Goal: Task Accomplishment & Management: Manage account settings

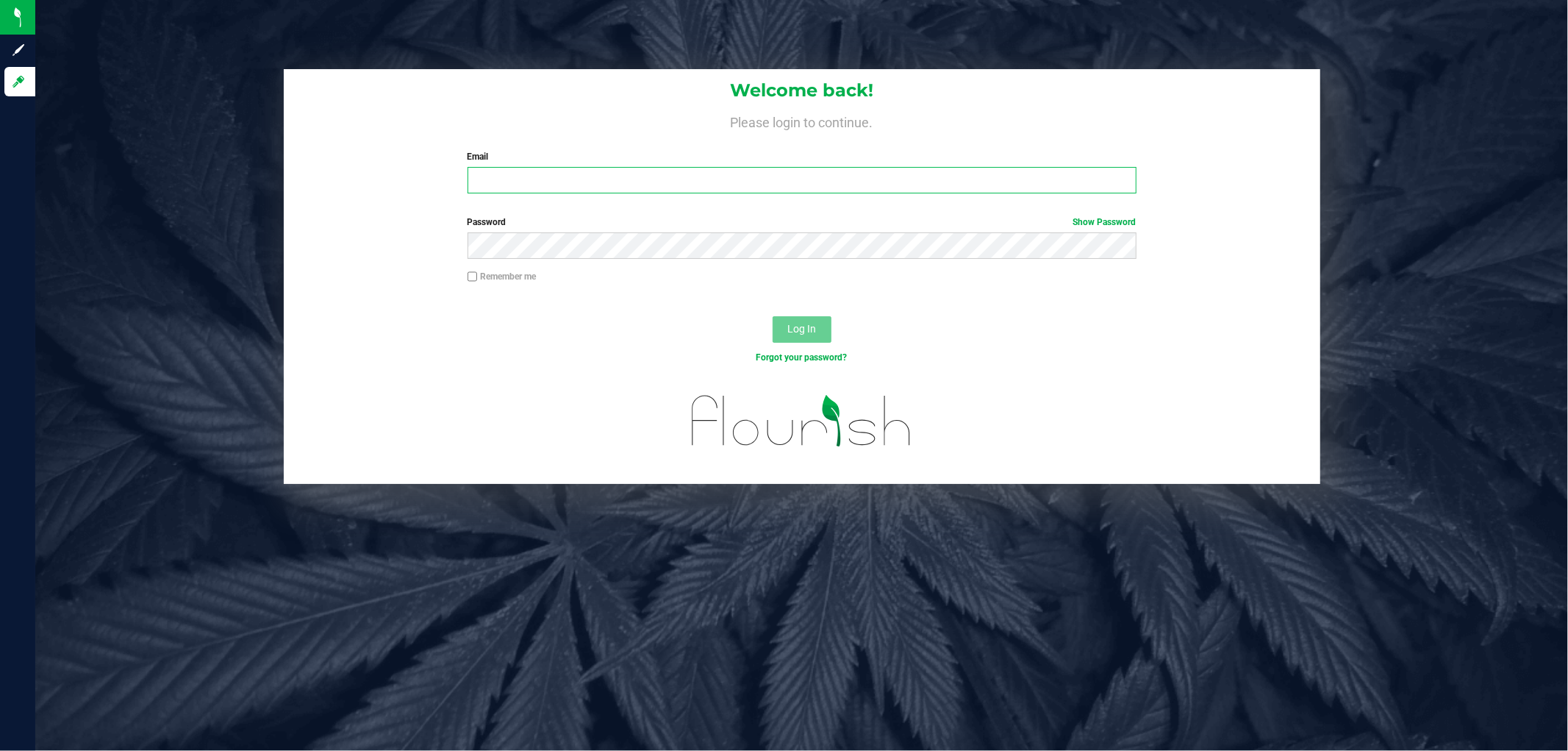
click at [648, 181] on input "Email" at bounding box center [802, 180] width 669 height 26
type input "[EMAIL_ADDRESS][DOMAIN_NAME]"
click at [508, 181] on input "Email" at bounding box center [802, 180] width 669 height 26
type input "[EMAIL_ADDRESS][DOMAIN_NAME]"
click at [772, 316] on button "Log In" at bounding box center [802, 329] width 59 height 26
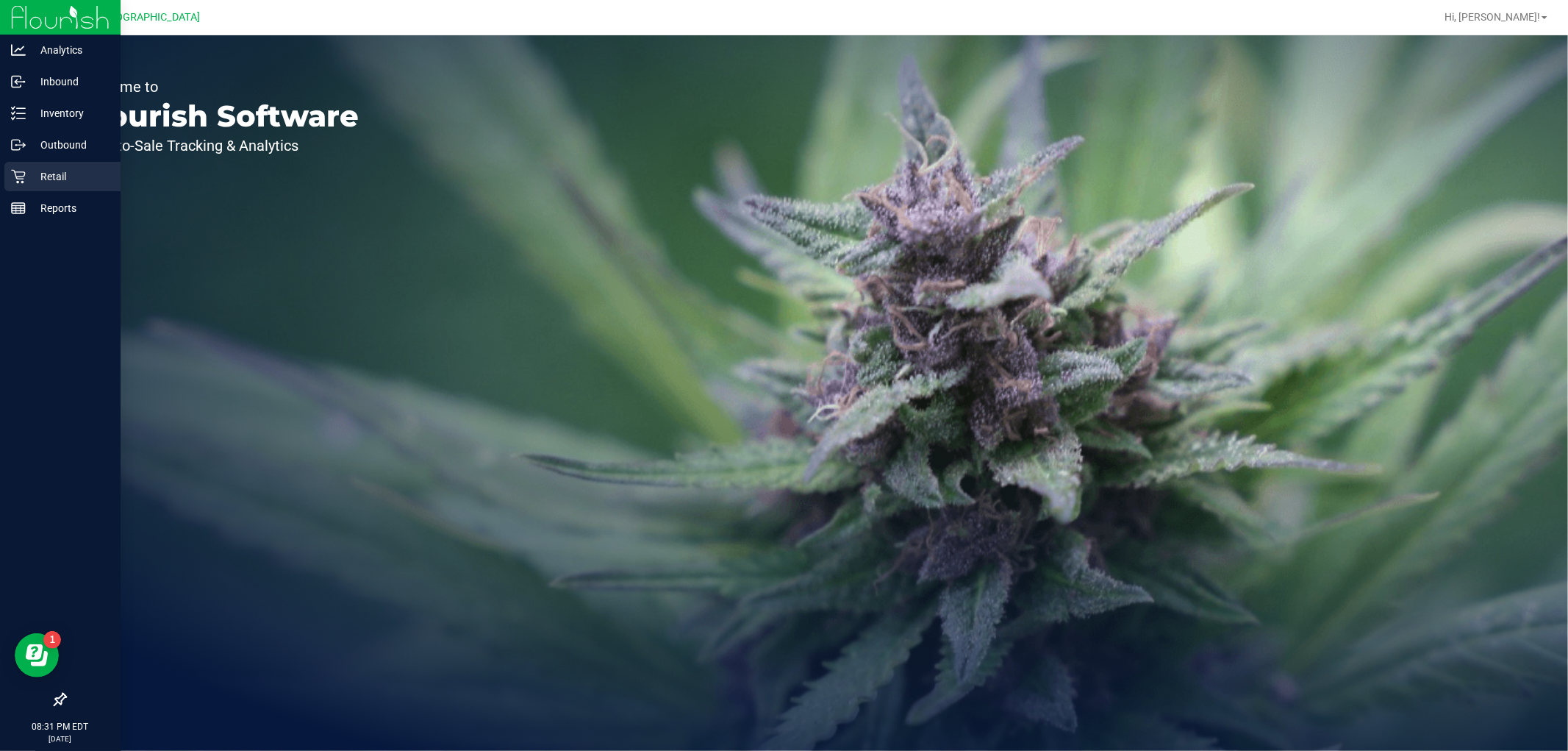
click at [17, 173] on icon at bounding box center [19, 177] width 15 height 15
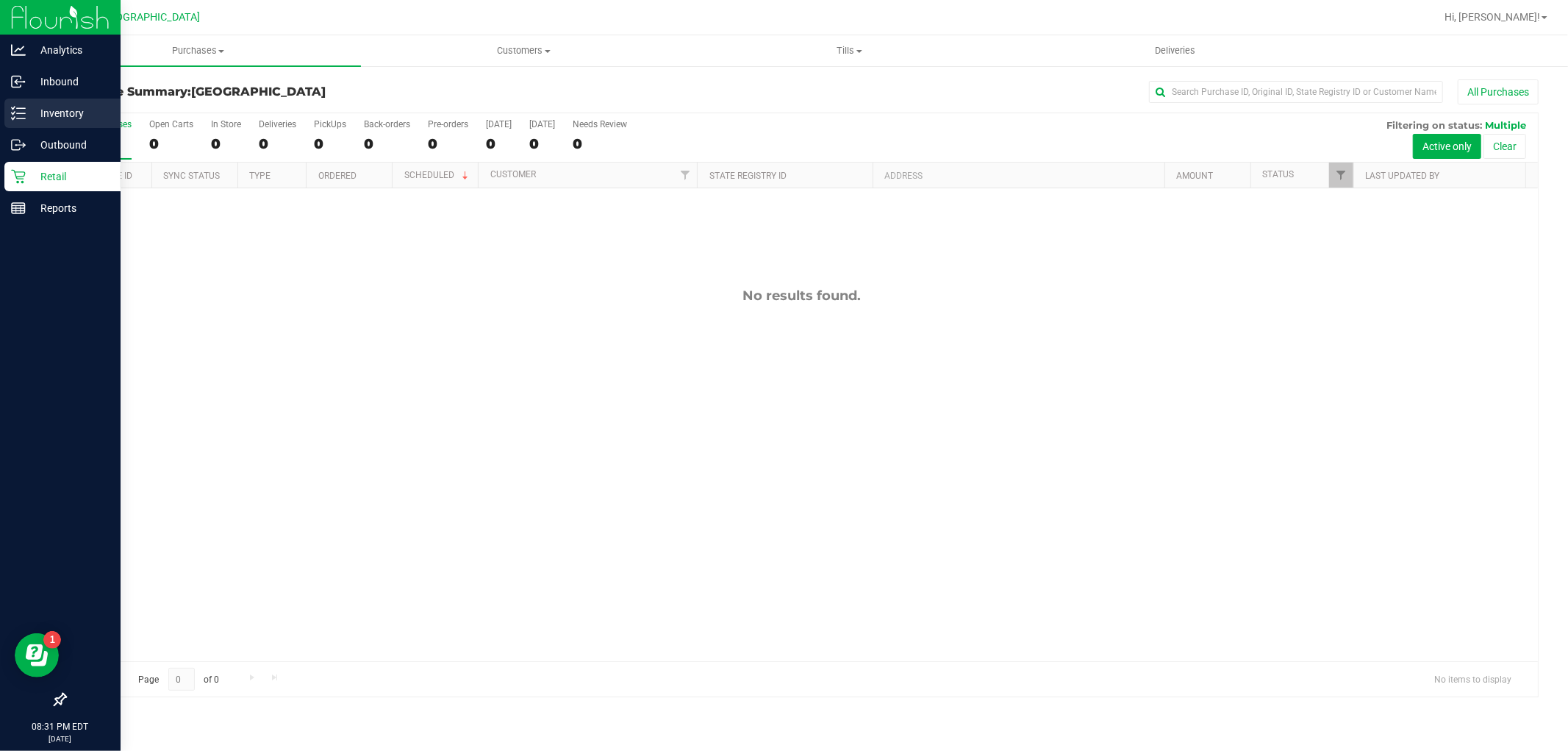
click at [23, 115] on icon at bounding box center [19, 114] width 15 height 15
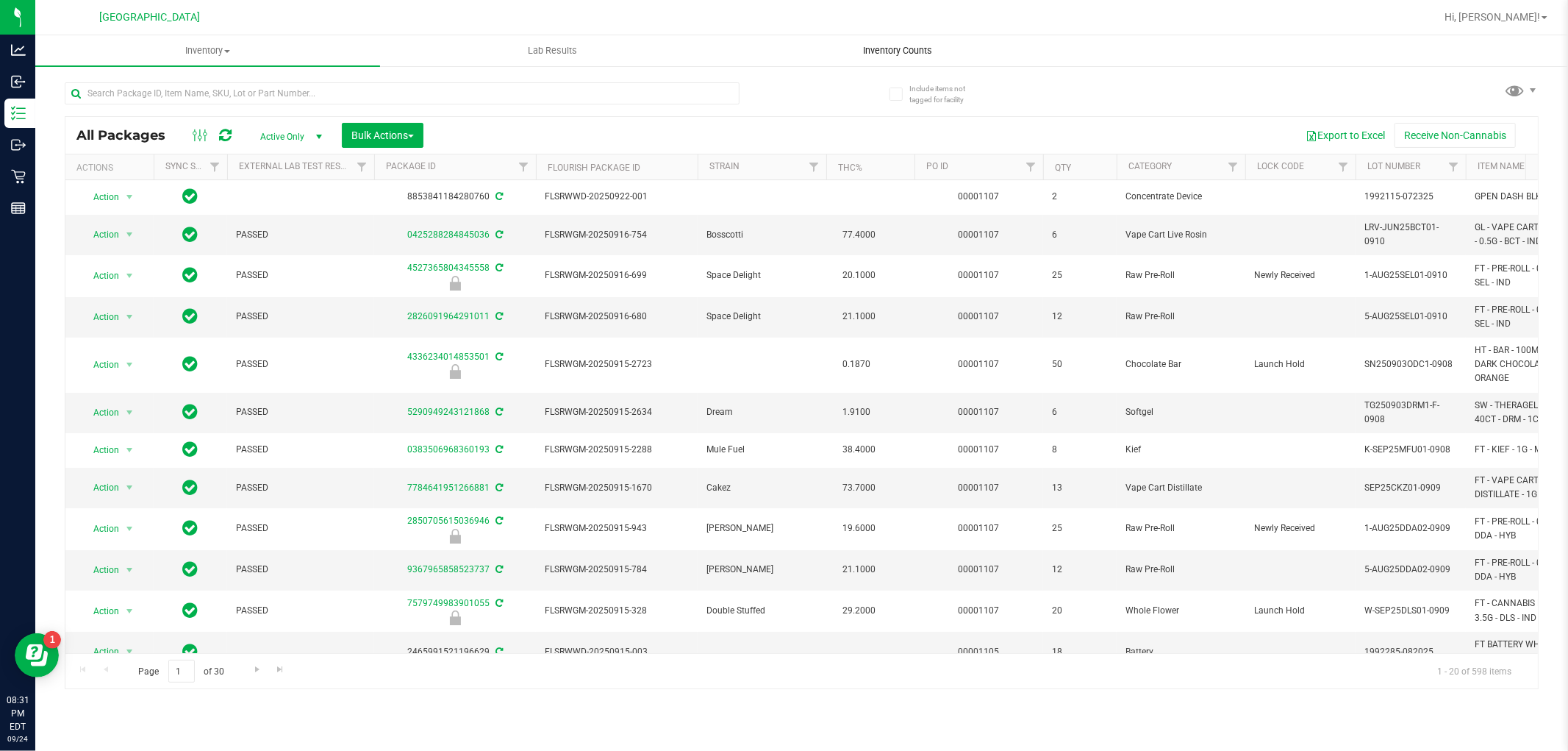
click at [863, 53] on span "Inventory Counts" at bounding box center [897, 51] width 109 height 14
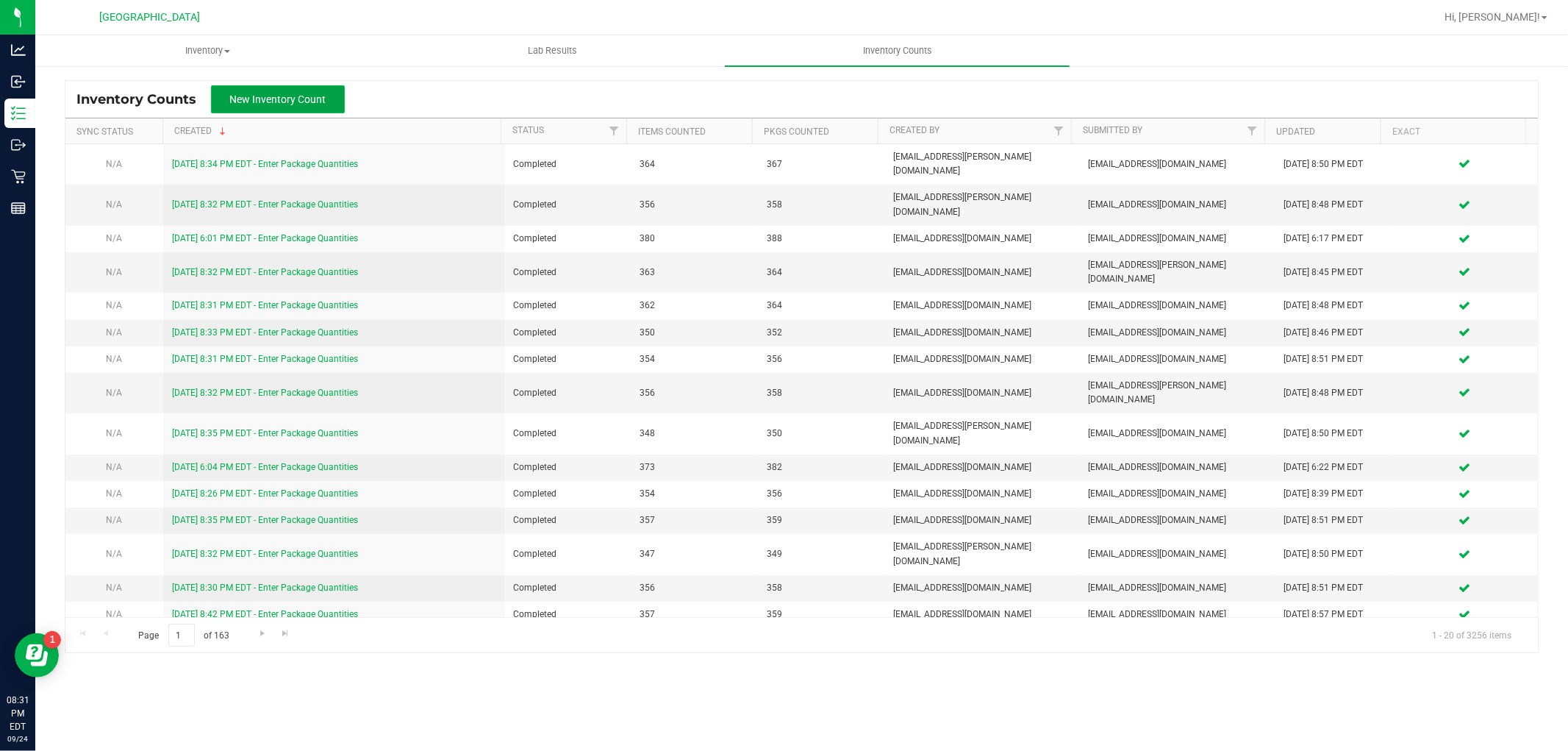
click at [293, 107] on button "New Inventory Count" at bounding box center [278, 99] width 134 height 28
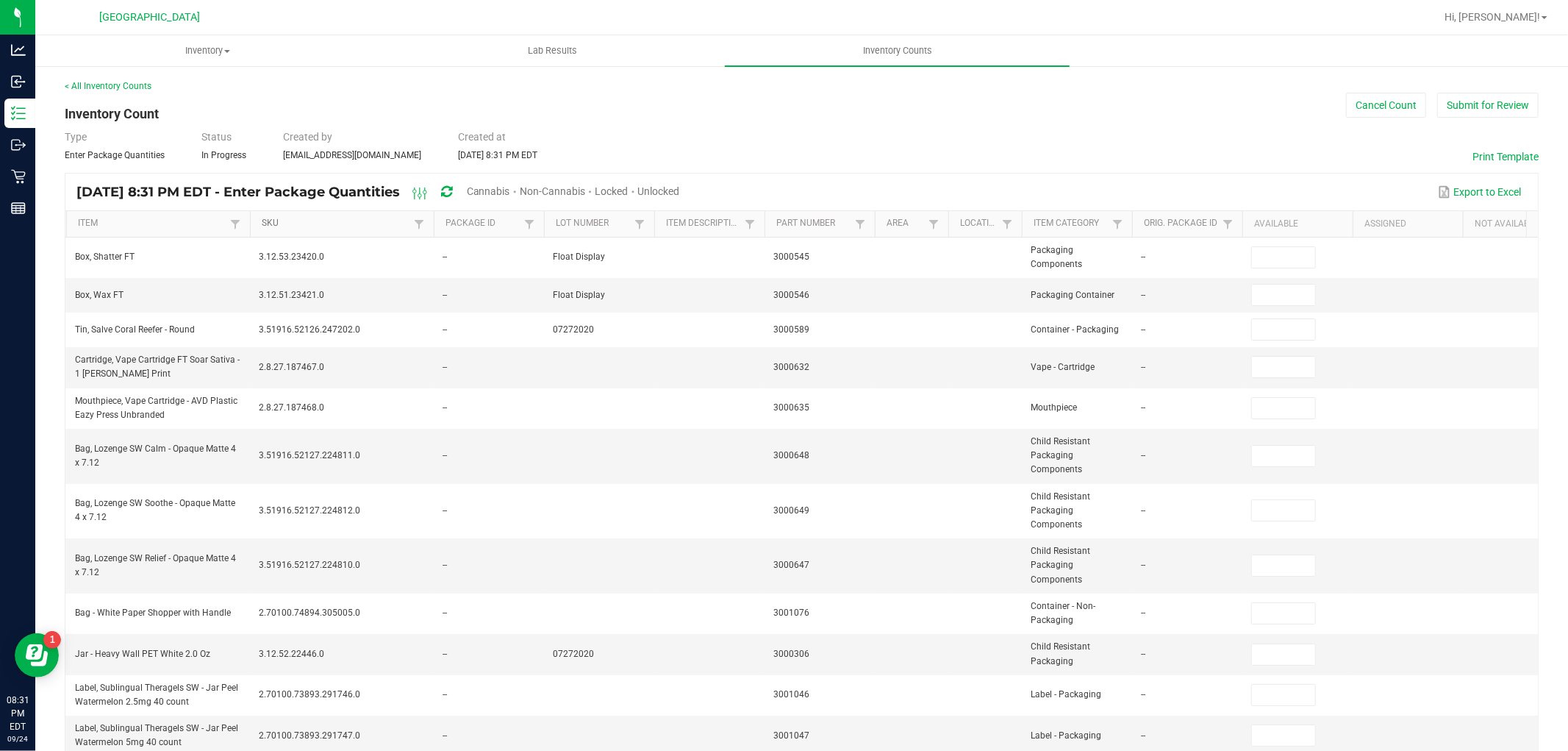
click at [274, 222] on link "SKU" at bounding box center [335, 223] width 148 height 12
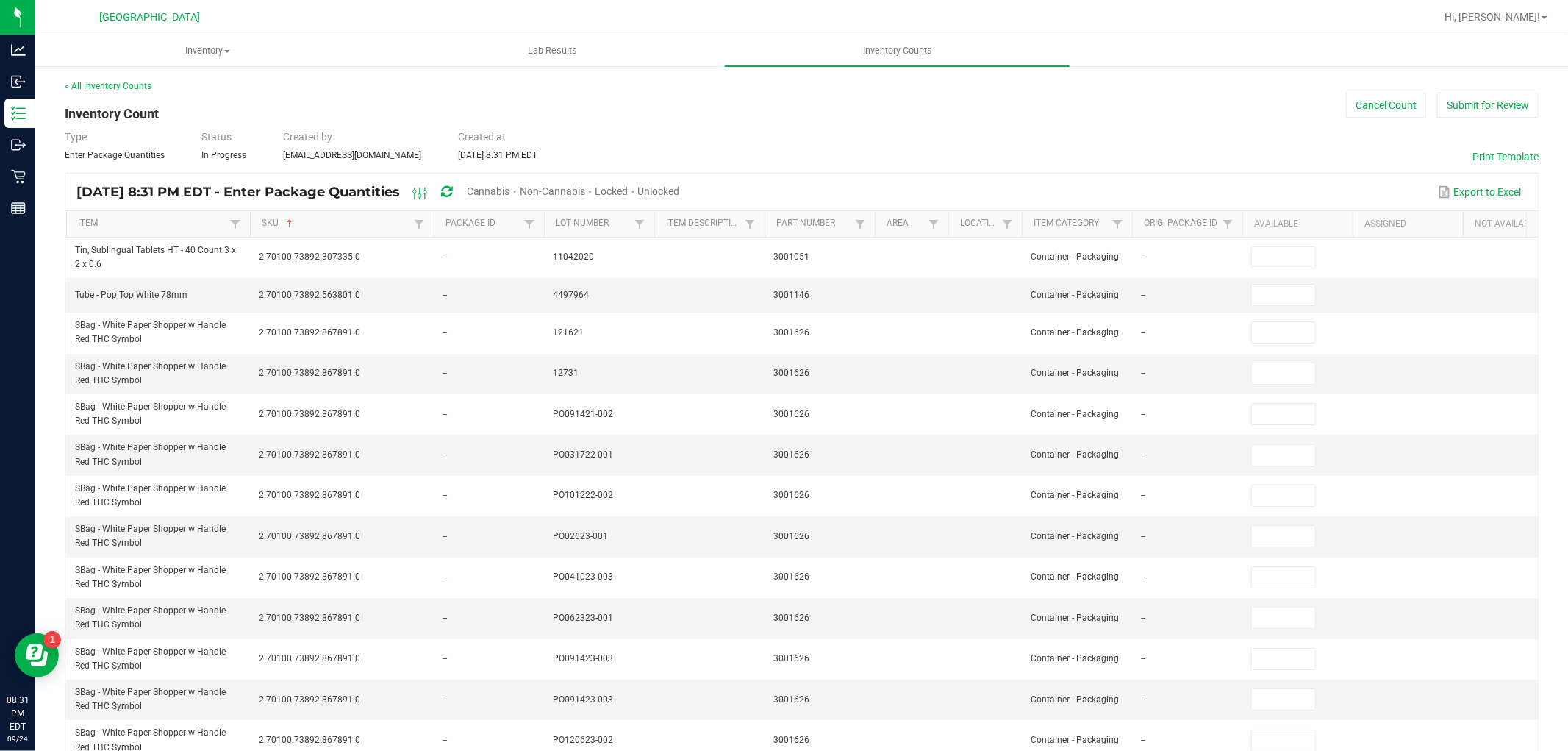
click at [680, 189] on span "Unlocked" at bounding box center [660, 191] width 42 height 12
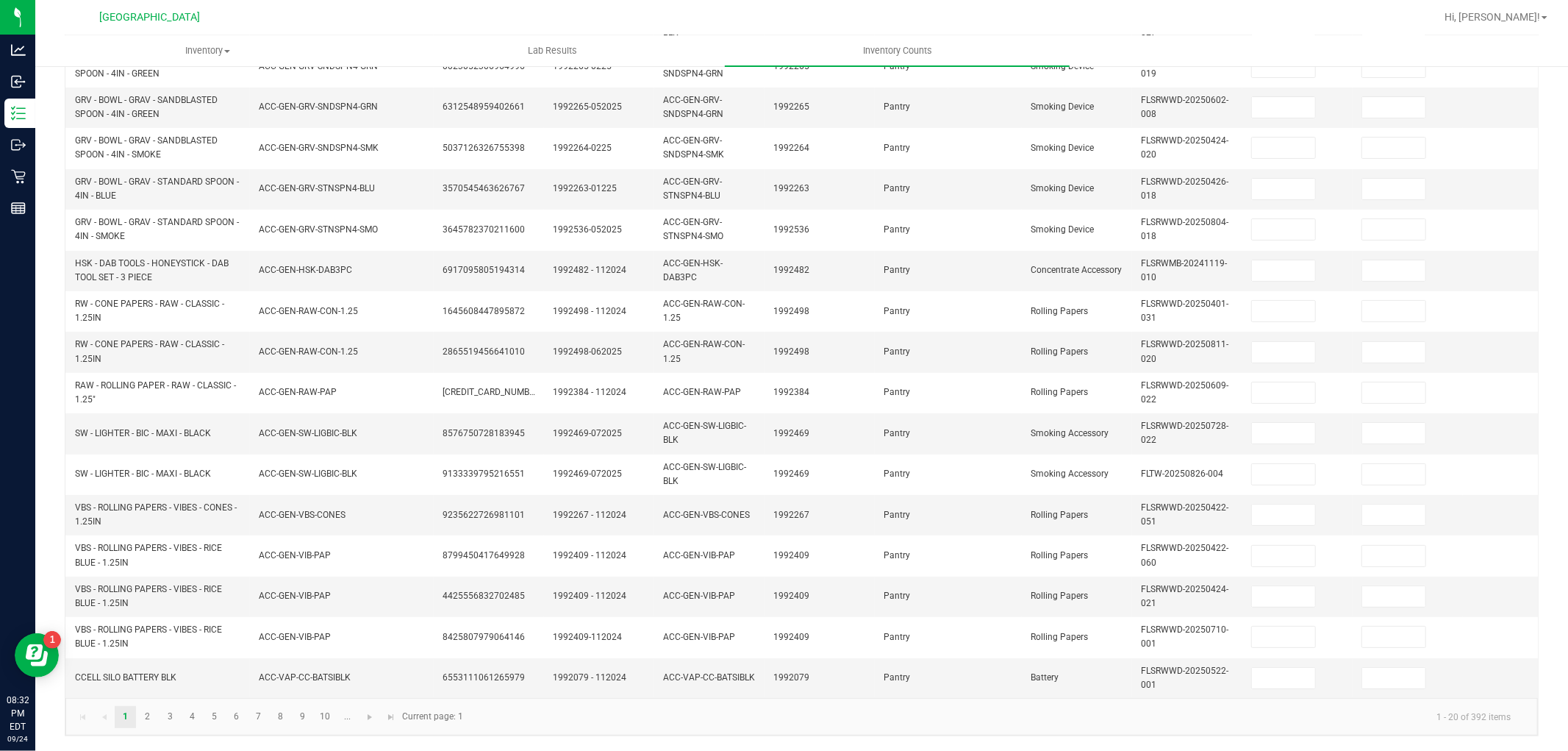
scroll to position [368, 0]
click at [152, 717] on link "2" at bounding box center [147, 717] width 21 height 22
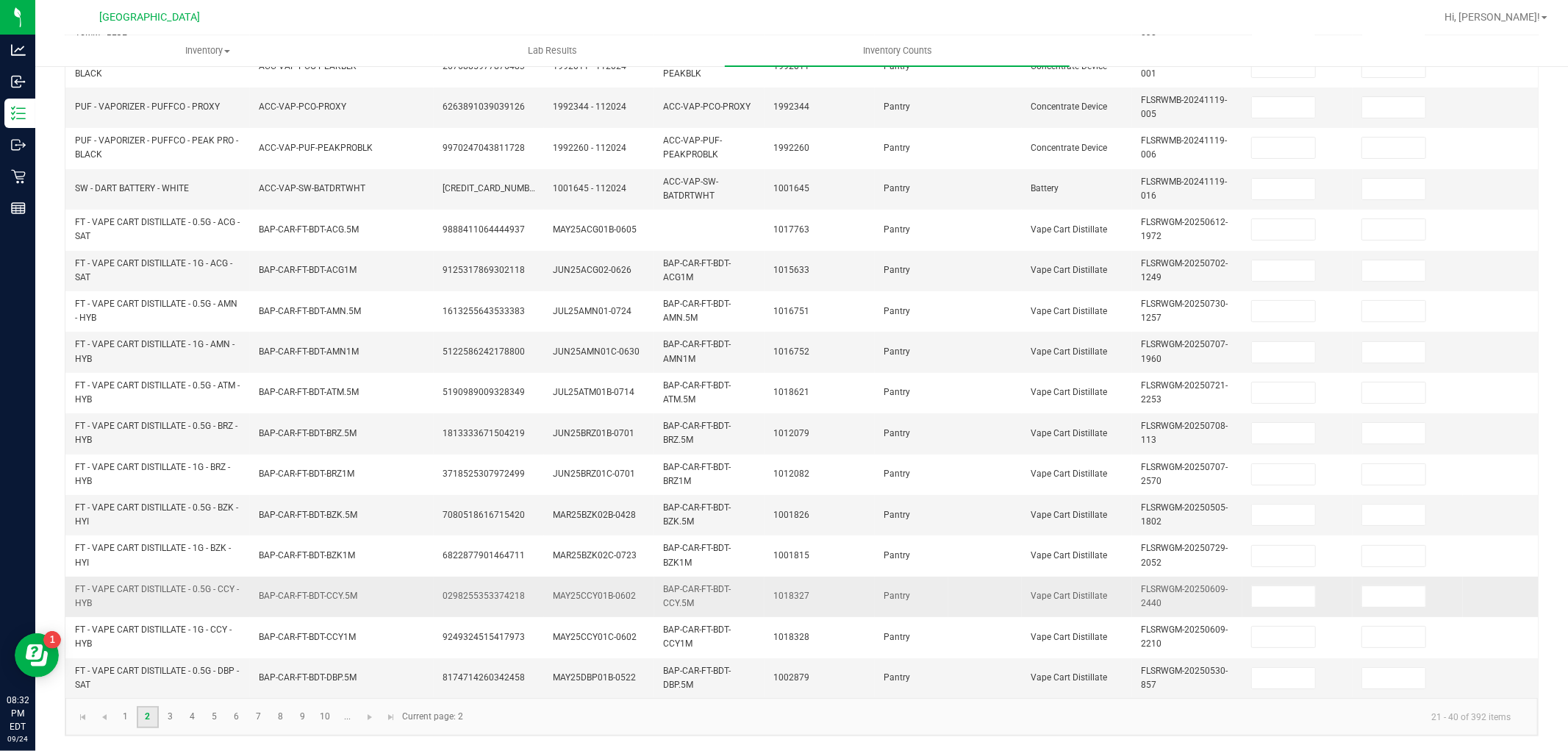
scroll to position [285, 0]
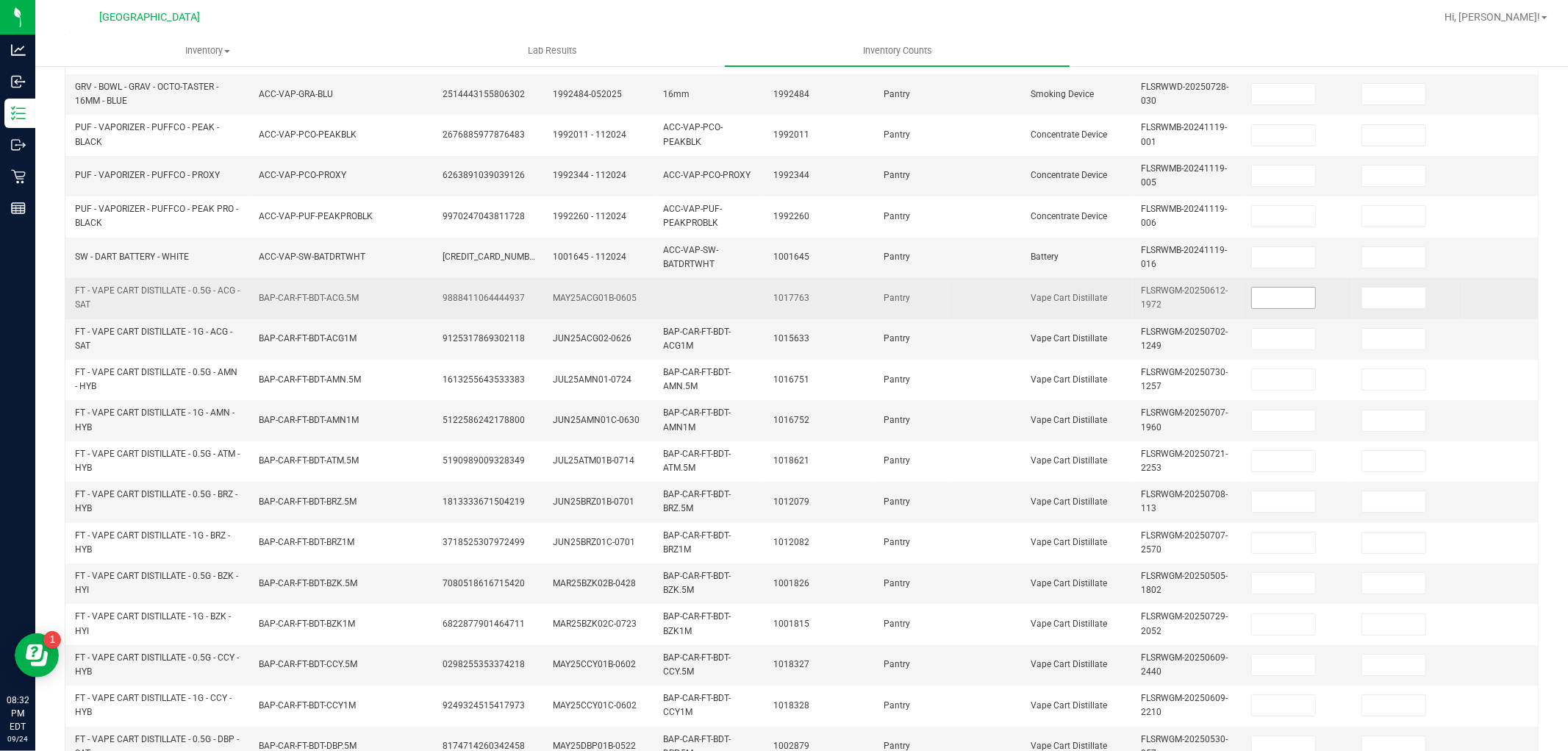
click at [1260, 302] on input at bounding box center [1284, 297] width 63 height 20
type input "2"
type input "5"
type input "8"
type input "9"
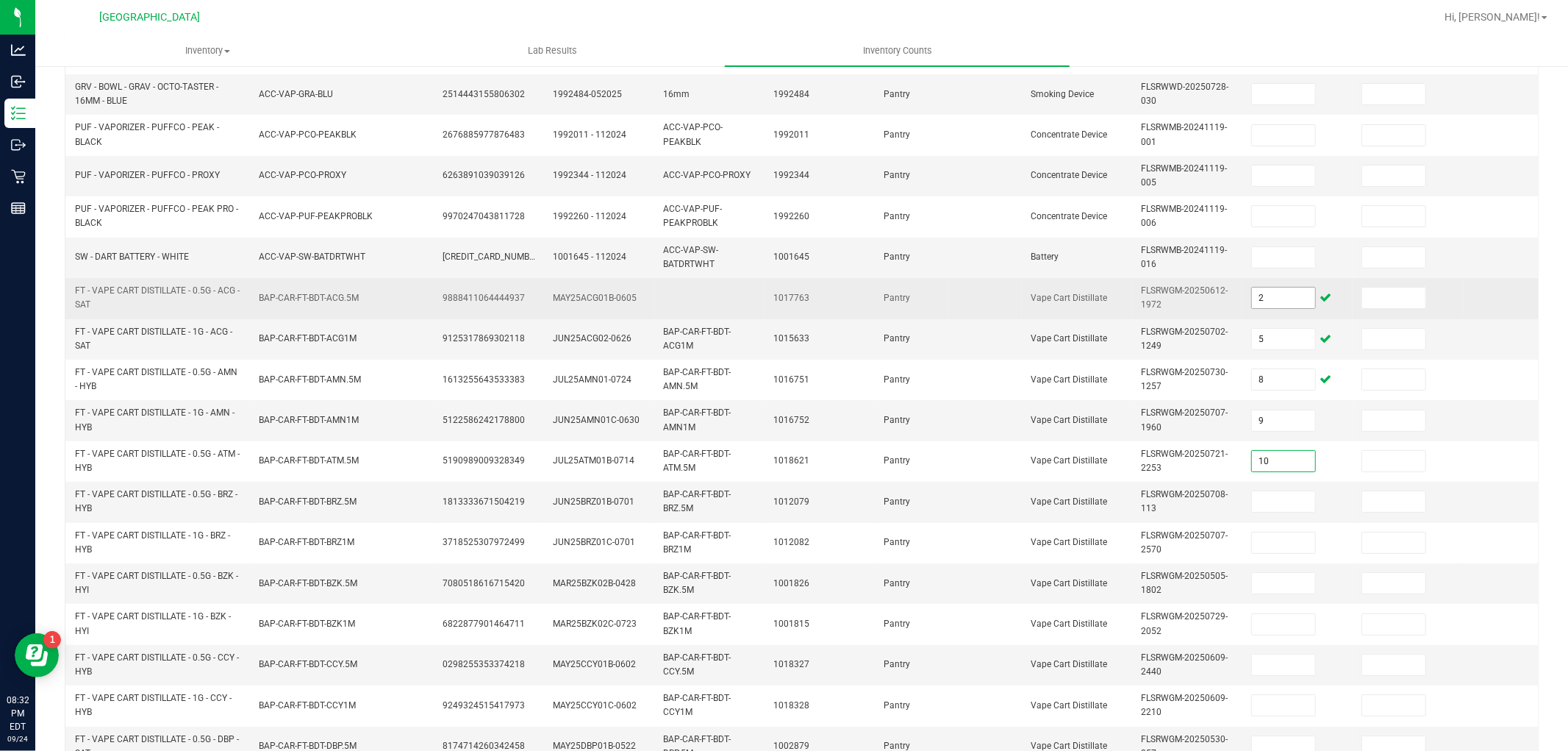
type input "10"
type input "12"
type input "9"
type input "6"
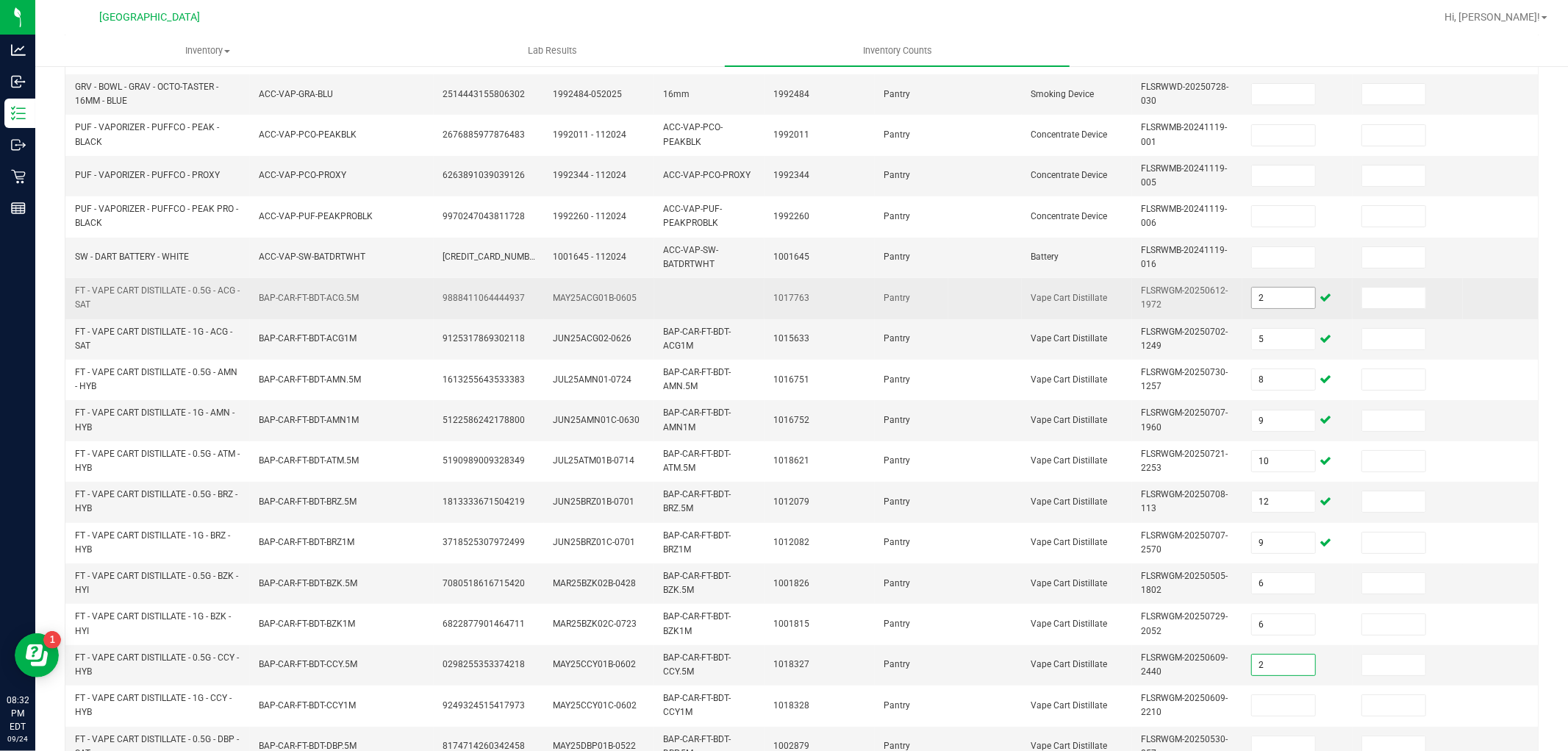
type input "2"
type input "7"
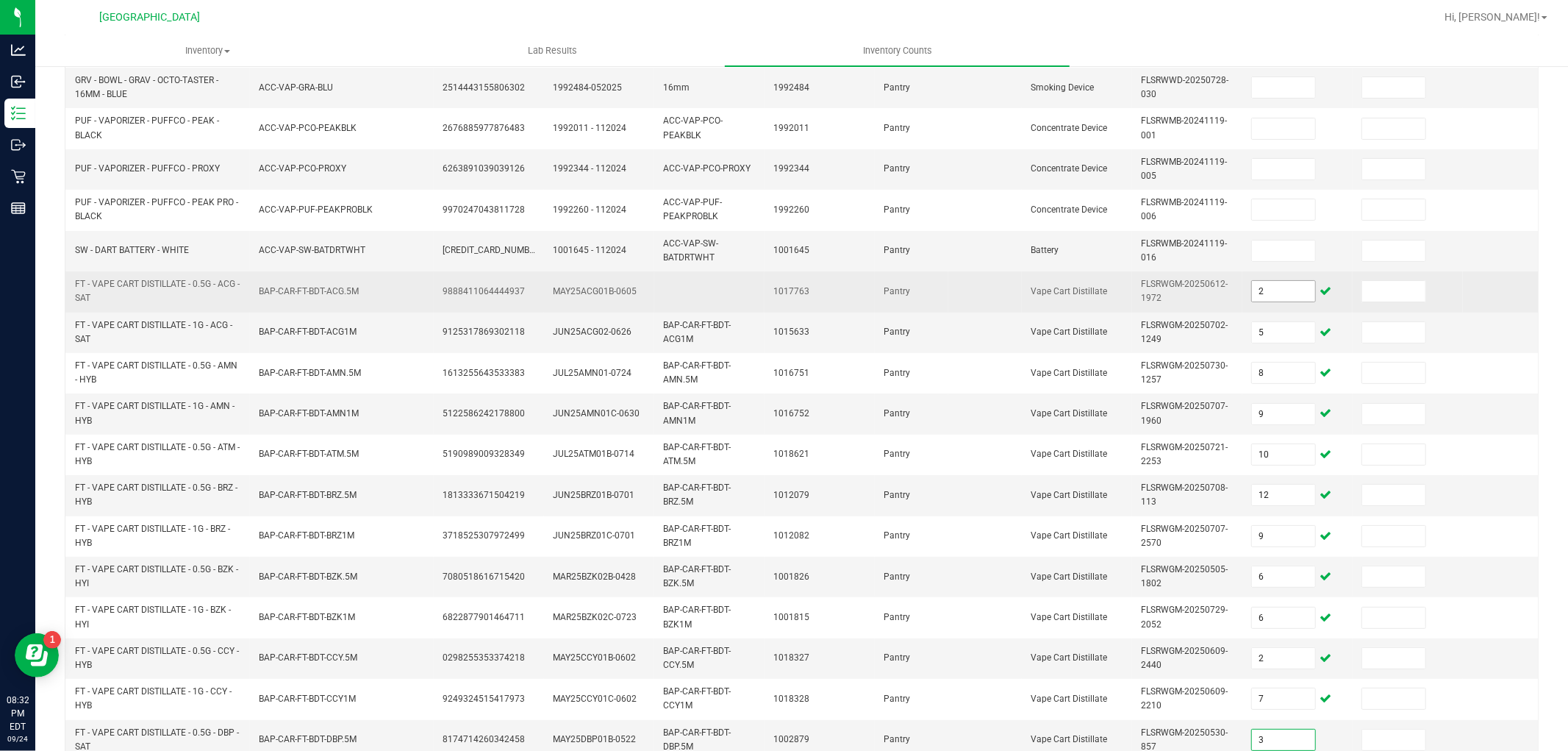
type input "3"
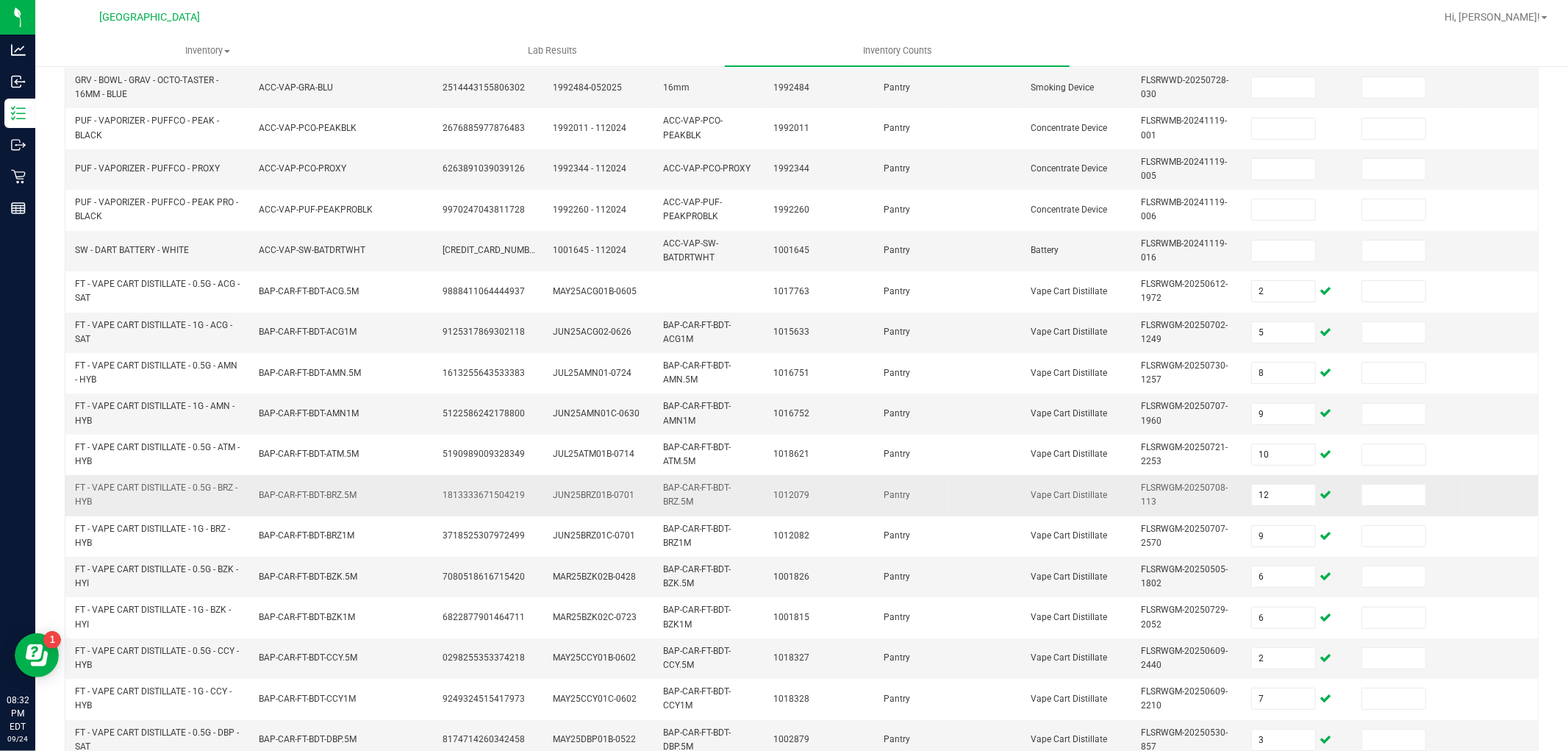
scroll to position [368, 0]
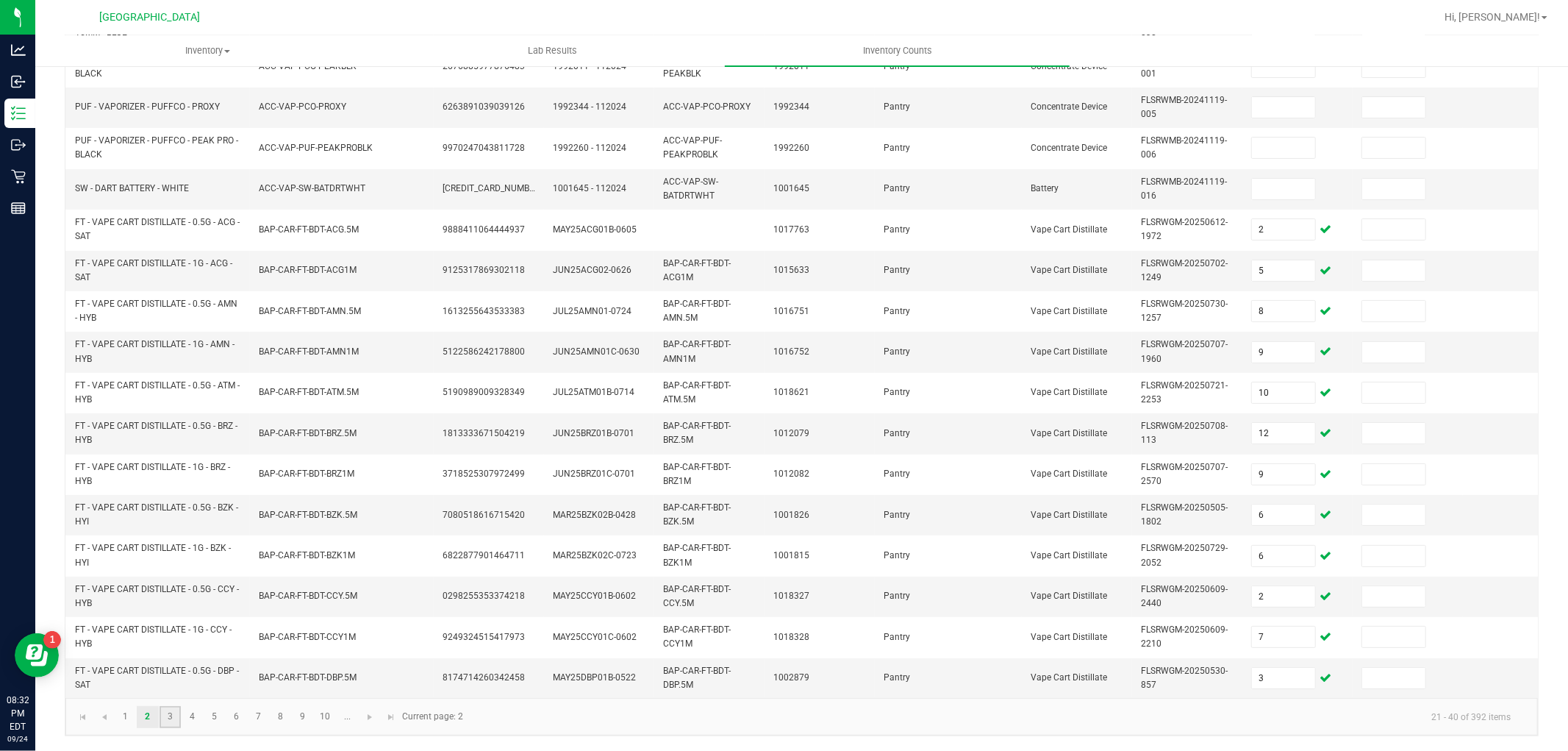
click at [171, 719] on link "3" at bounding box center [170, 717] width 21 height 22
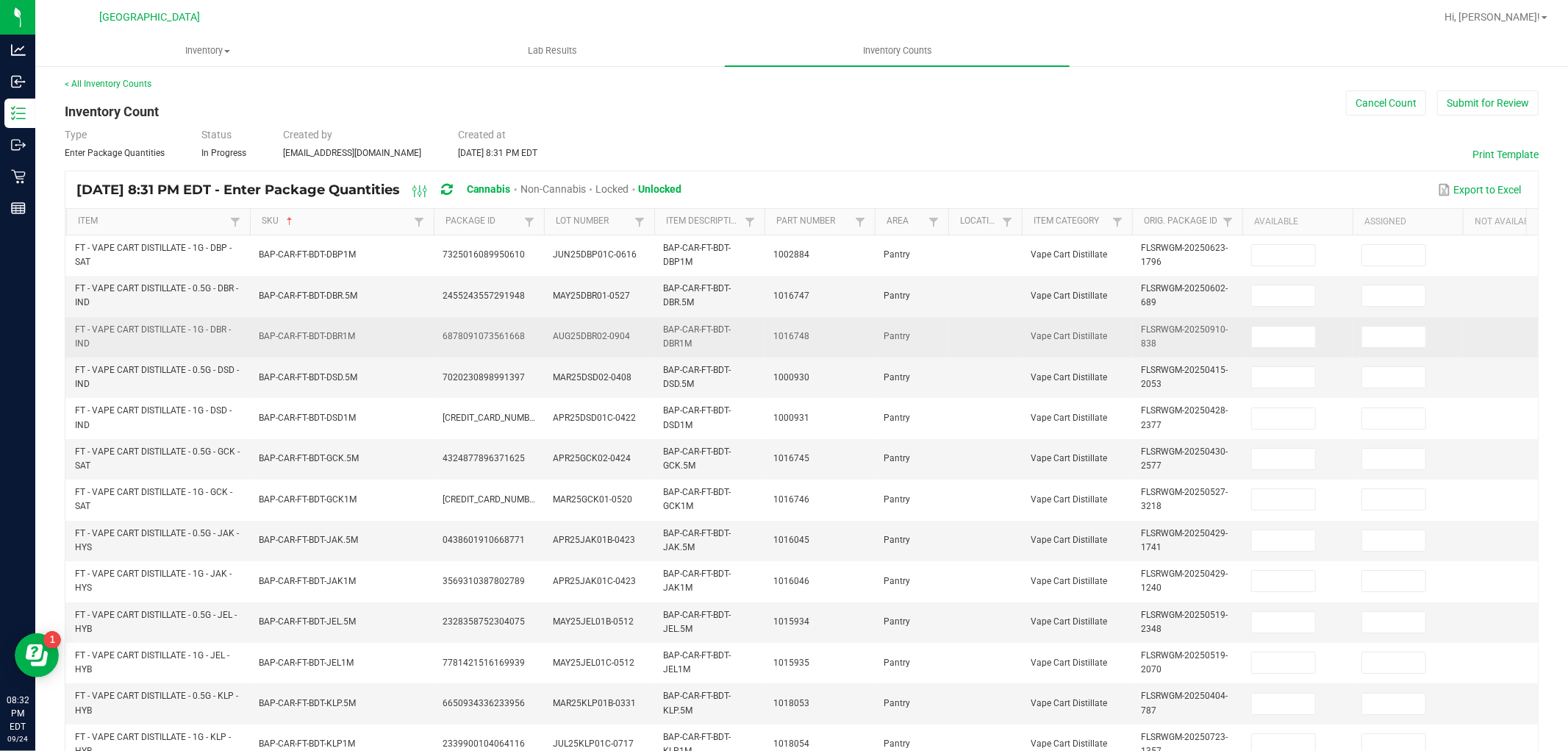
scroll to position [0, 0]
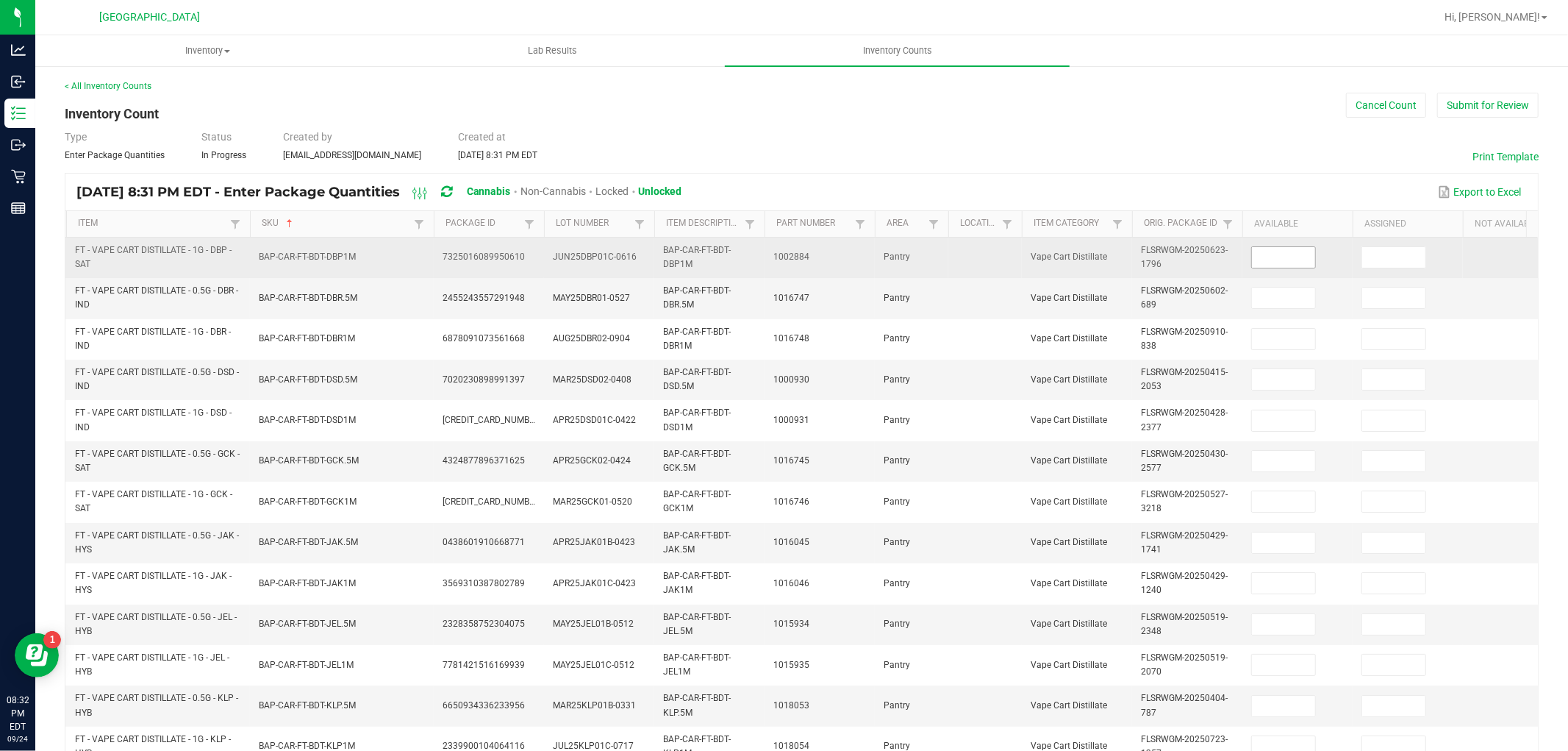
click at [1284, 266] on input at bounding box center [1284, 257] width 63 height 20
type input "12"
type input "10"
type input "9"
type input "12"
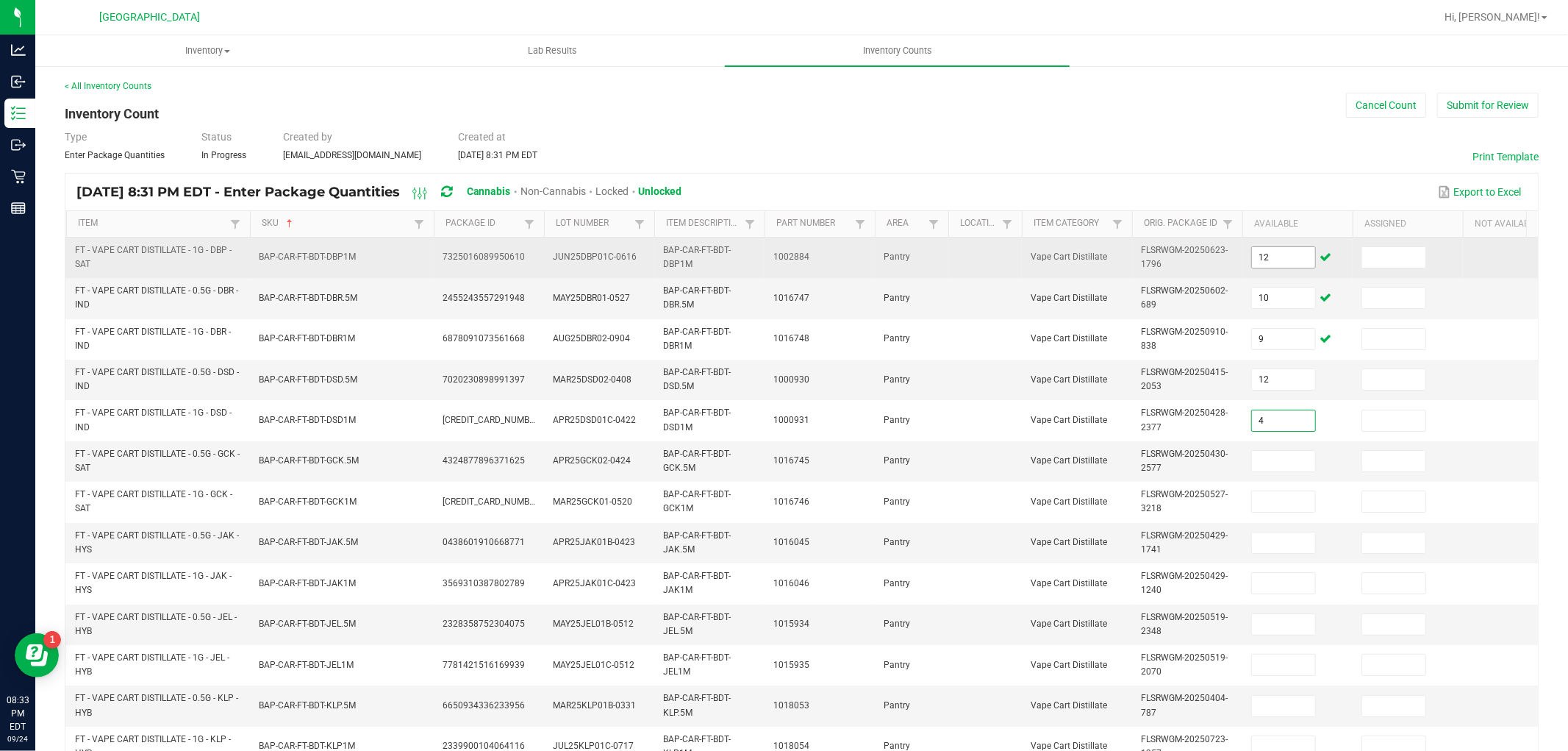
type input "4"
type input "9"
type input "6"
type input "5"
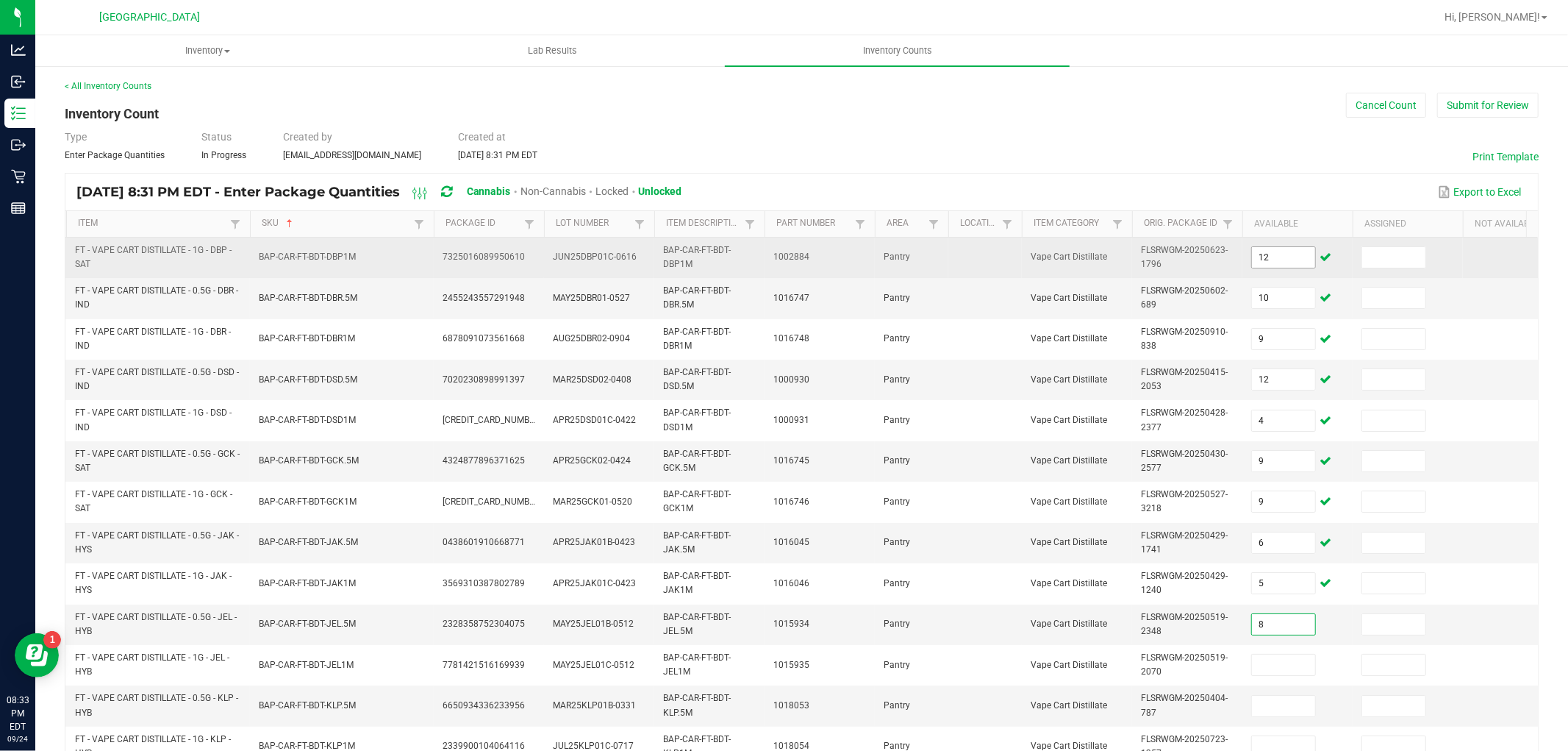
type input "8"
type input "9"
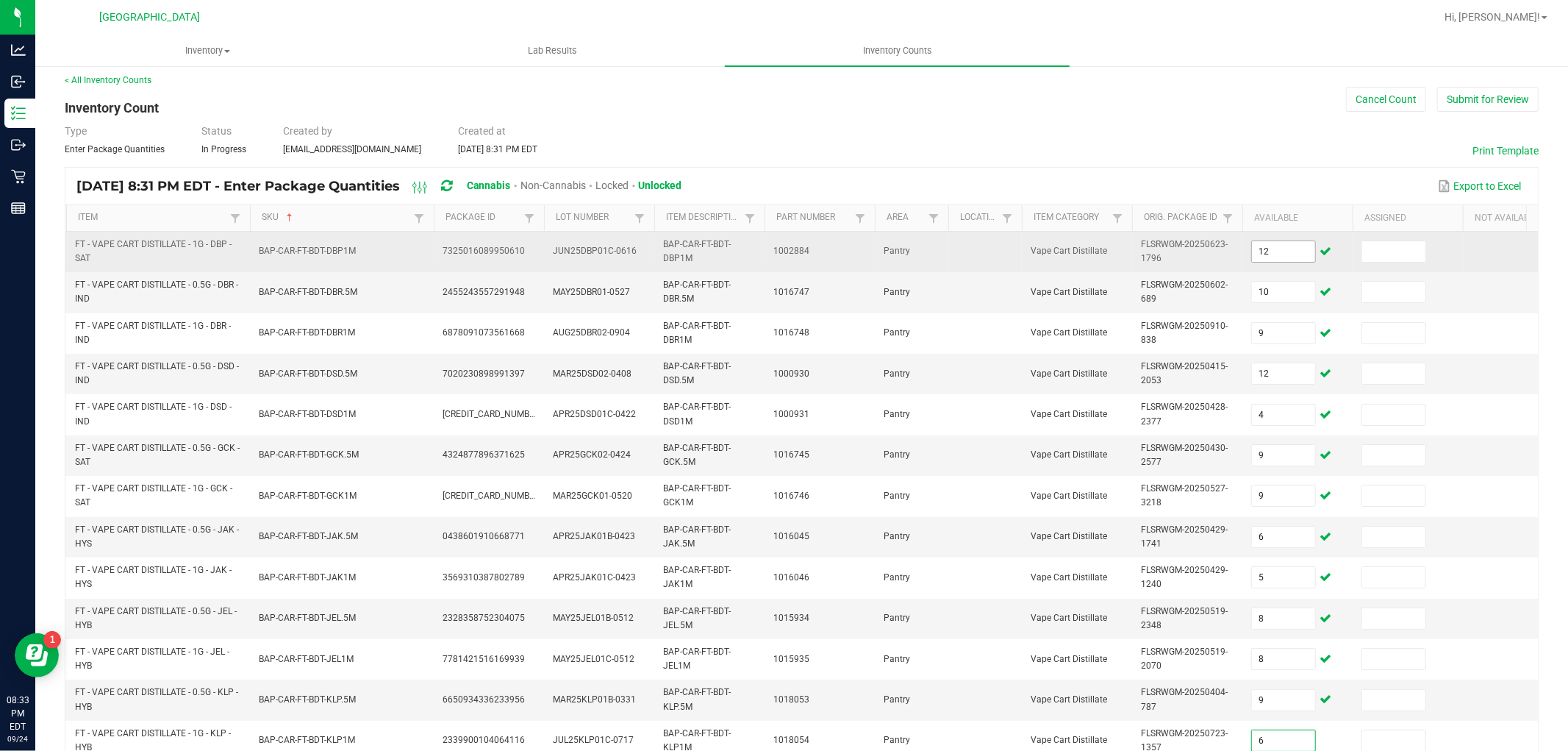
type input "6"
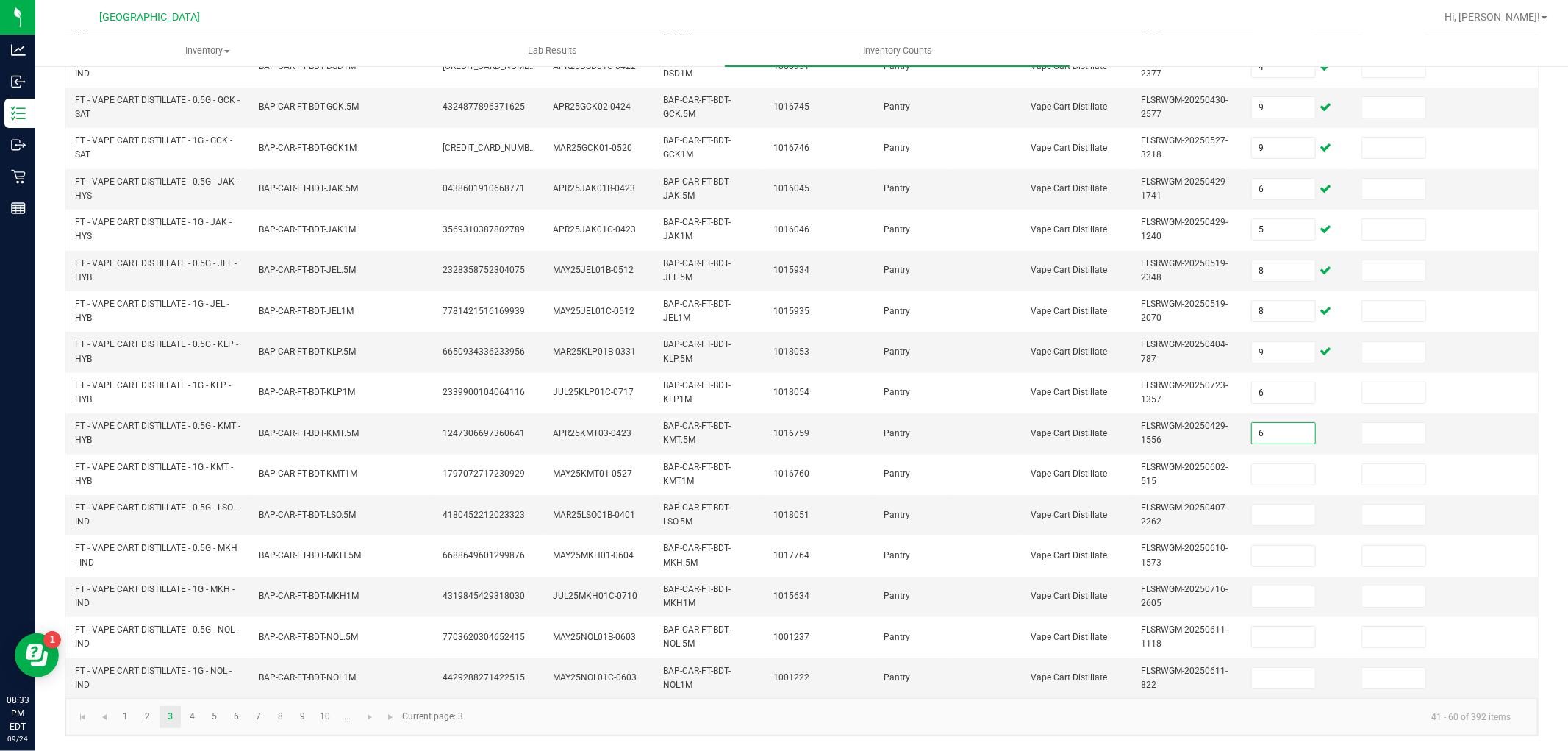
type input "6"
type input "8"
type input "2"
type input "7"
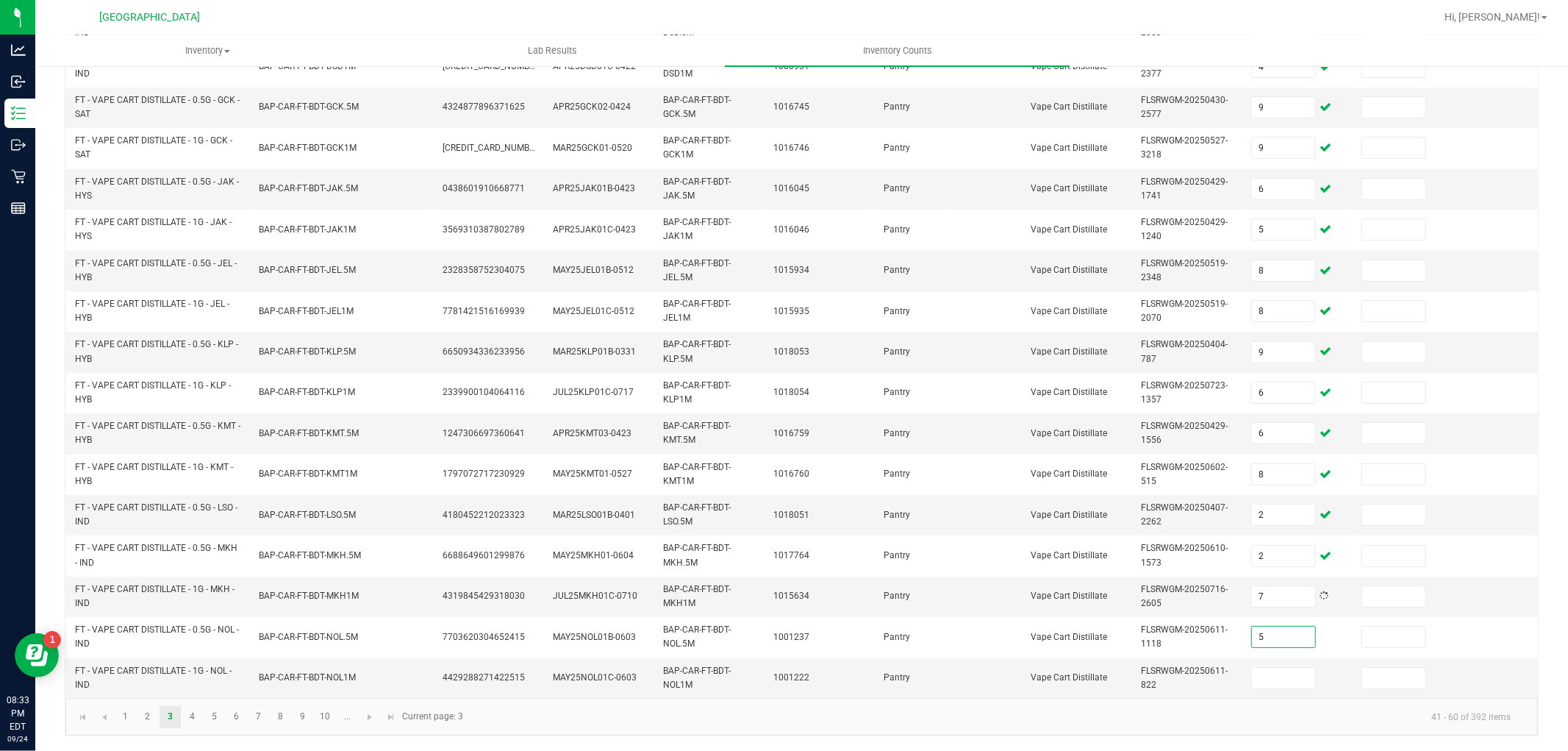
type input "5"
type input "2"
click at [193, 713] on link "4" at bounding box center [192, 717] width 21 height 22
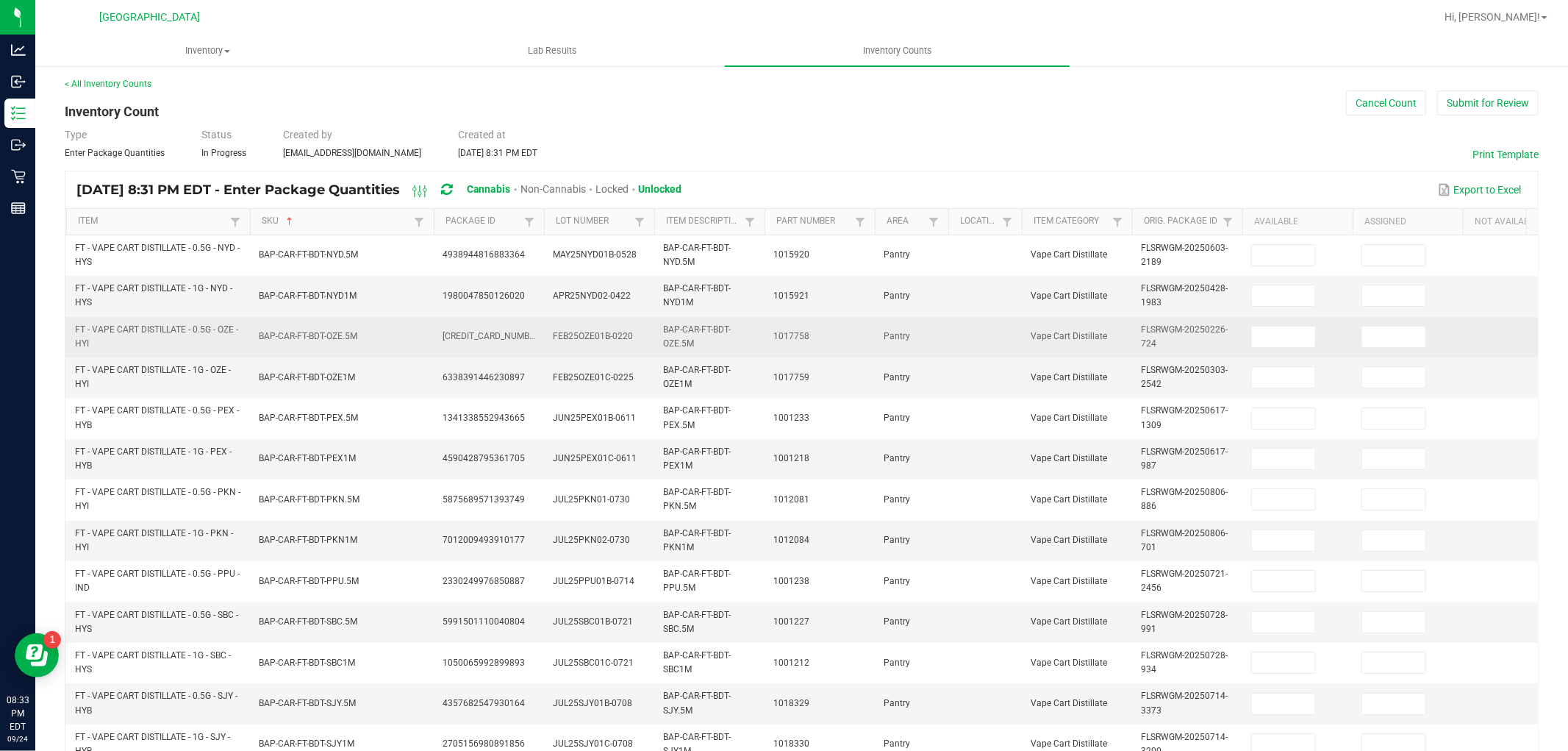
scroll to position [0, 0]
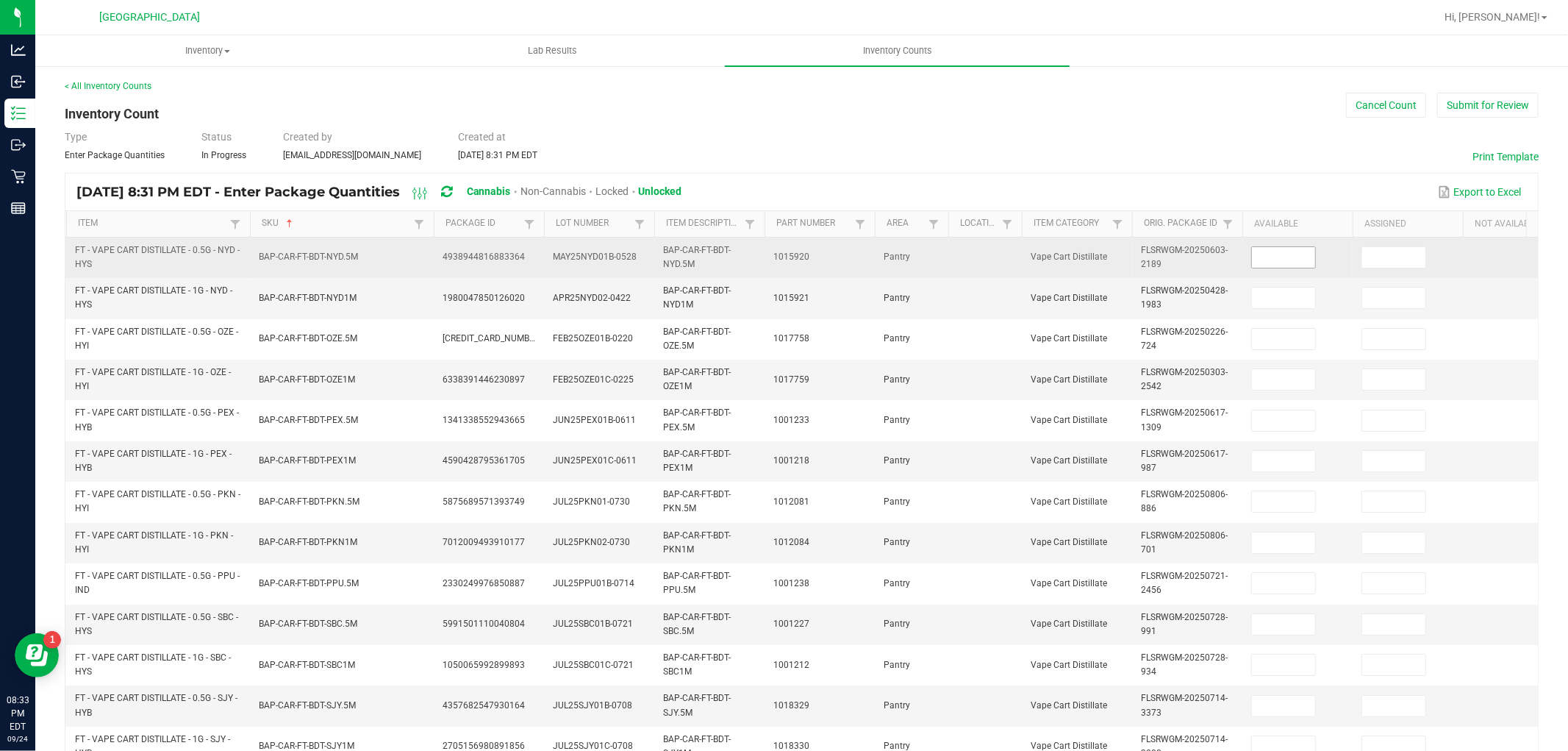
click at [1276, 252] on input at bounding box center [1284, 257] width 63 height 20
type input "2"
type input "12"
type input "6"
type input "2"
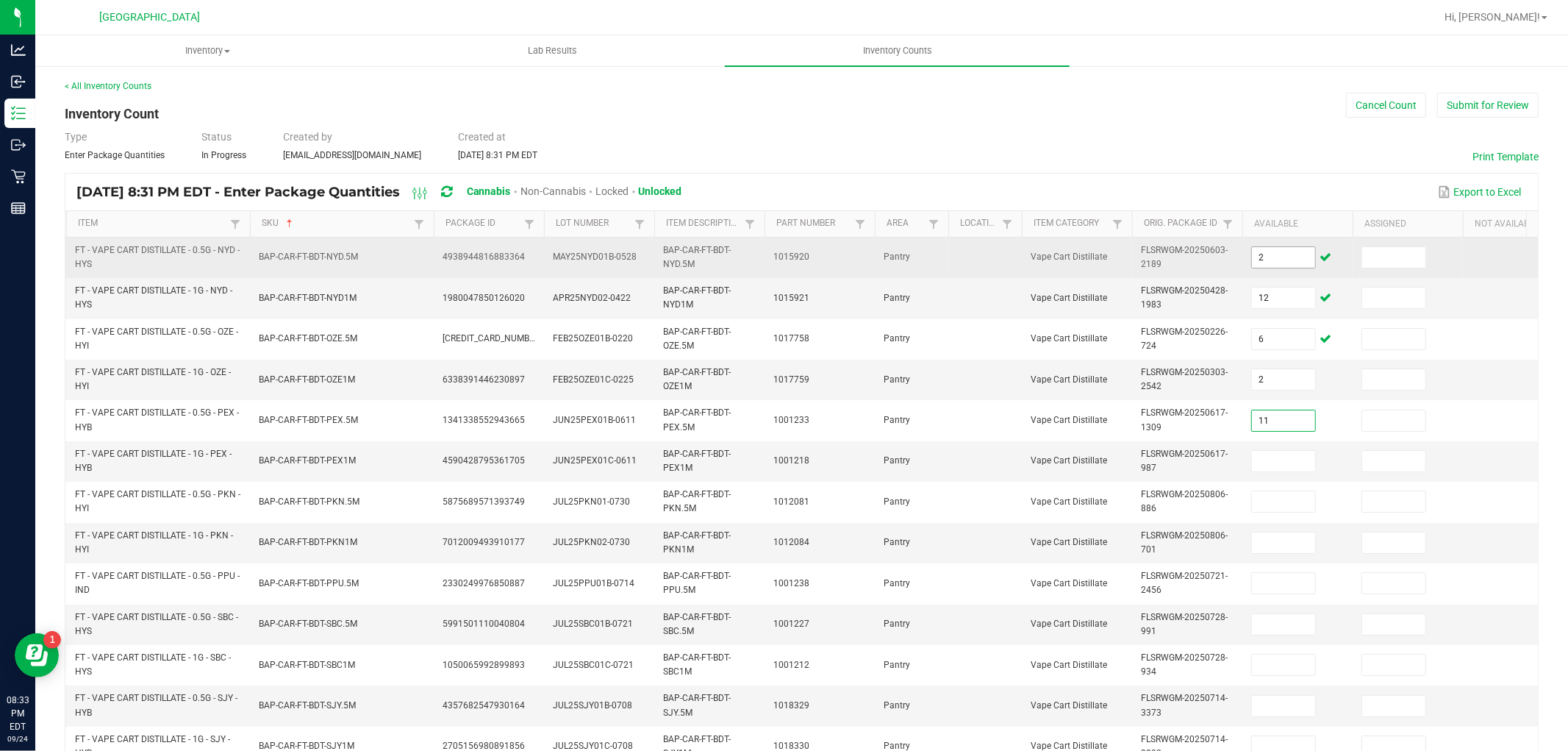
type input "11"
type input "7"
type input "11"
type input "6"
type input "3"
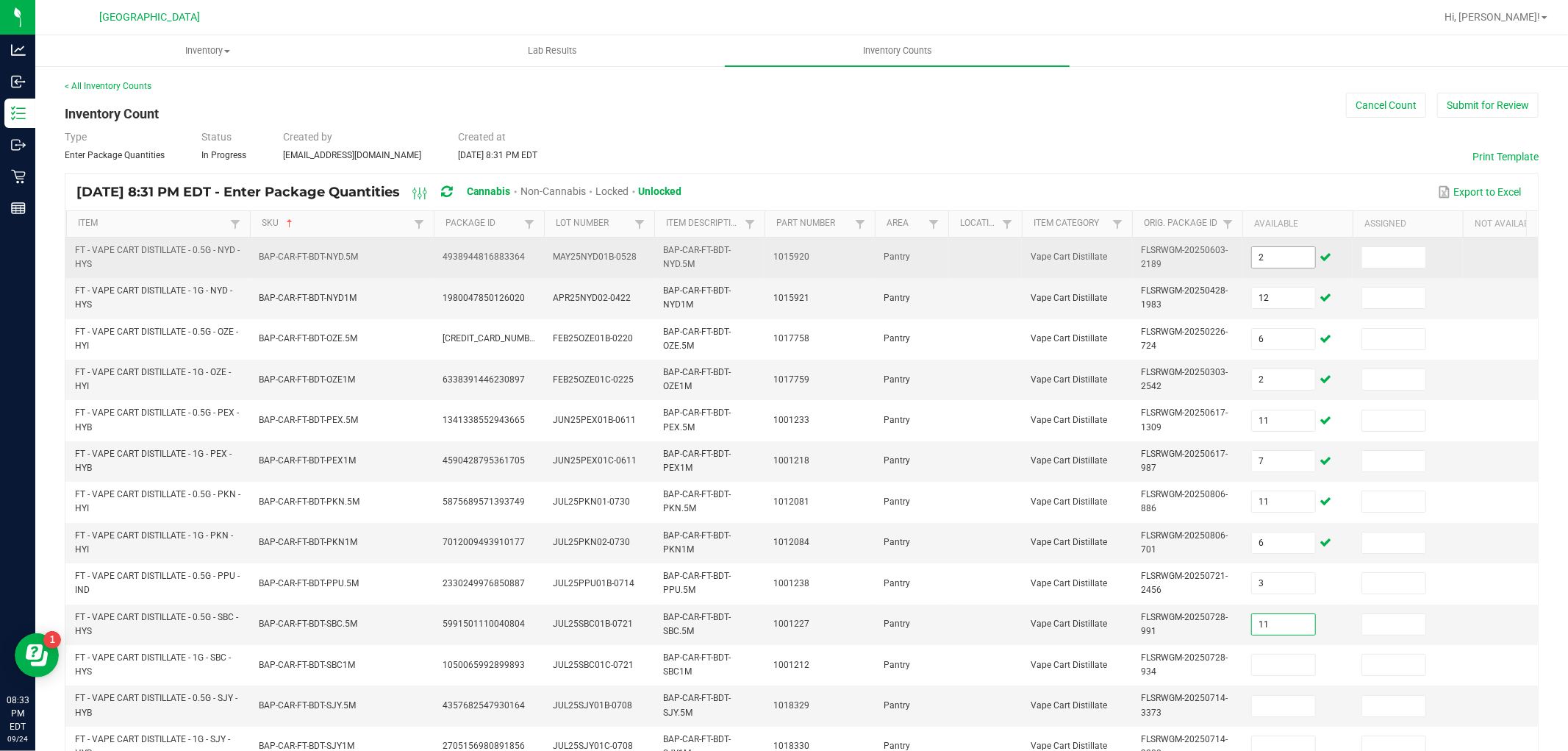
type input "11"
type input "7"
type input "3"
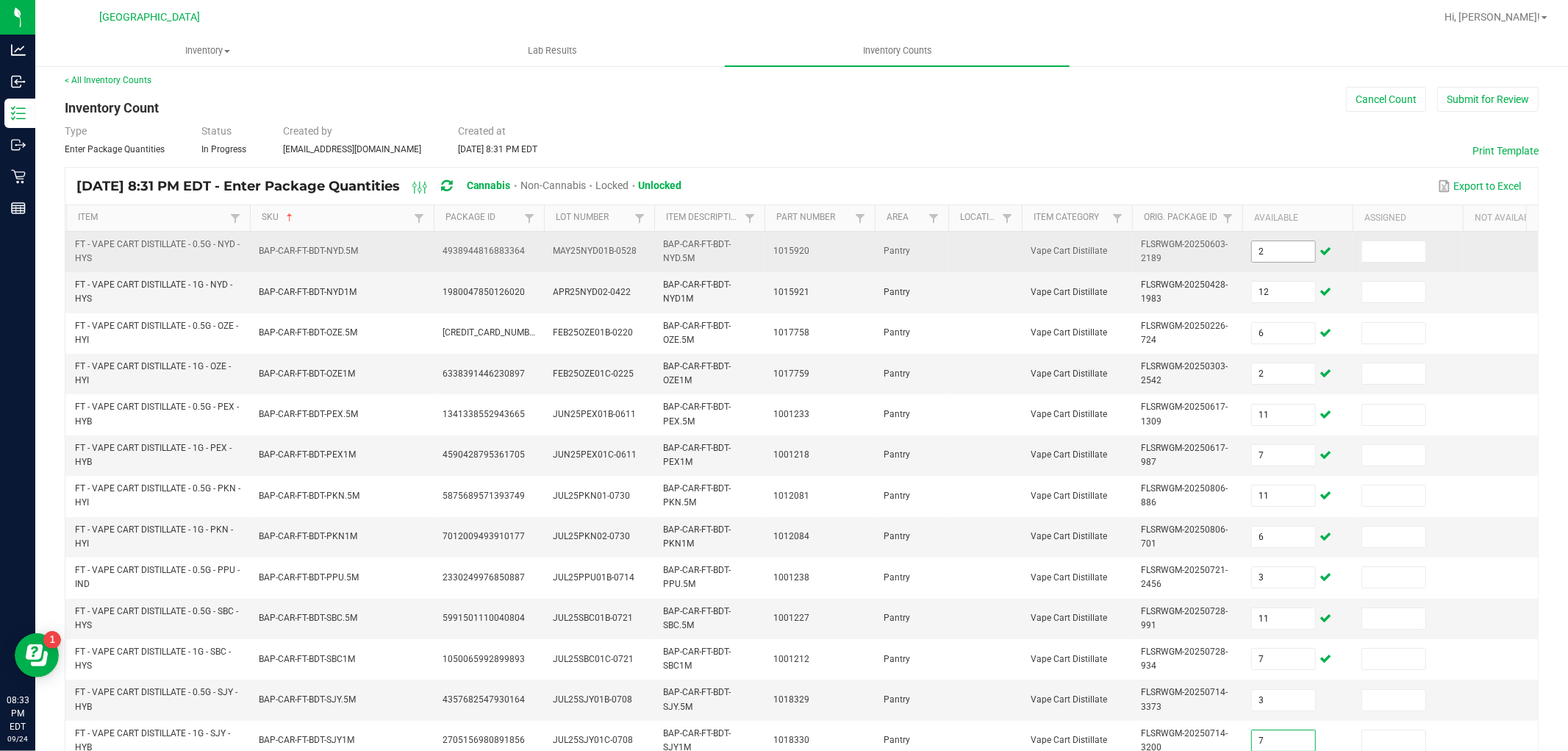
type input "7"
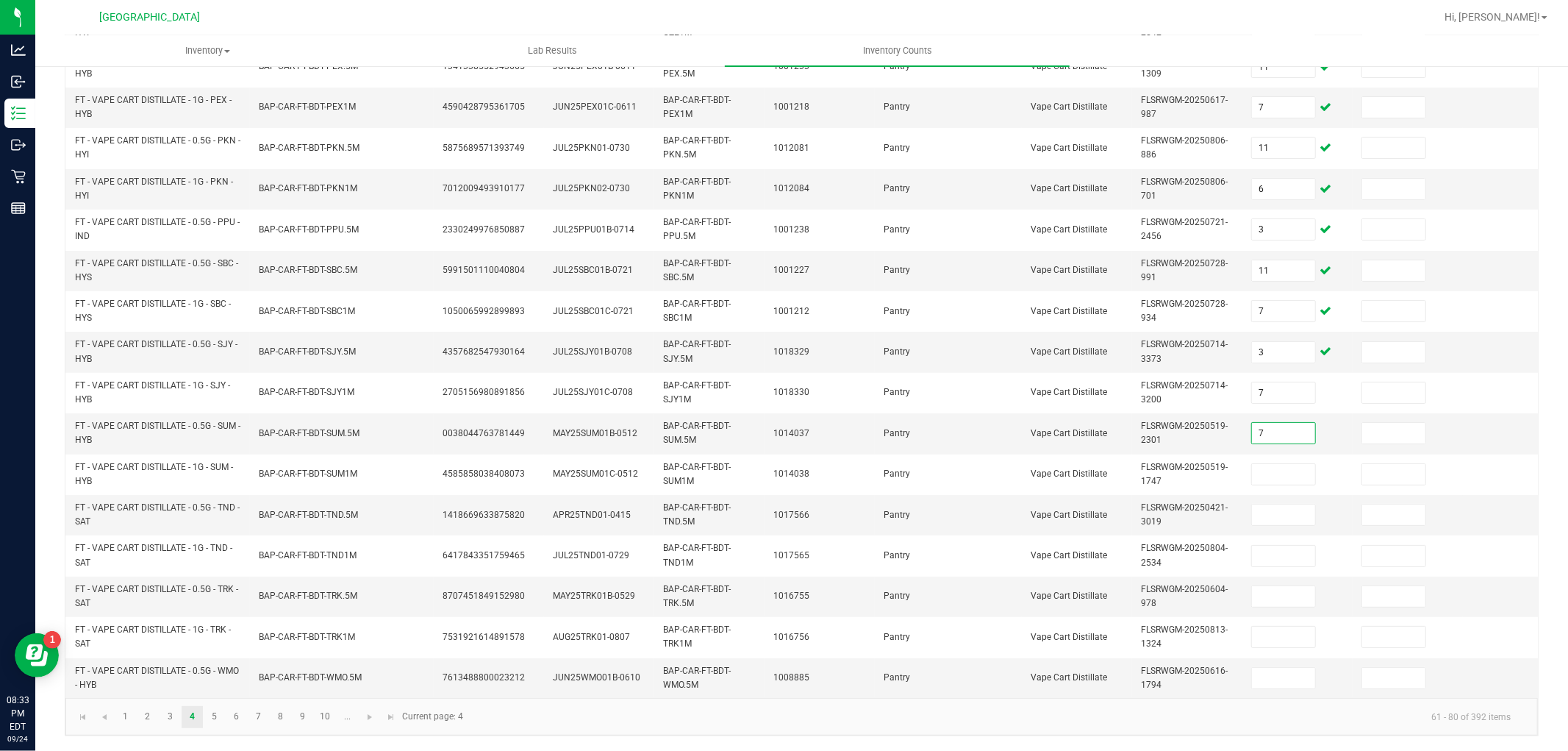
type input "7"
type input "10"
type input "2"
type input "11"
type input "8"
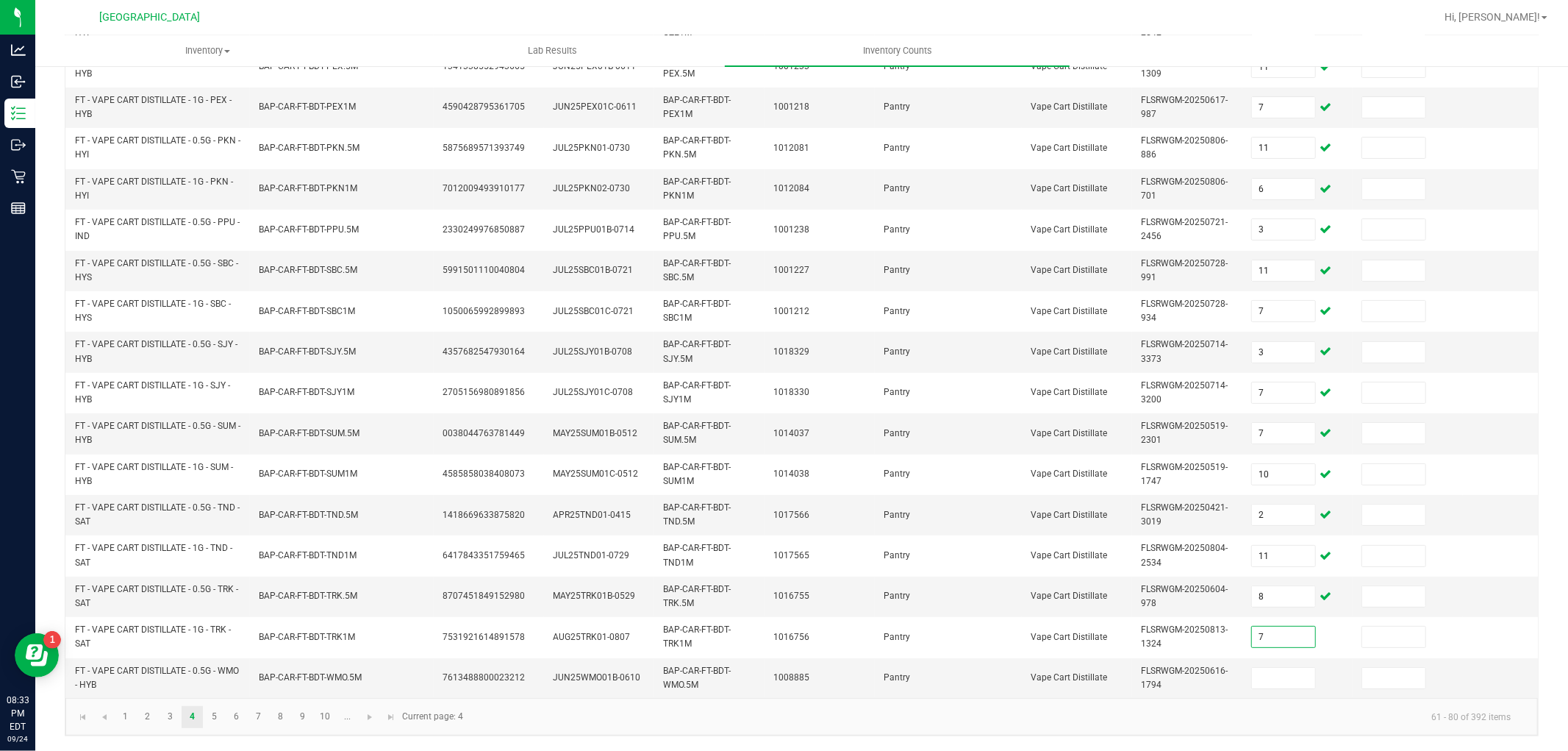
type input "7"
click at [215, 719] on link "5" at bounding box center [214, 717] width 21 height 22
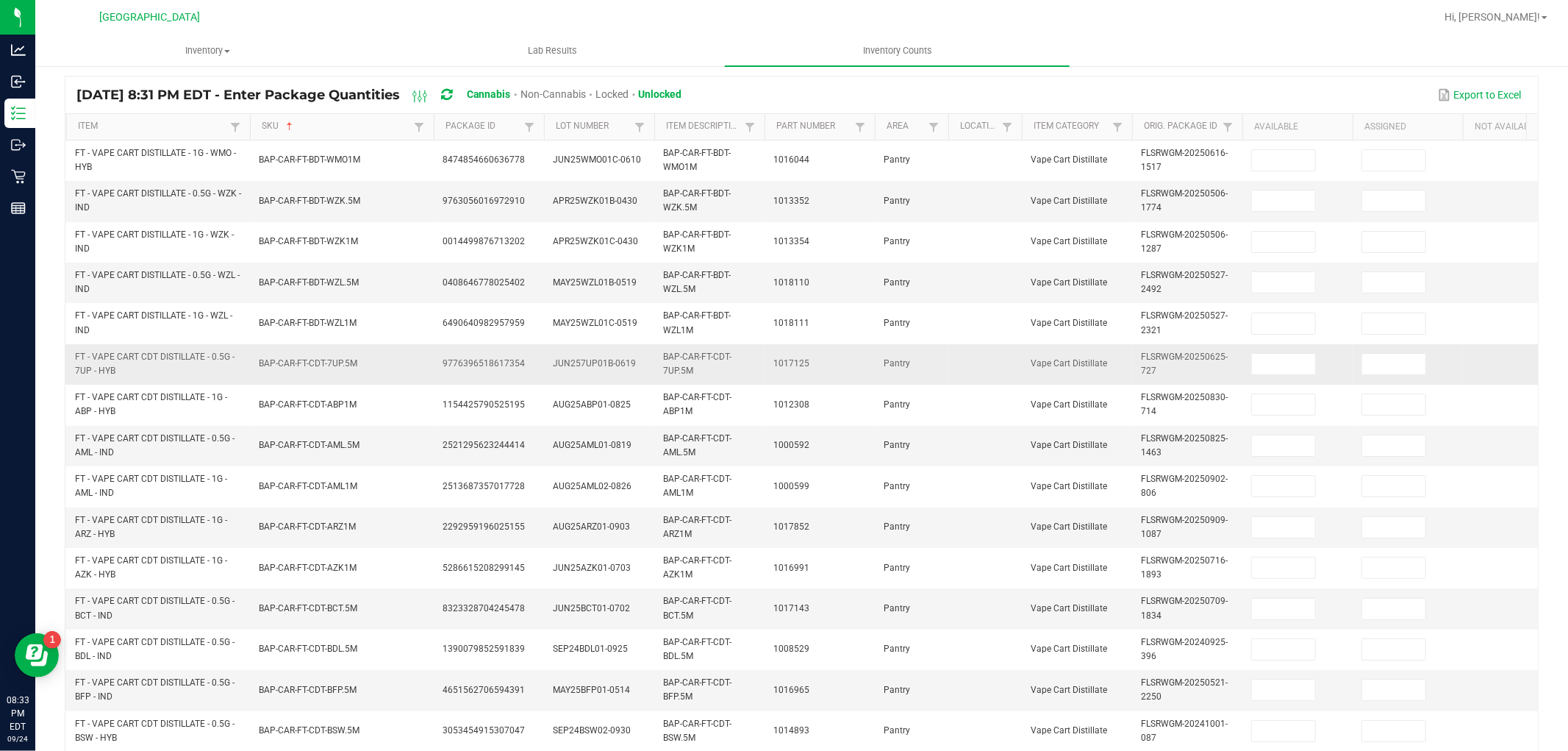
scroll to position [0, 0]
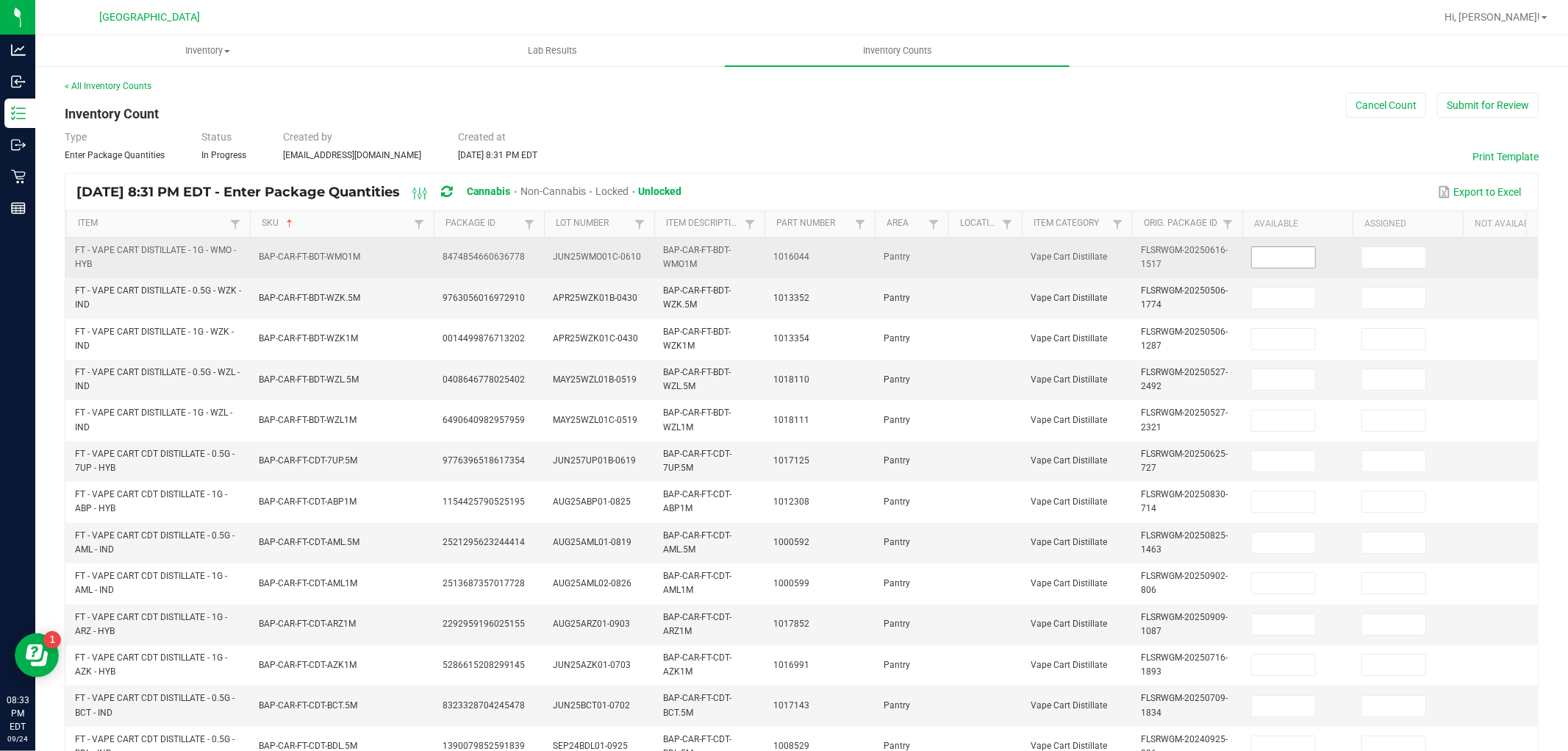
click at [1292, 254] on input at bounding box center [1284, 257] width 63 height 20
type input "1"
type input "3"
type input "11"
type input "4"
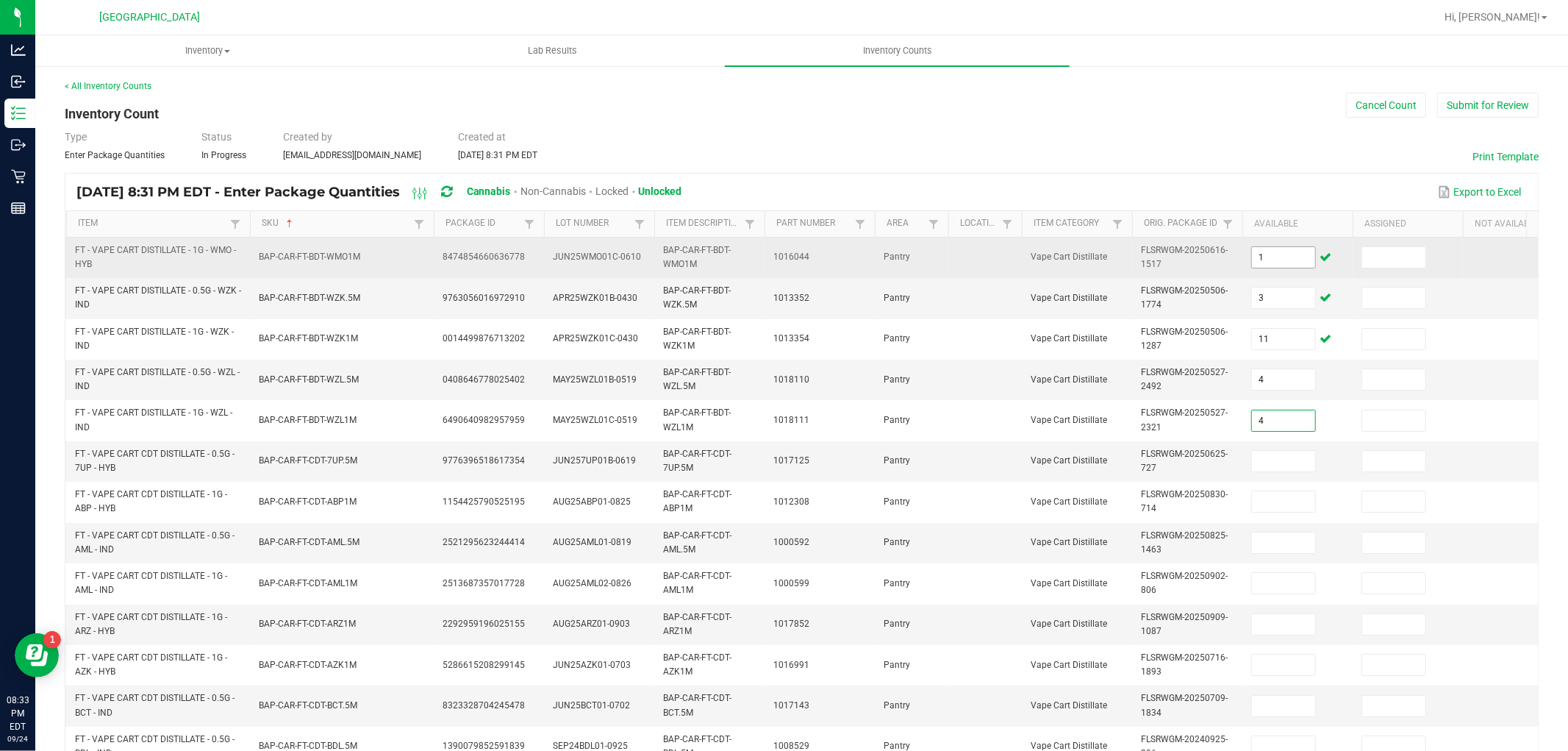
type input "4"
type input "7"
type input "9"
type input "10"
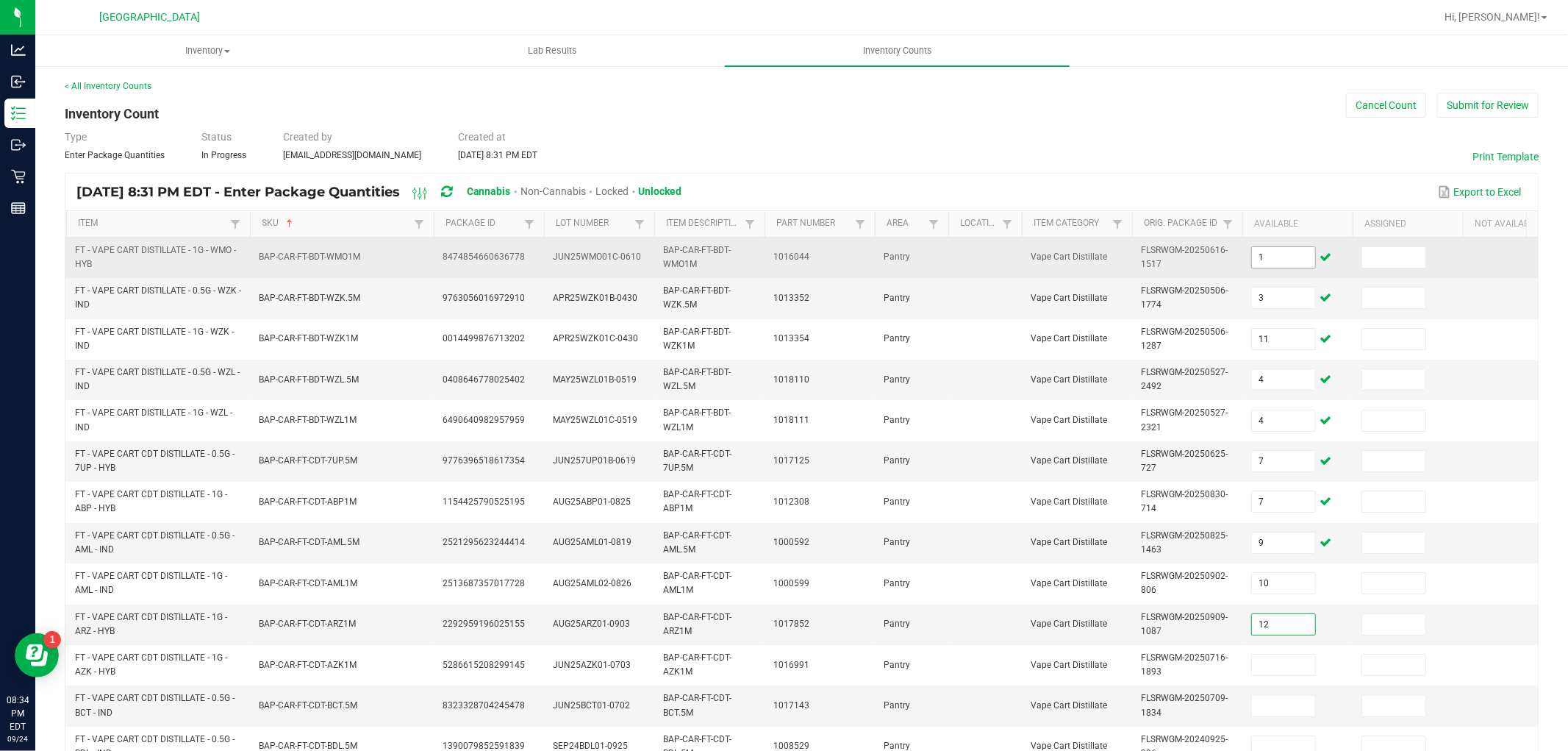
type input "12"
type input "8"
type input "1"
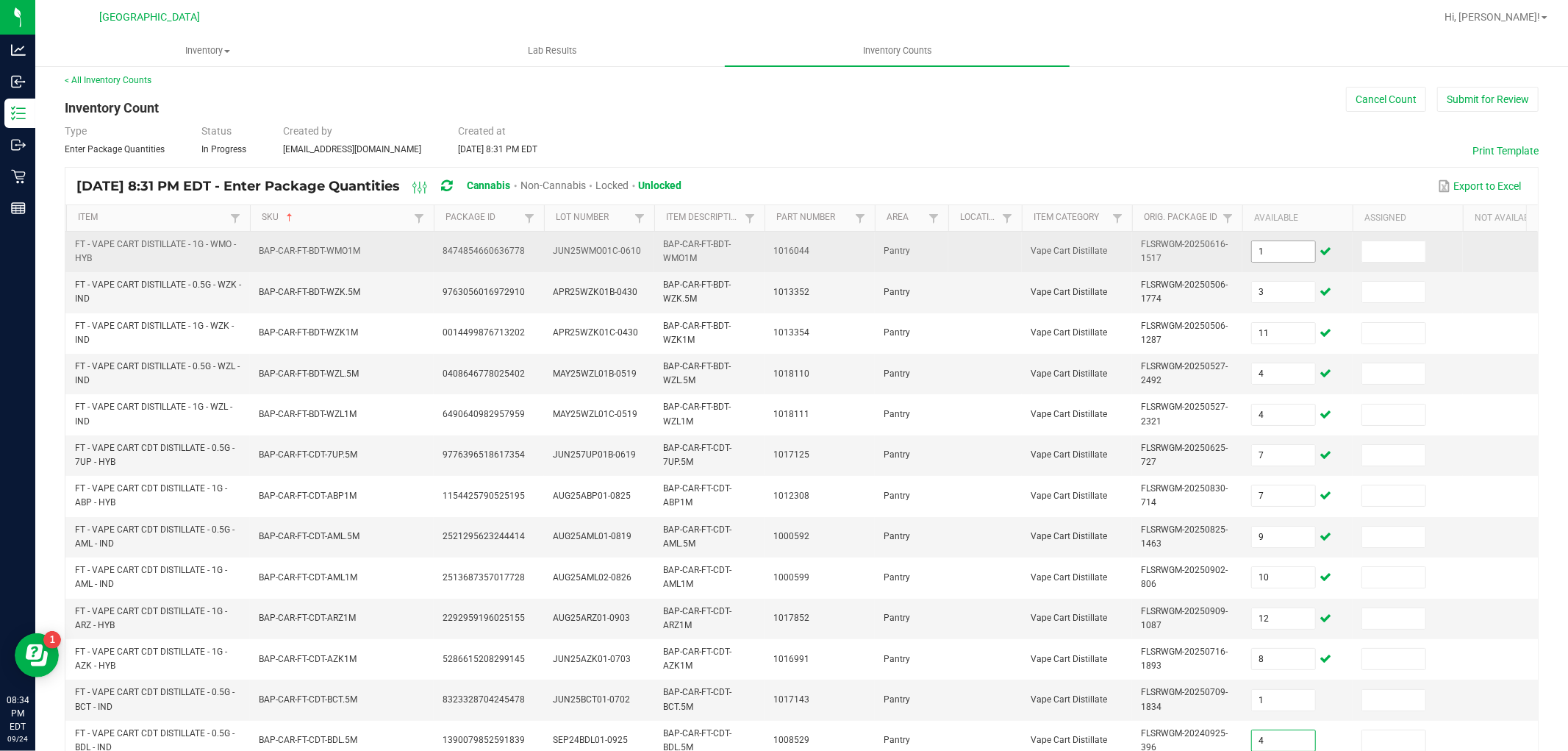
type input "4"
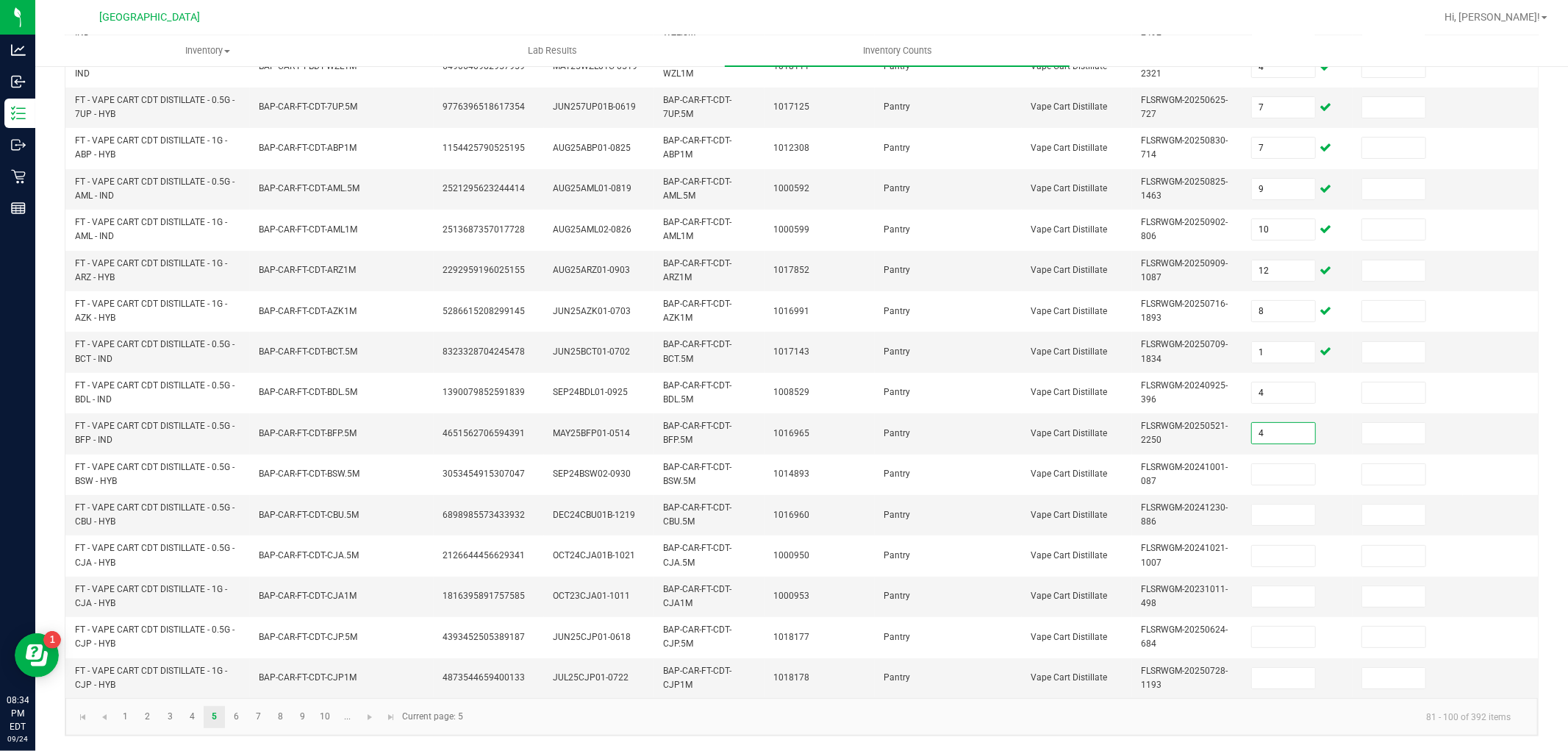
type input "4"
type input "3"
type input "5"
type input "11"
type input "4"
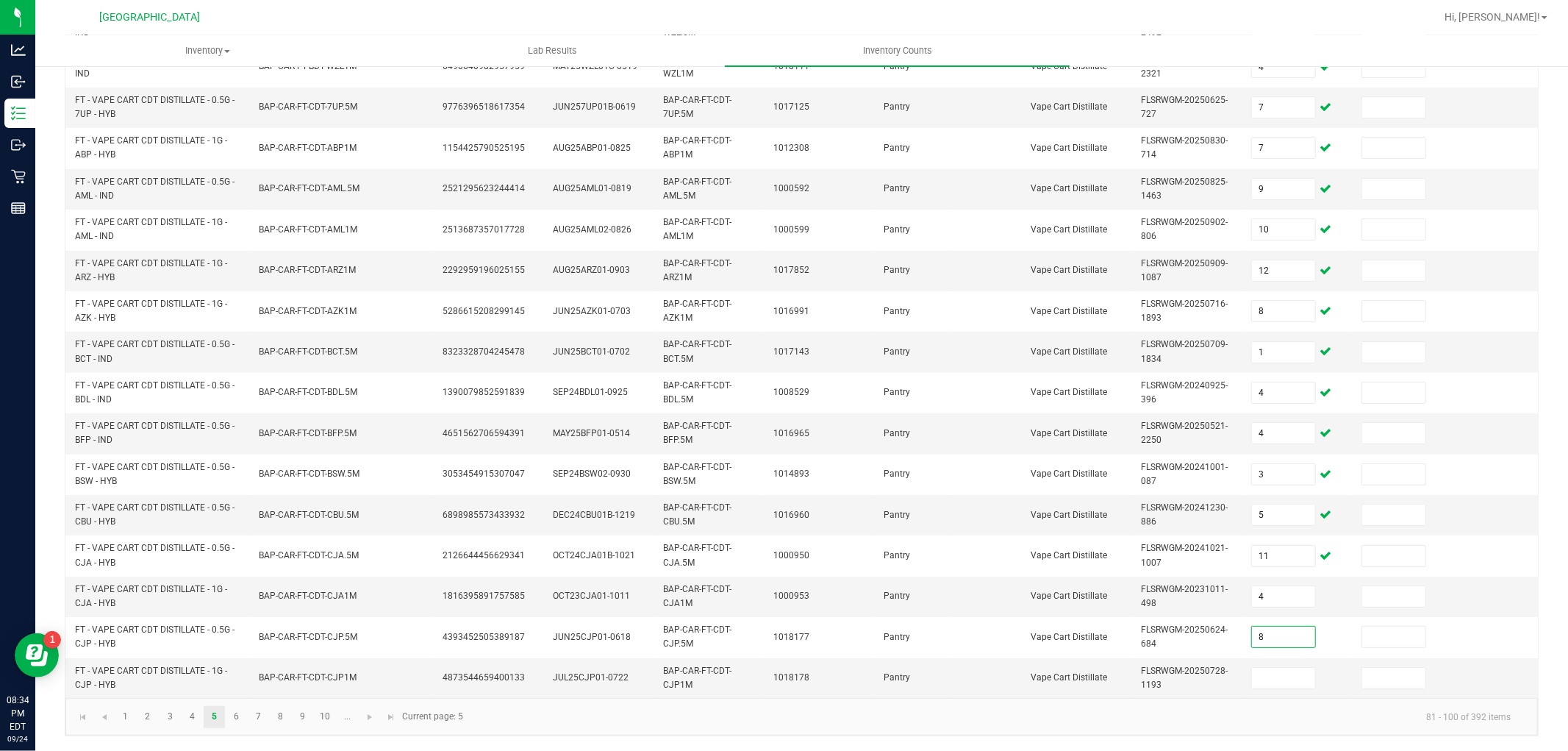
type input "8"
type input "6"
click at [241, 716] on link "6" at bounding box center [236, 717] width 21 height 22
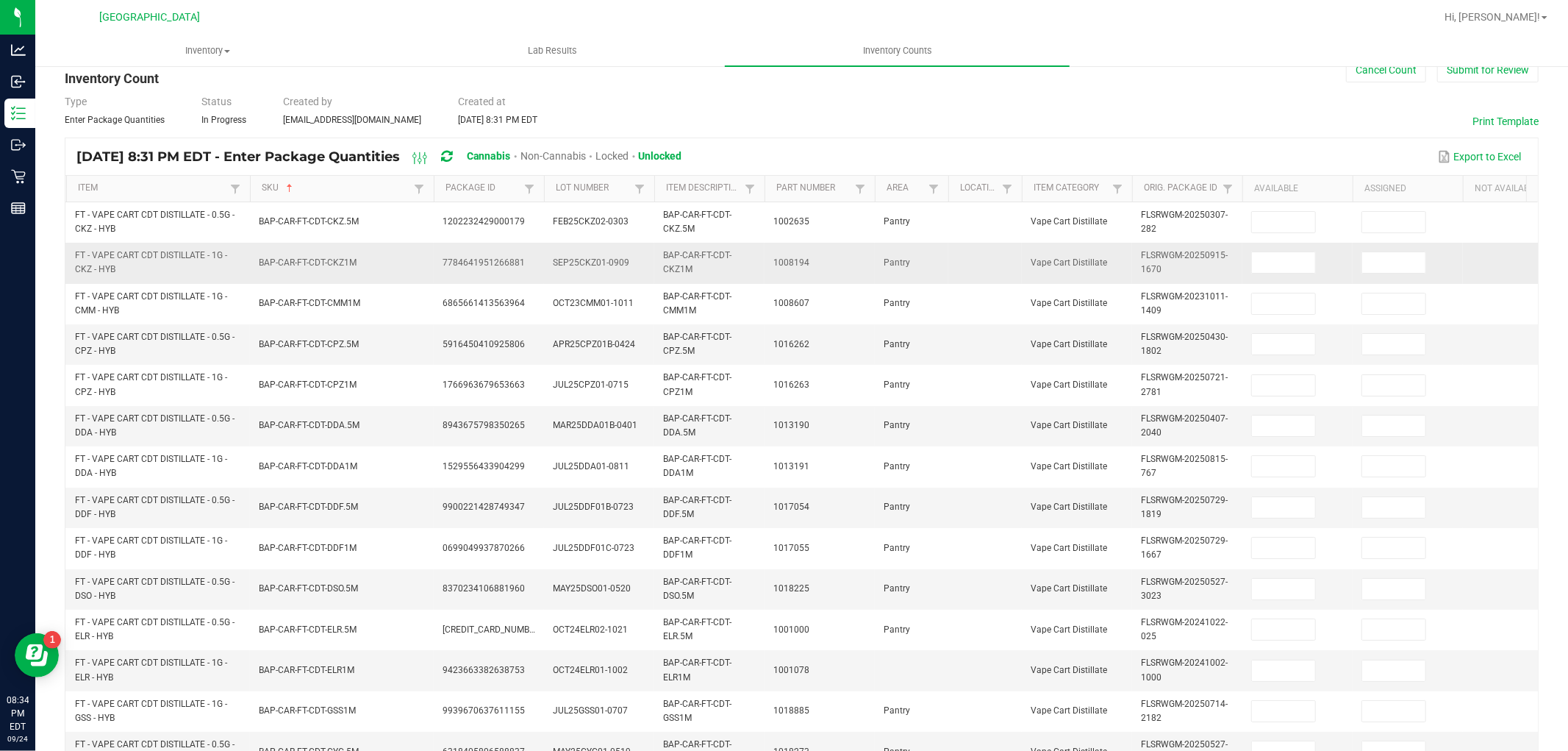
scroll to position [0, 0]
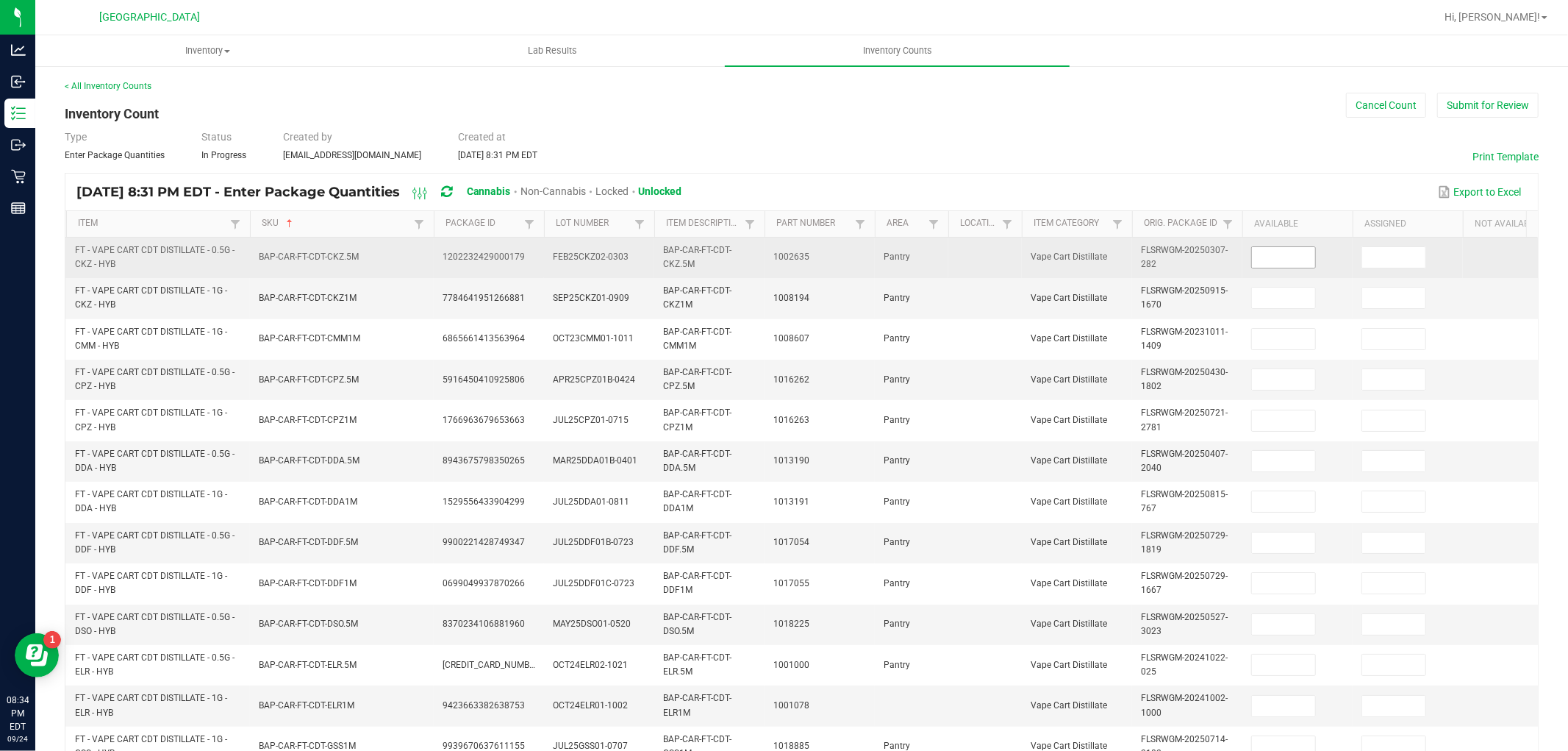
click at [1297, 251] on input at bounding box center [1284, 257] width 63 height 20
type input "4"
type input "13"
type input "1"
type input "3"
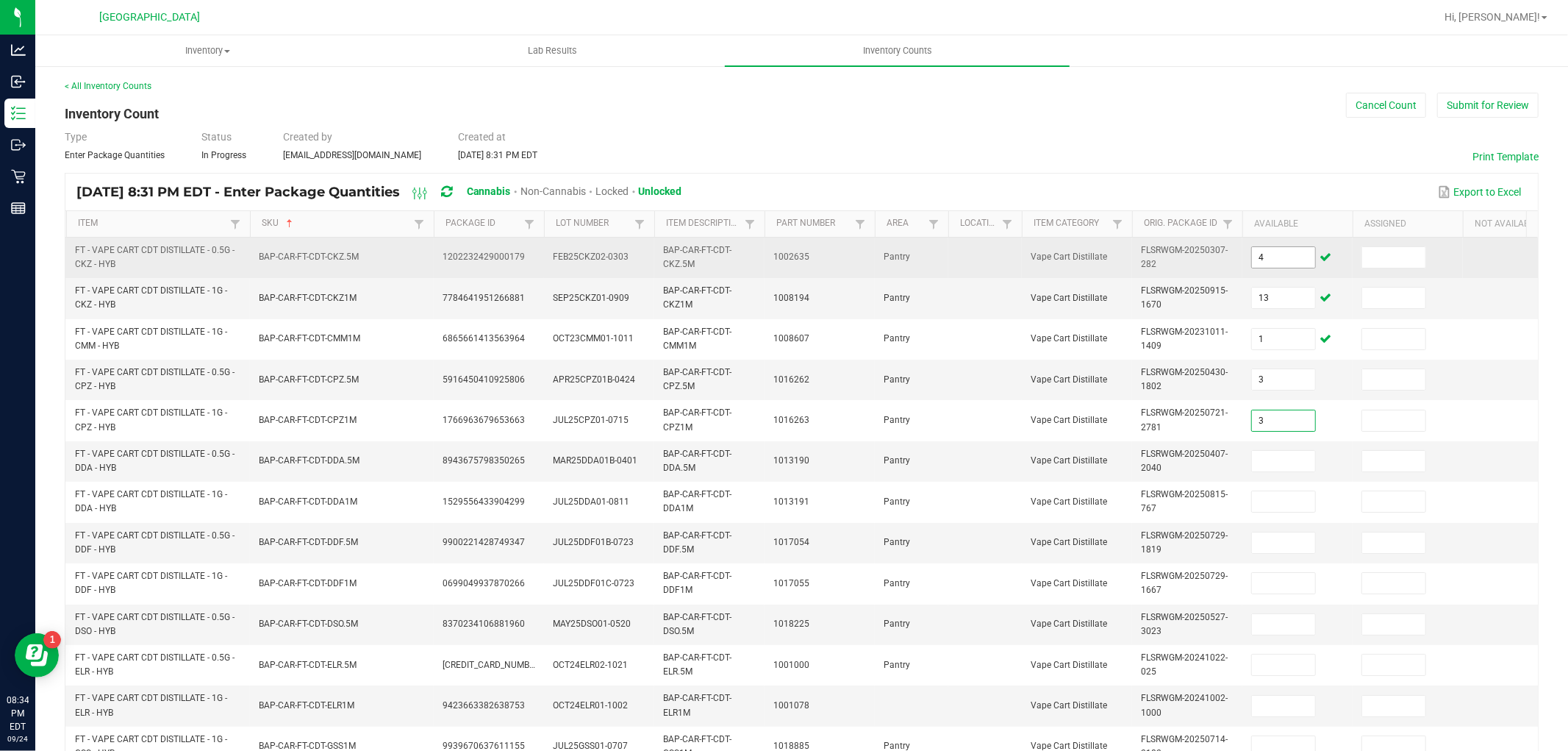
type input "3"
type input "1"
type input "8"
type input "9"
type input "8"
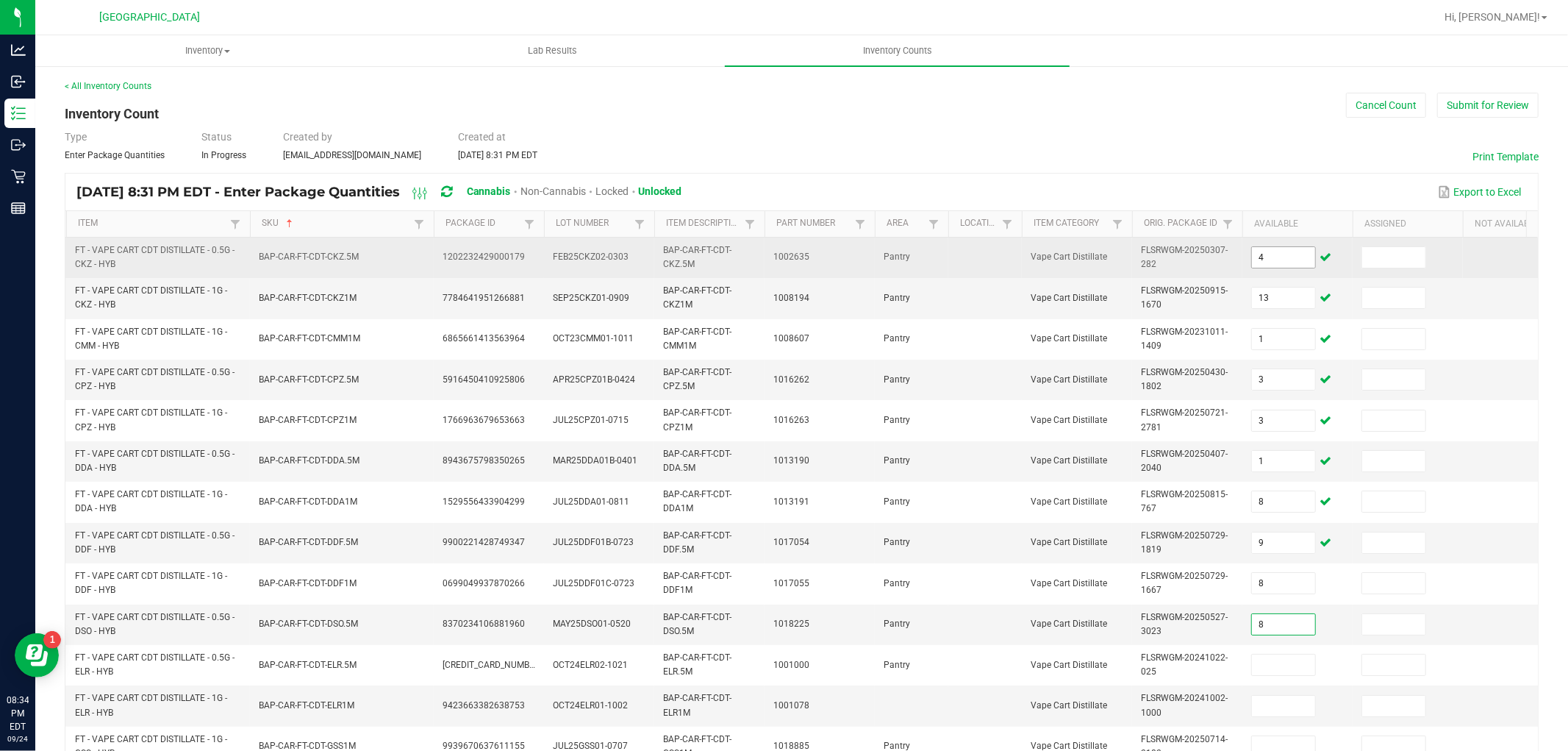
type input "8"
type input "12"
type input "4"
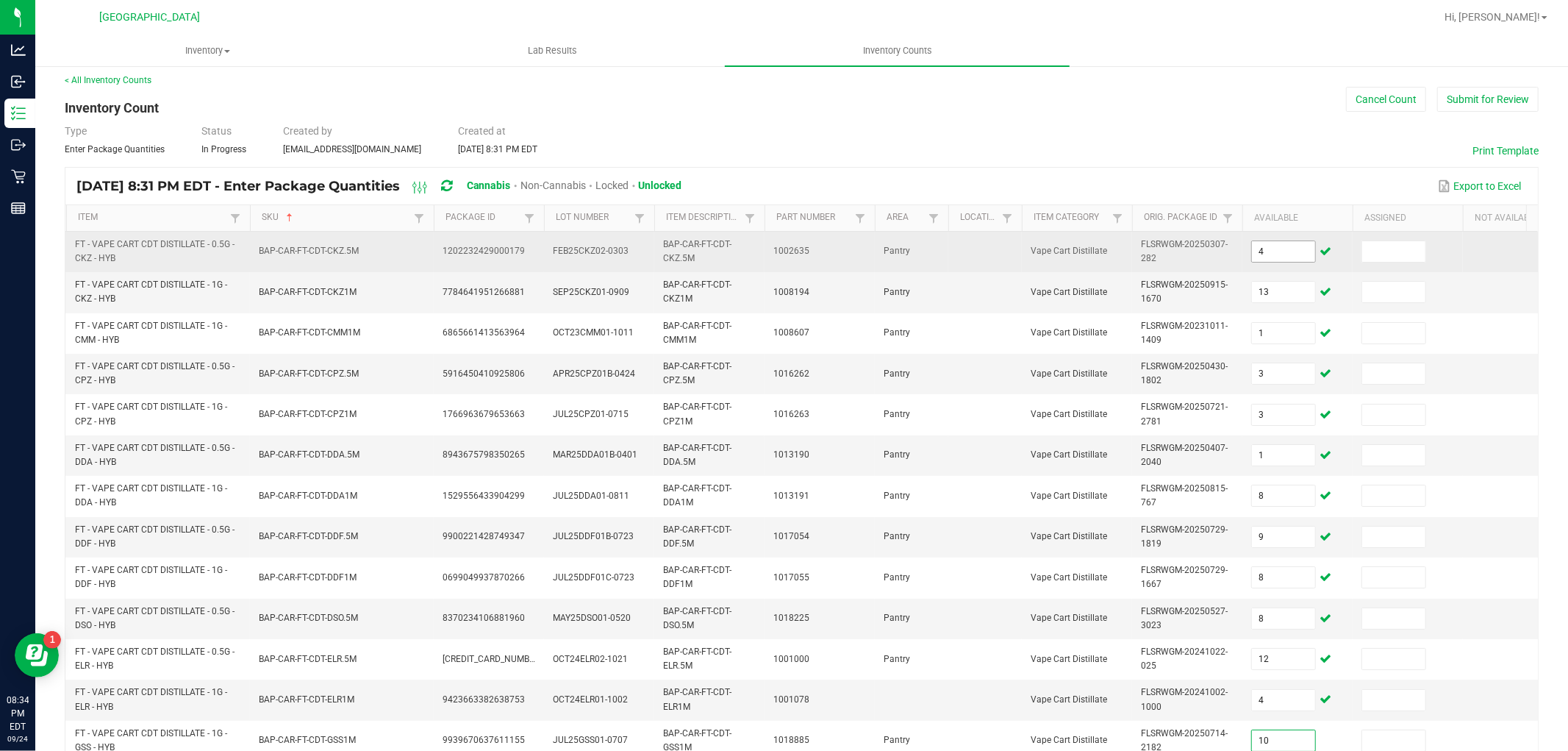
type input "10"
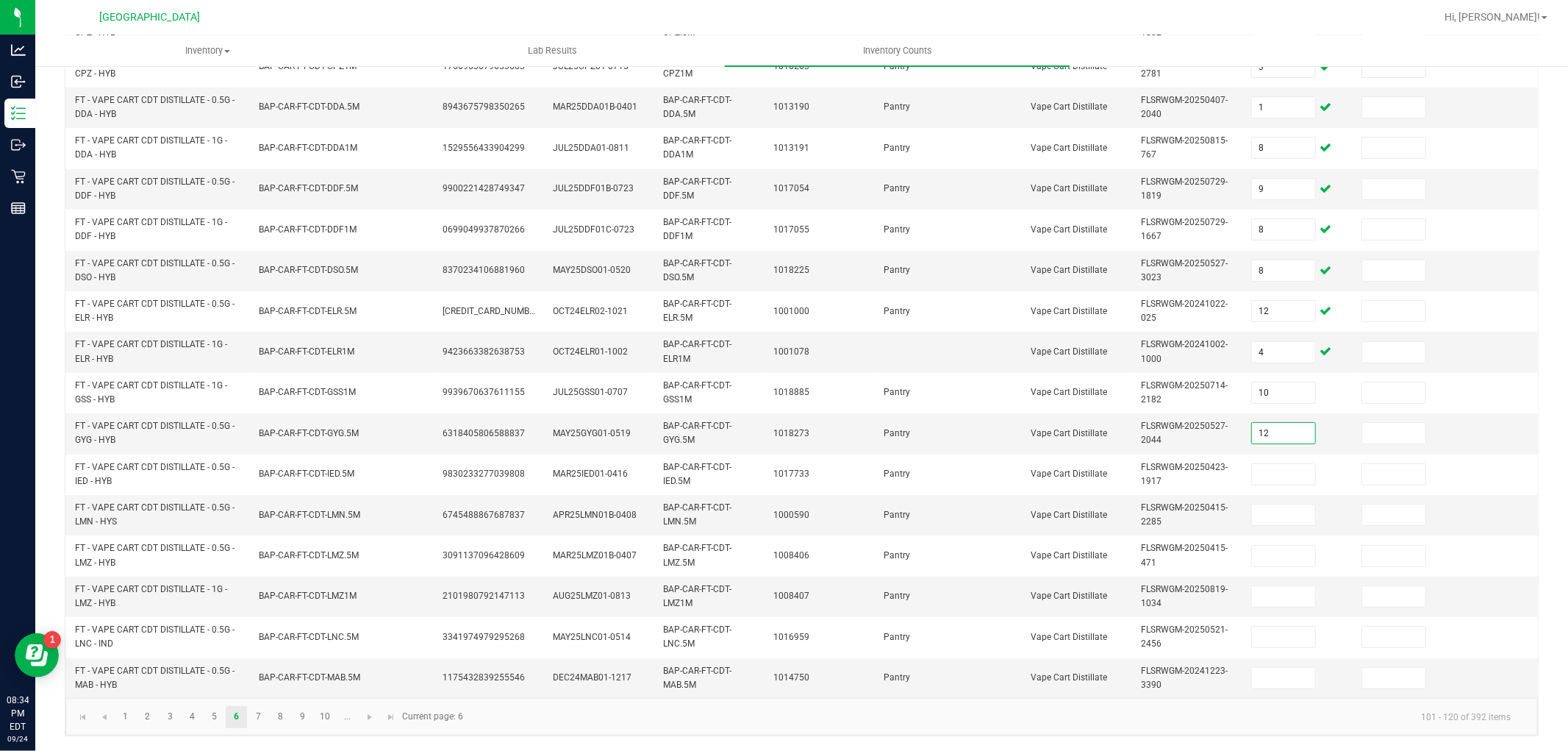
type input "12"
type input "8"
type input "5"
type input "8"
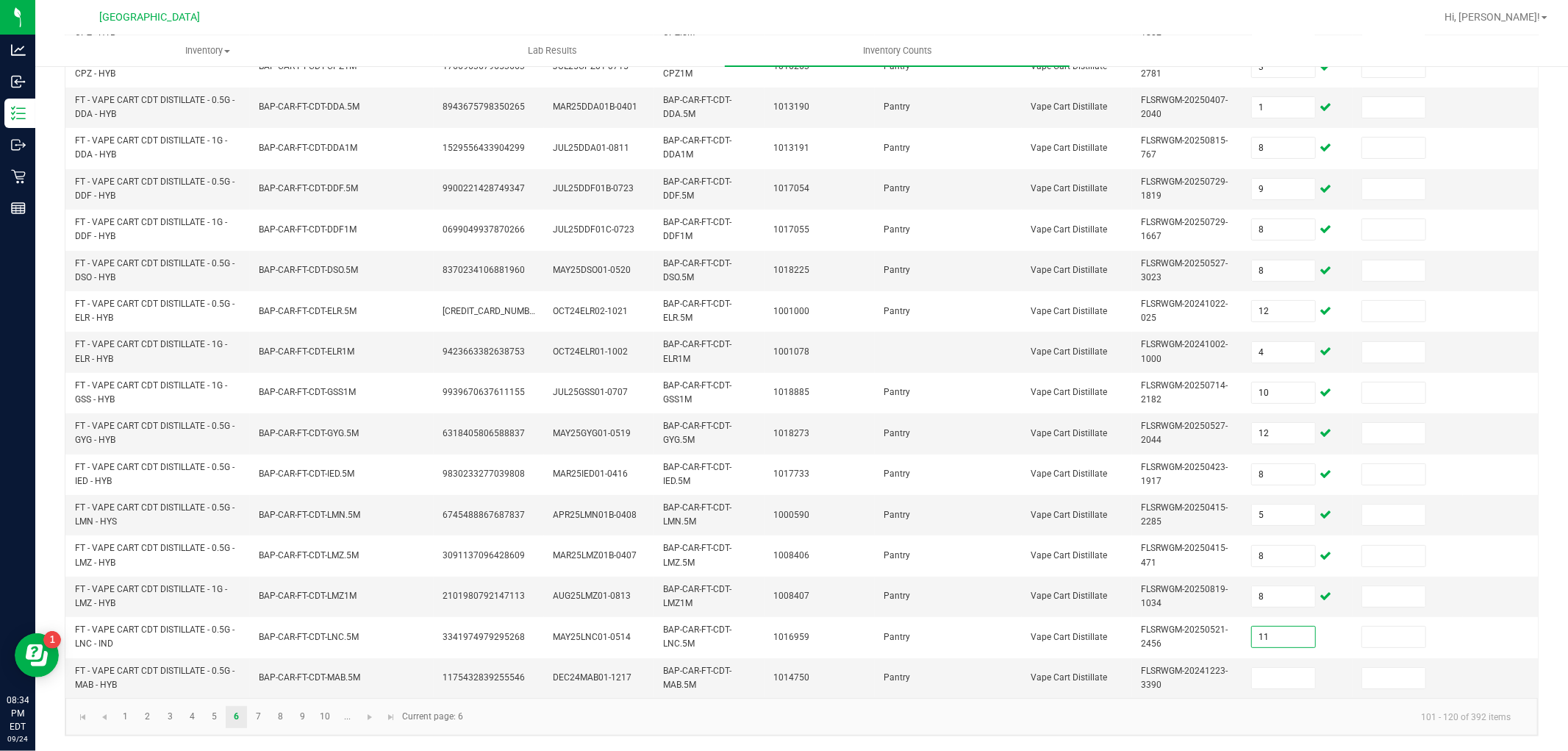
type input "11"
type input "9"
click at [261, 719] on link "7" at bounding box center [258, 717] width 21 height 22
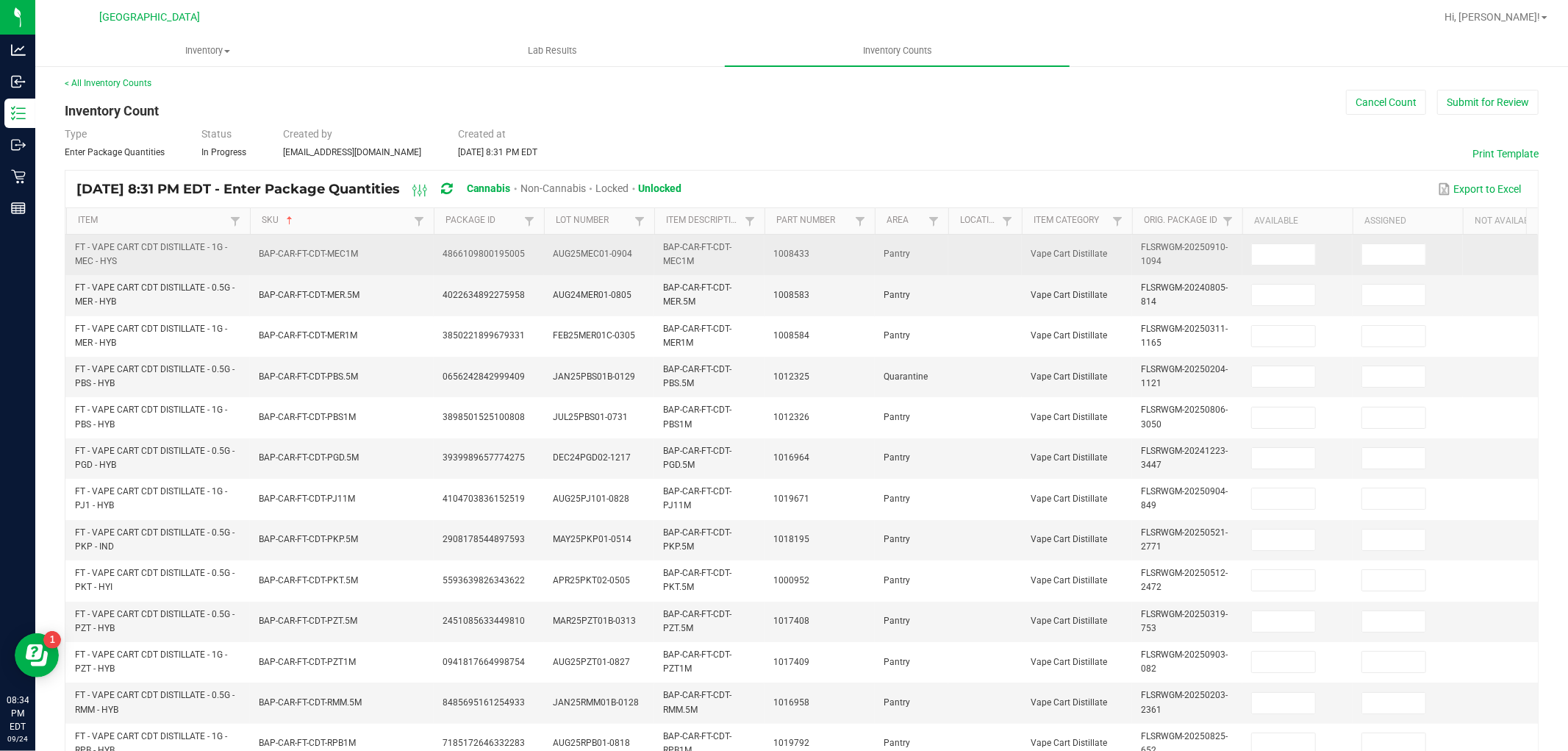
scroll to position [0, 0]
click at [1257, 261] on input at bounding box center [1284, 257] width 63 height 20
type input "6"
type input "5"
type input "11"
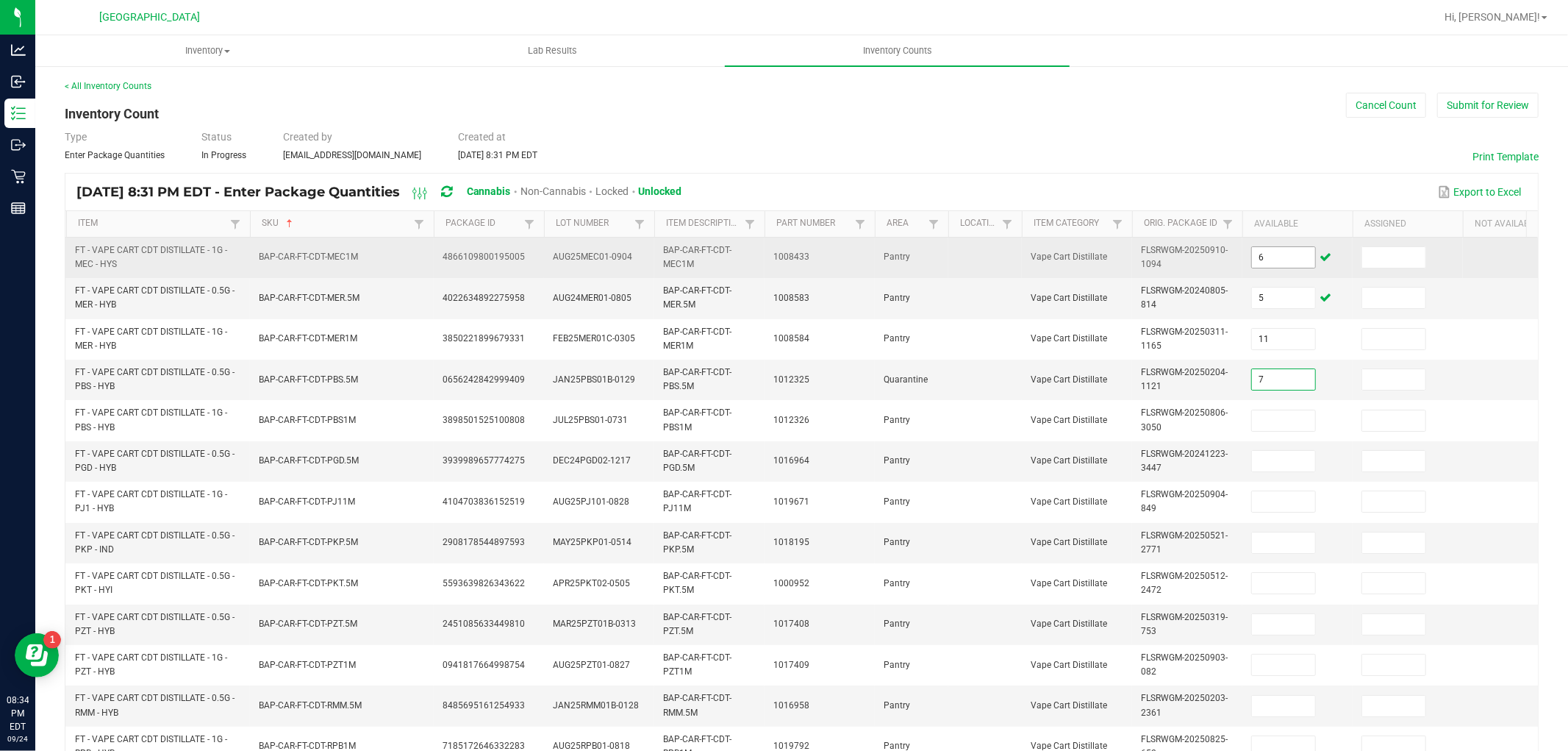
type input "7"
type input "1"
type input "5"
type input "8"
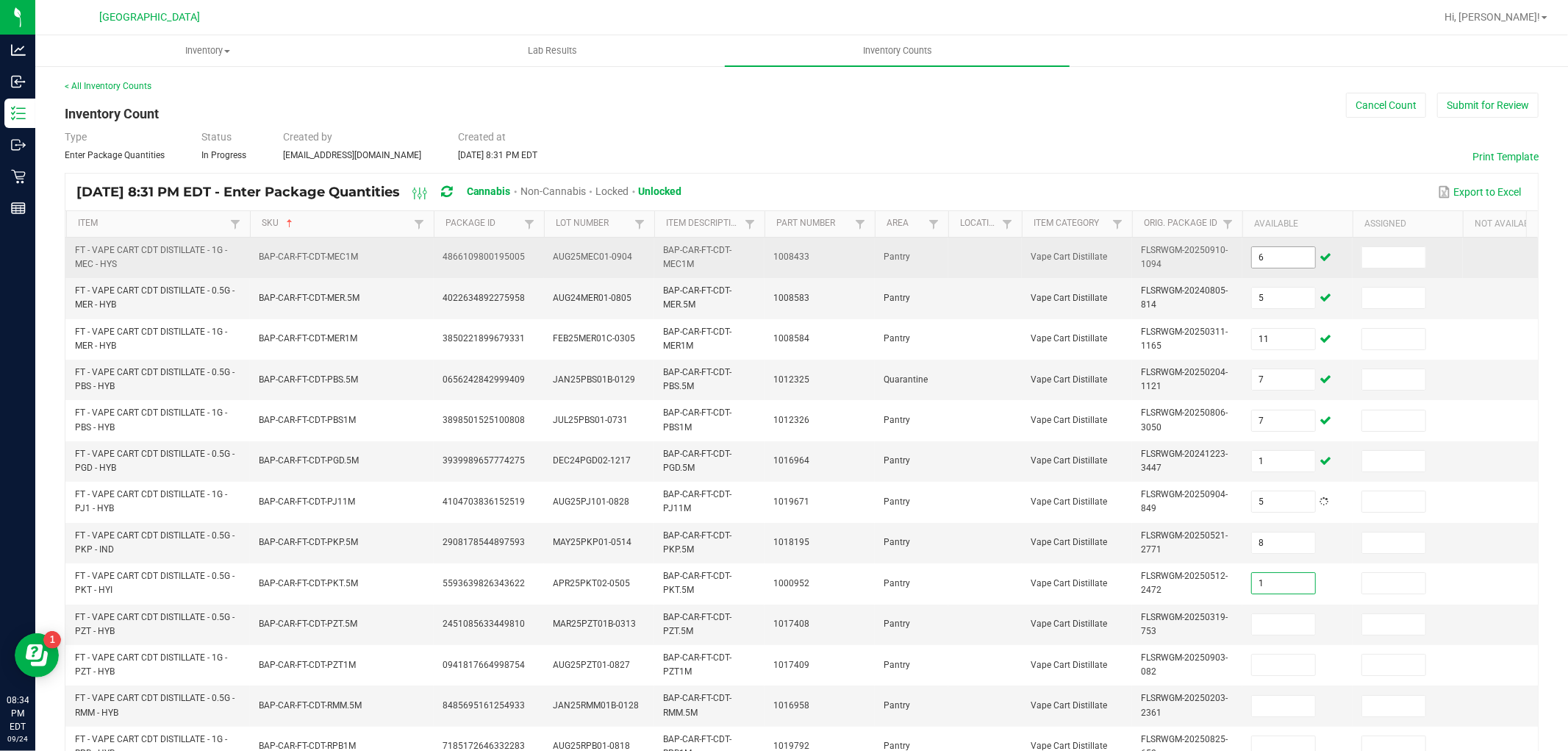
type input "1"
type input "3"
type input "9"
type input "12"
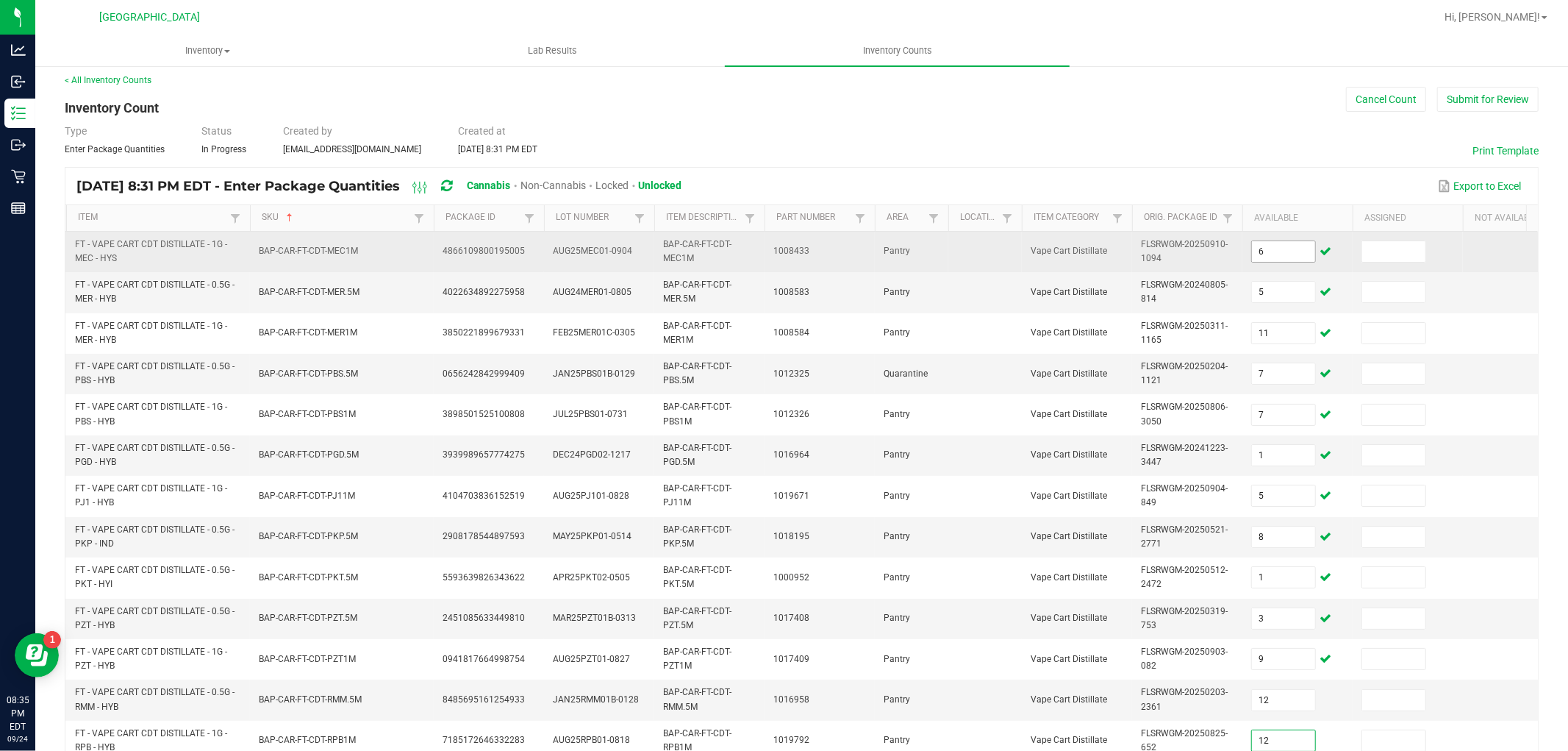
type input "12"
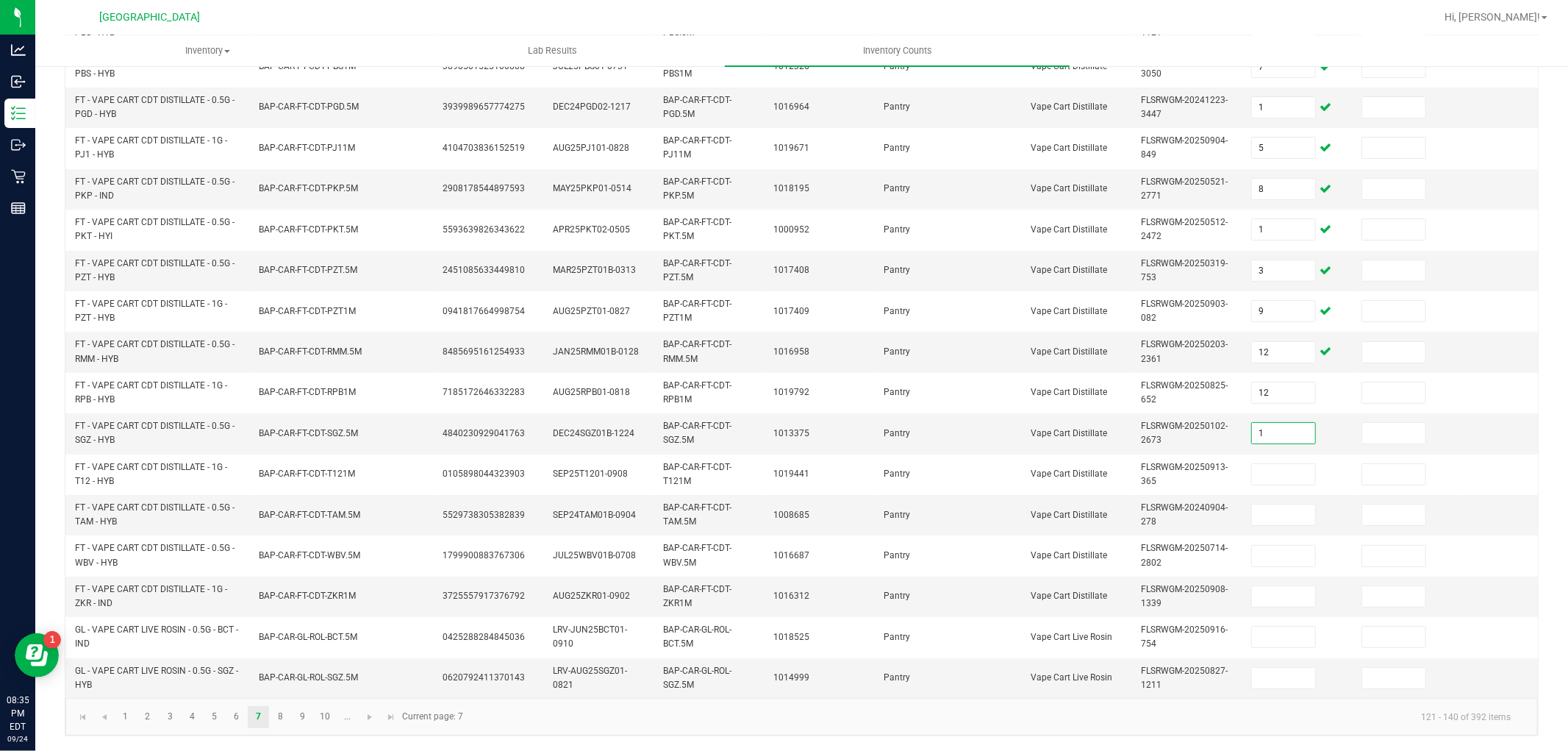
type input "1"
click at [285, 710] on link "8" at bounding box center [281, 717] width 21 height 22
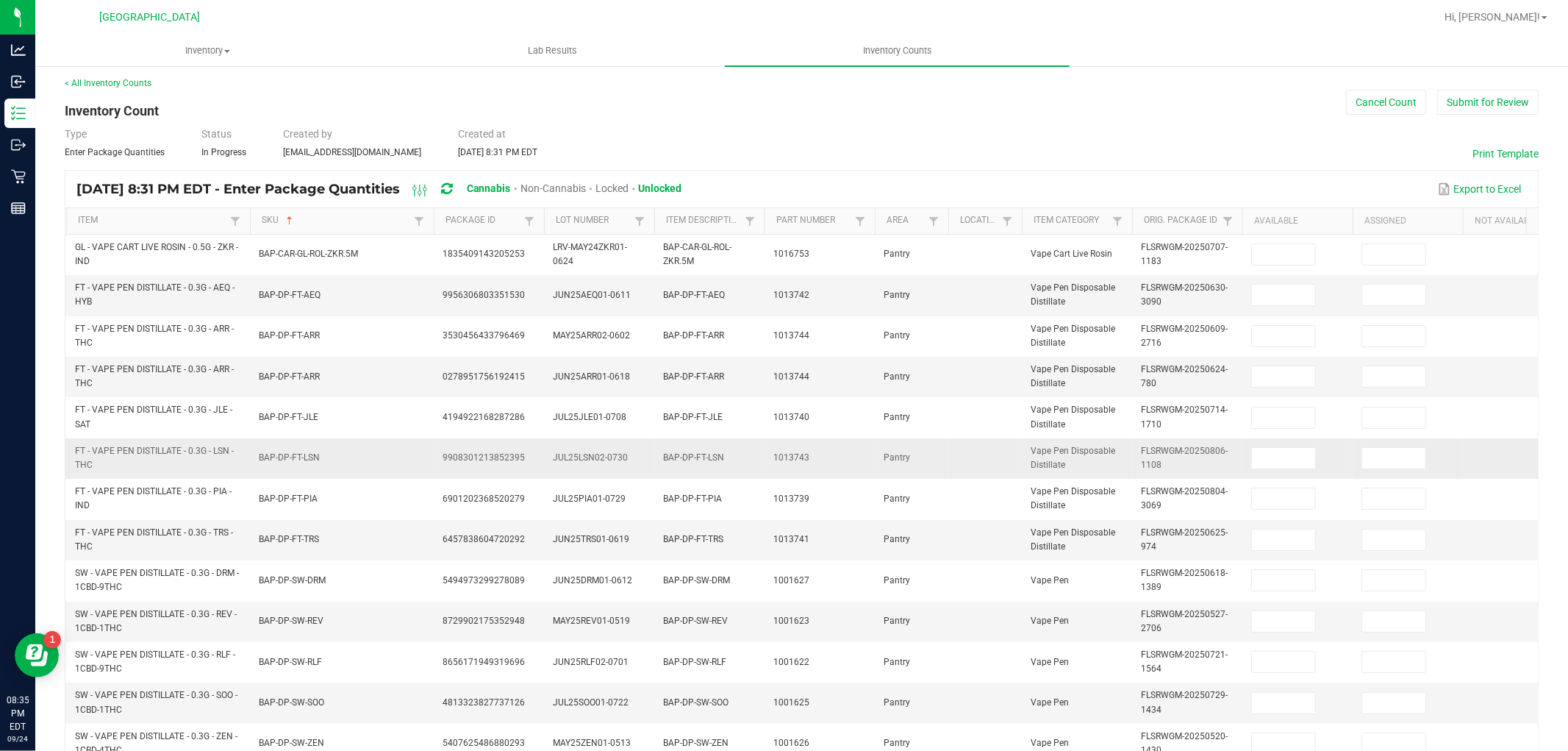
scroll to position [0, 0]
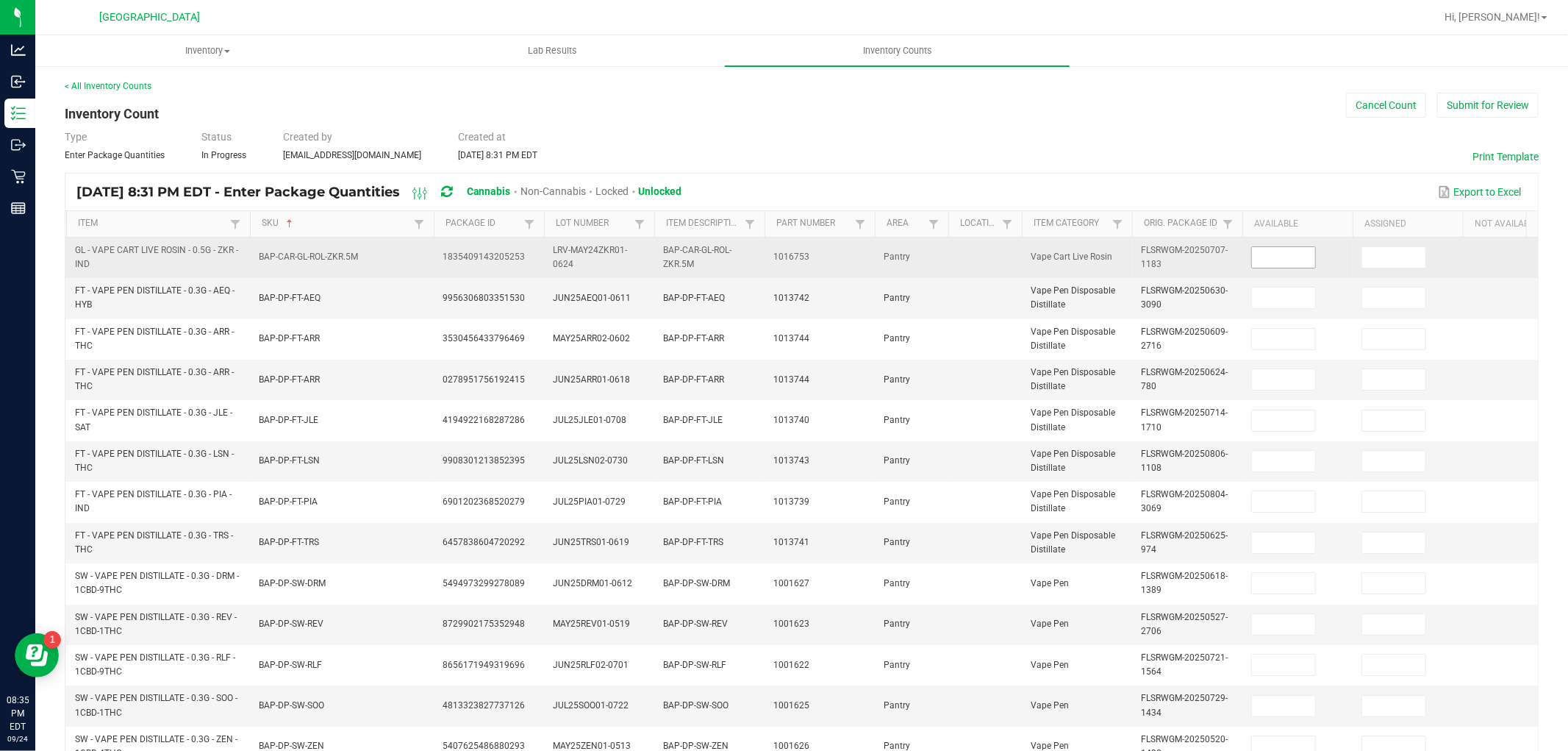
click at [1259, 256] on input at bounding box center [1284, 257] width 63 height 20
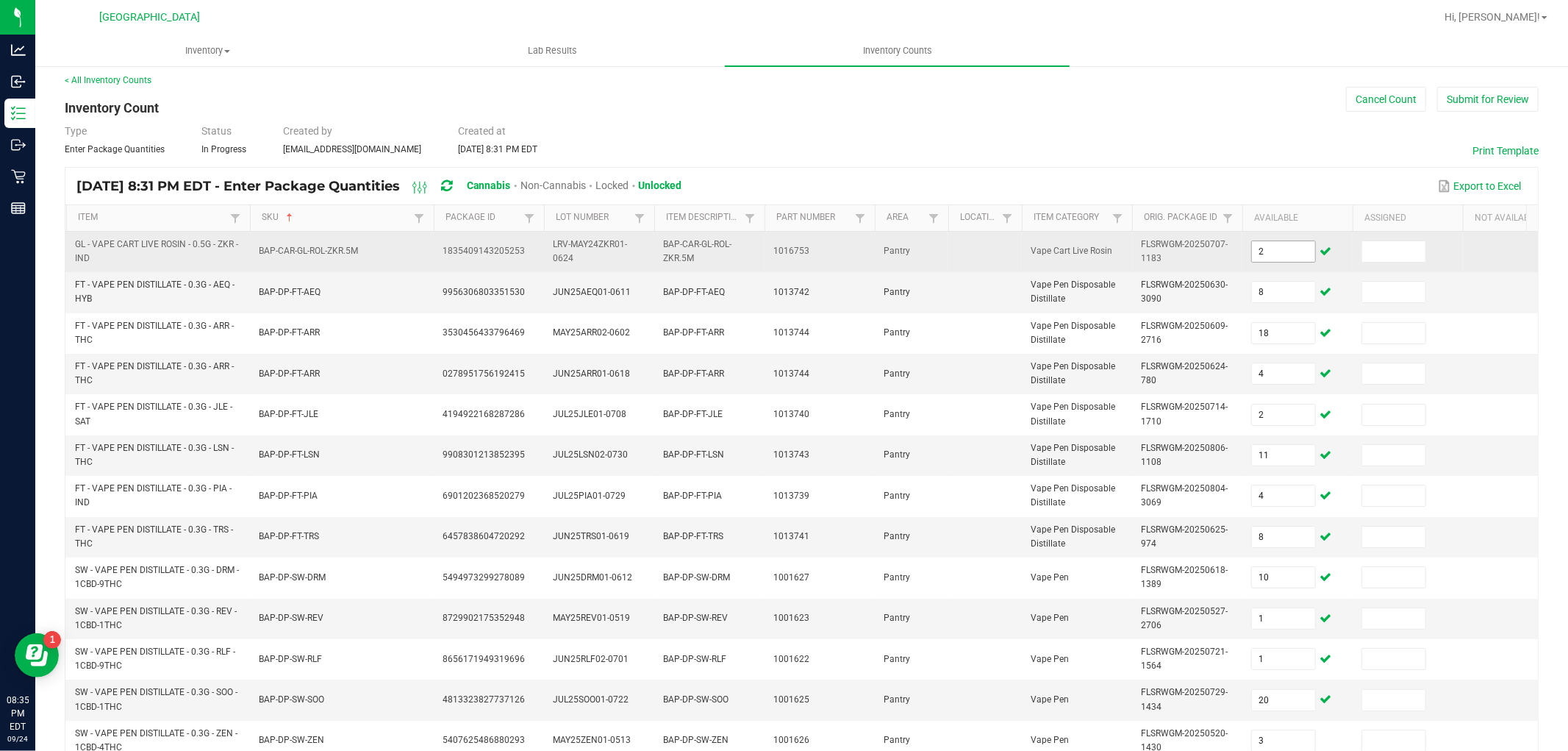
scroll to position [368, 0]
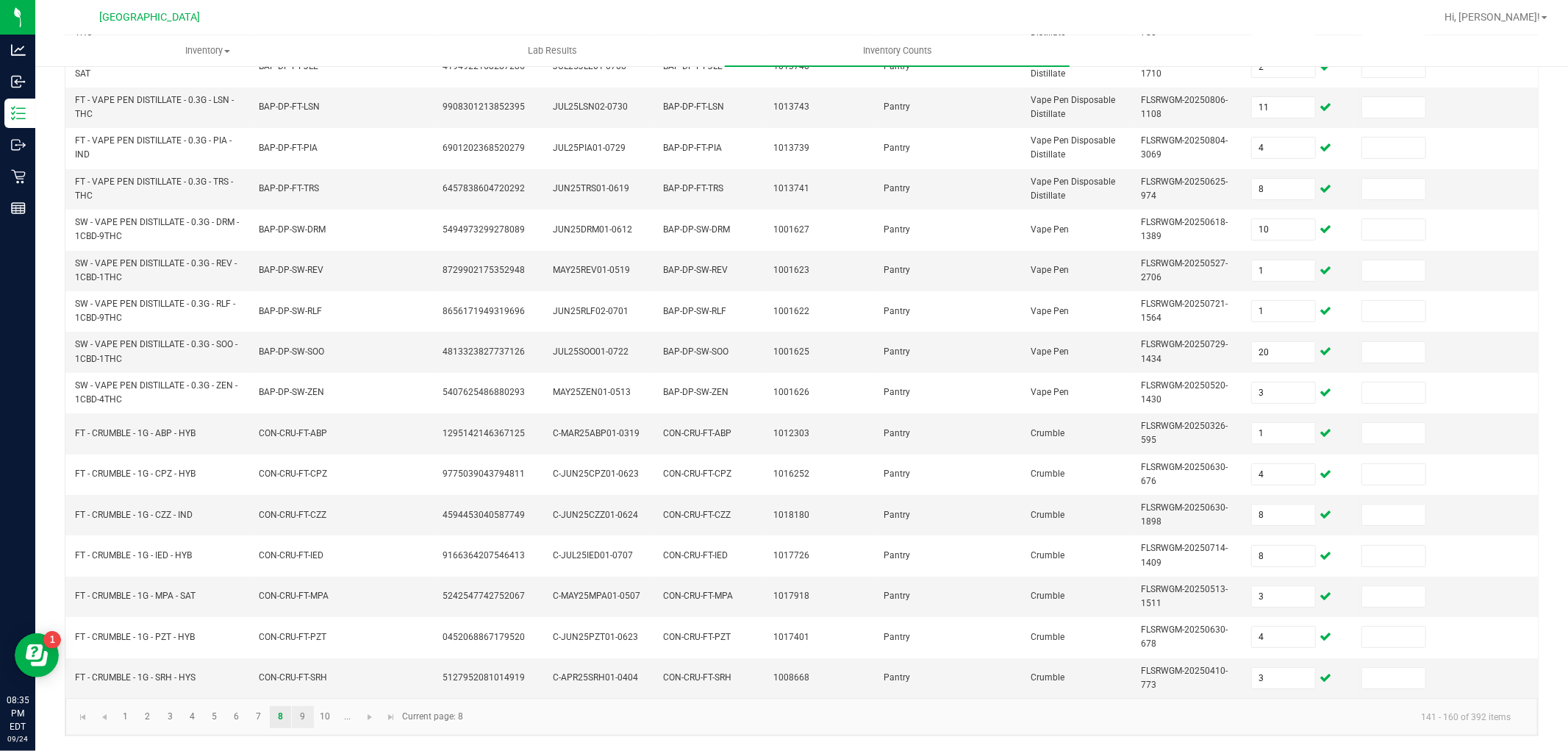
click at [299, 723] on link "9" at bounding box center [302, 717] width 21 height 22
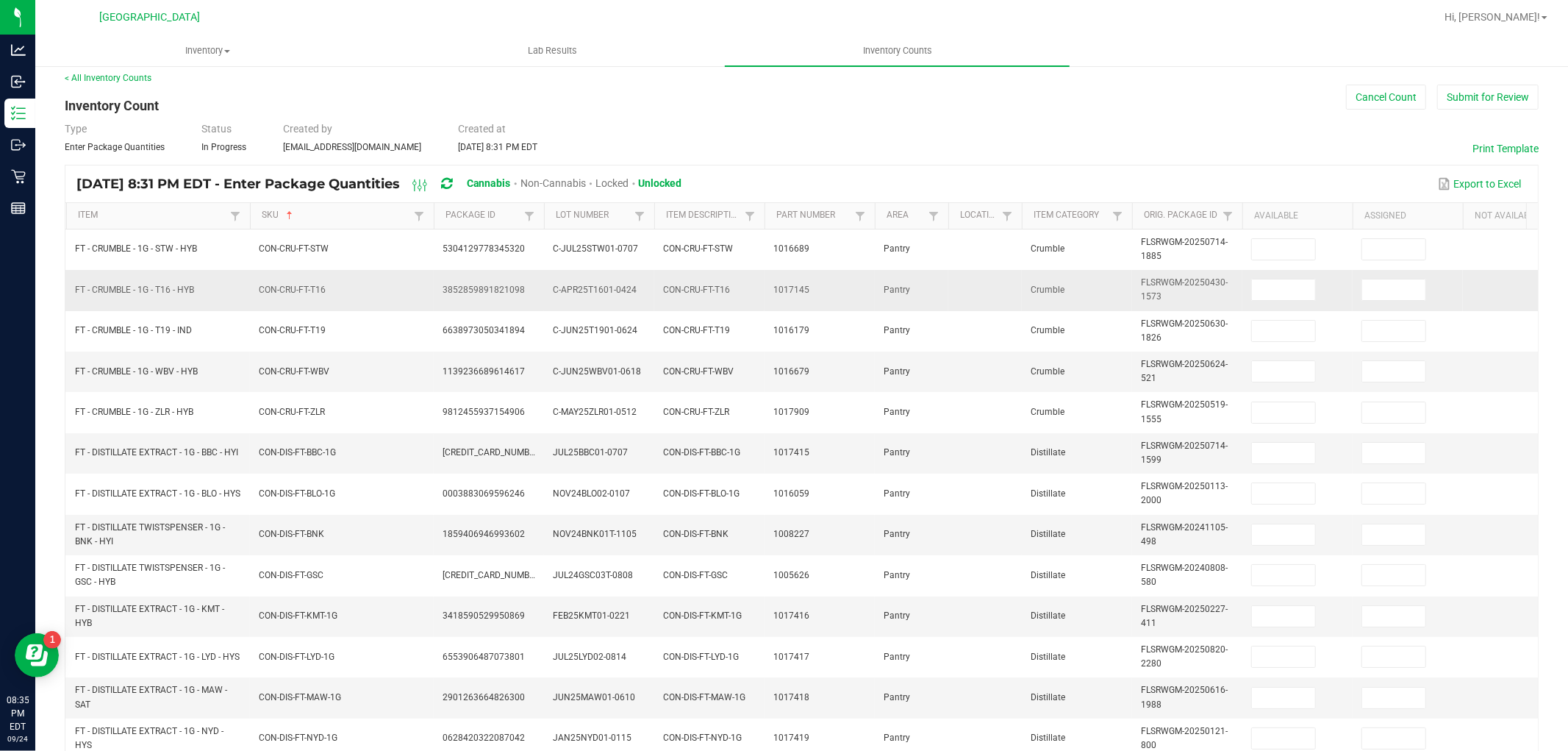
scroll to position [0, 0]
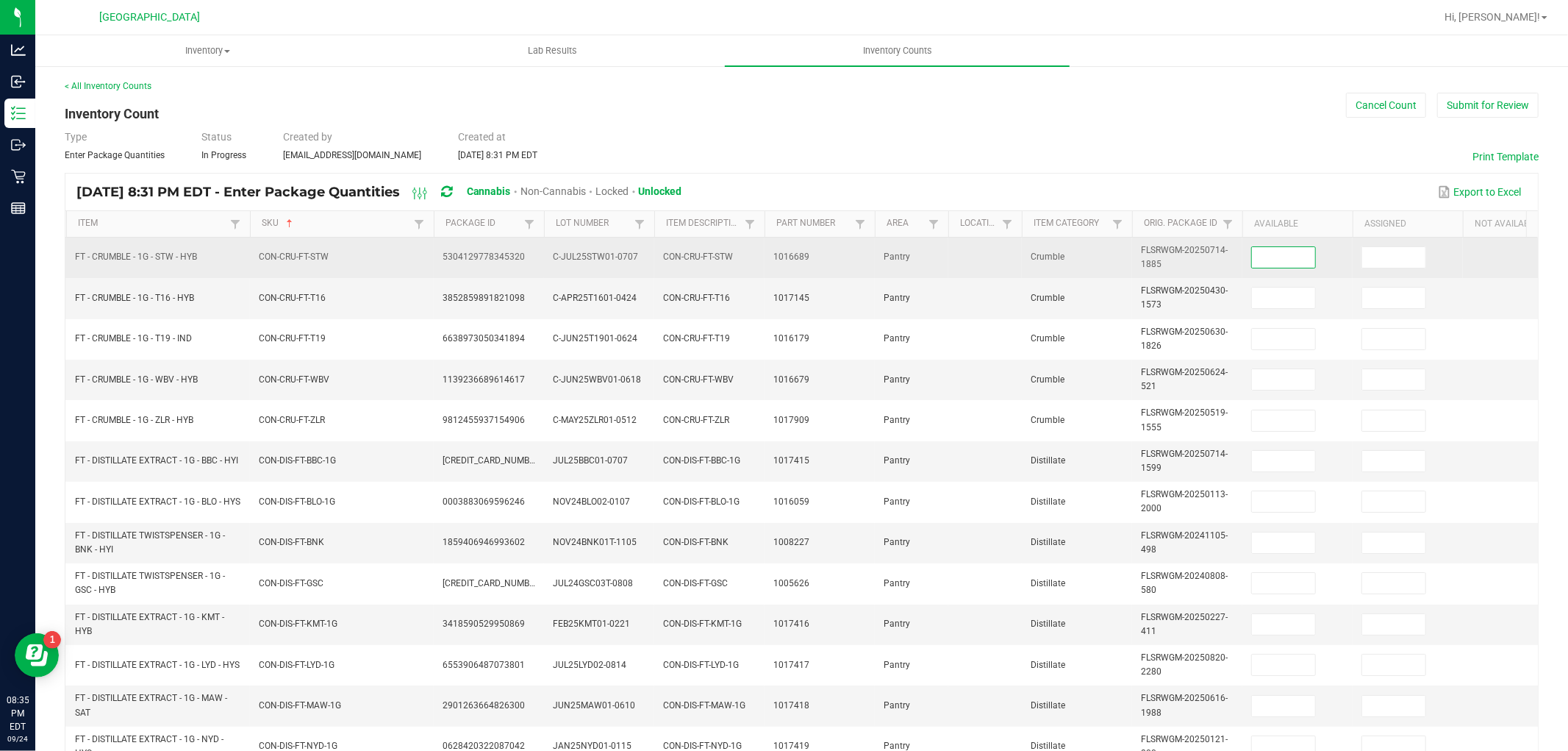
click at [1278, 258] on input at bounding box center [1284, 257] width 63 height 20
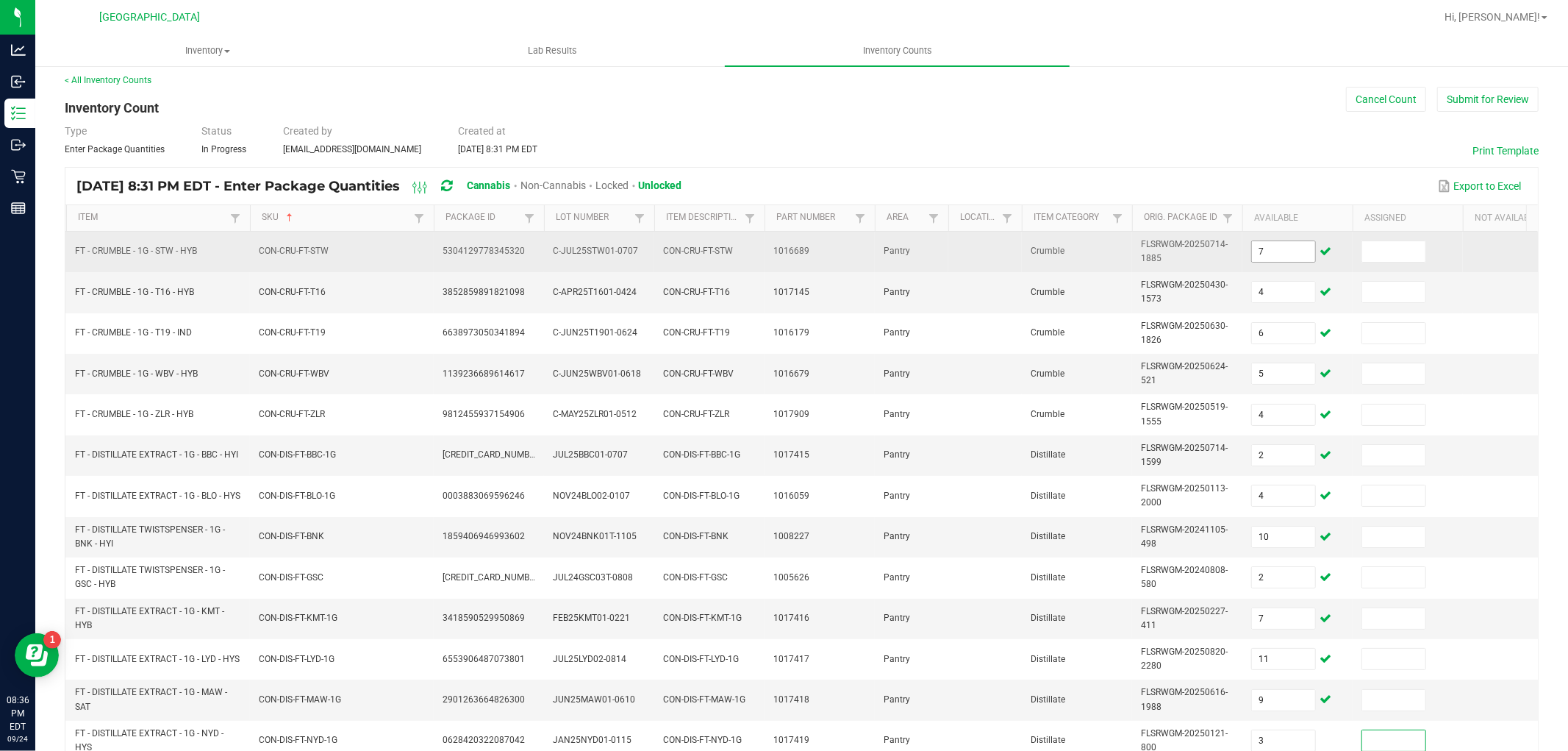
scroll to position [368, 0]
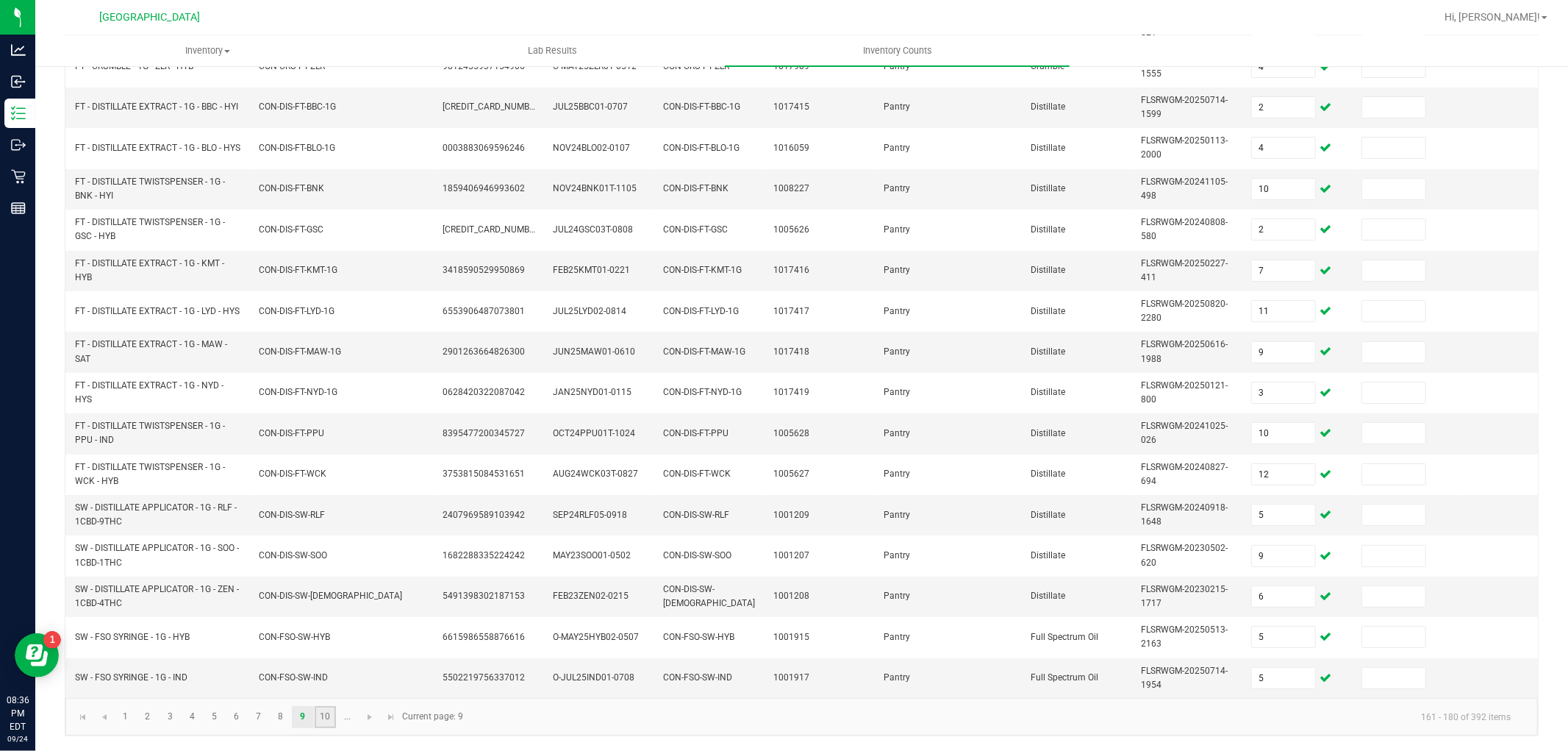
click at [320, 714] on link "10" at bounding box center [325, 717] width 21 height 22
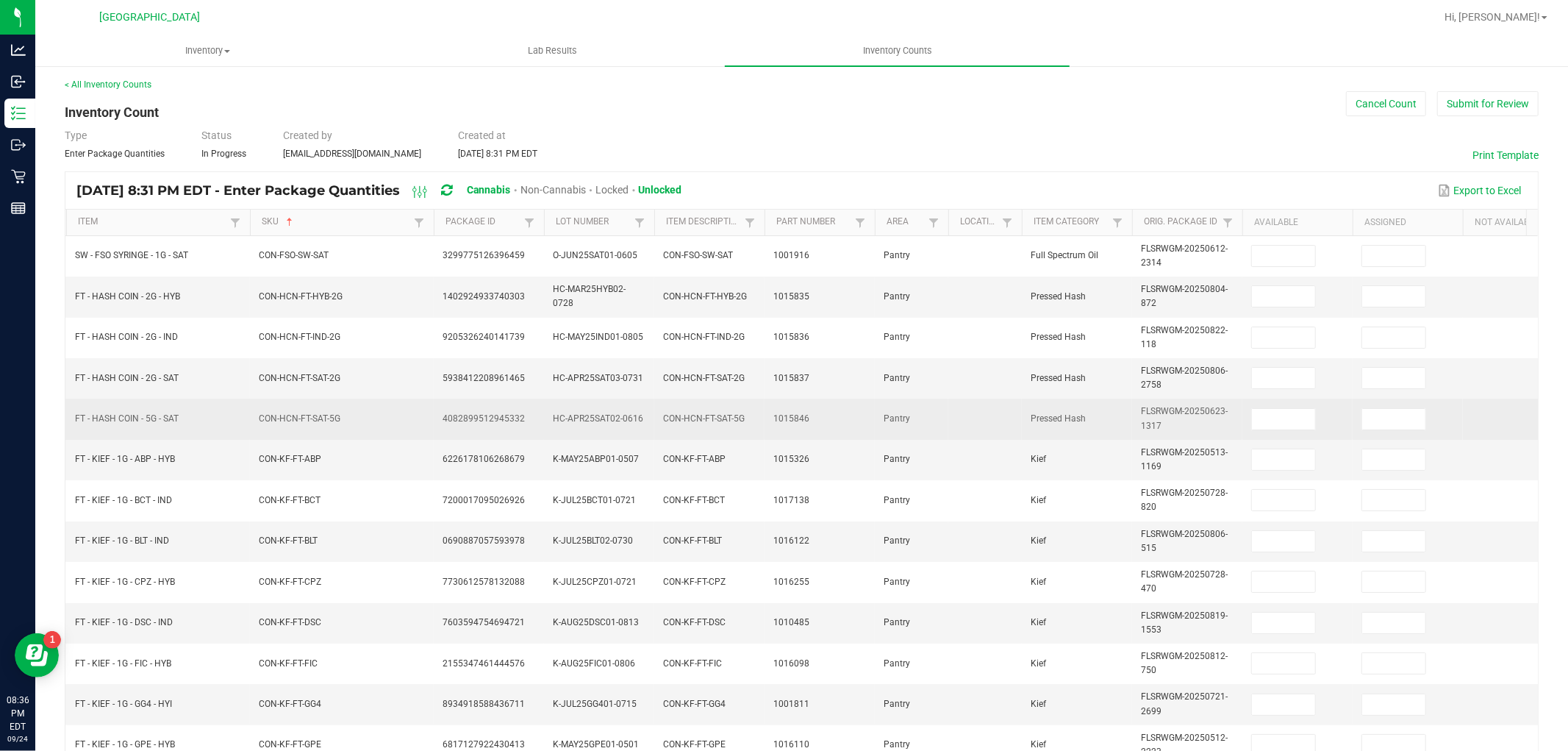
scroll to position [0, 0]
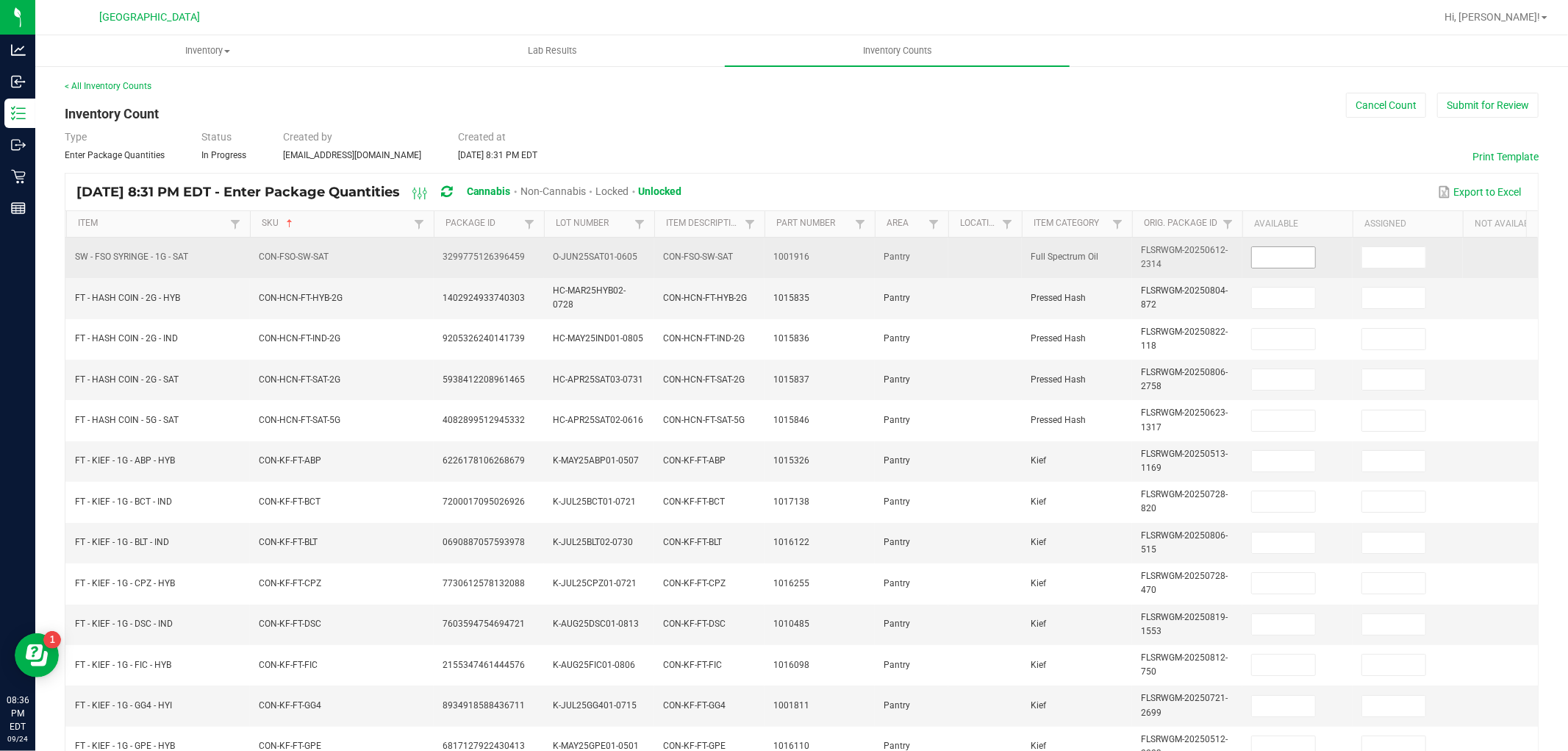
click at [1280, 259] on input at bounding box center [1284, 257] width 63 height 20
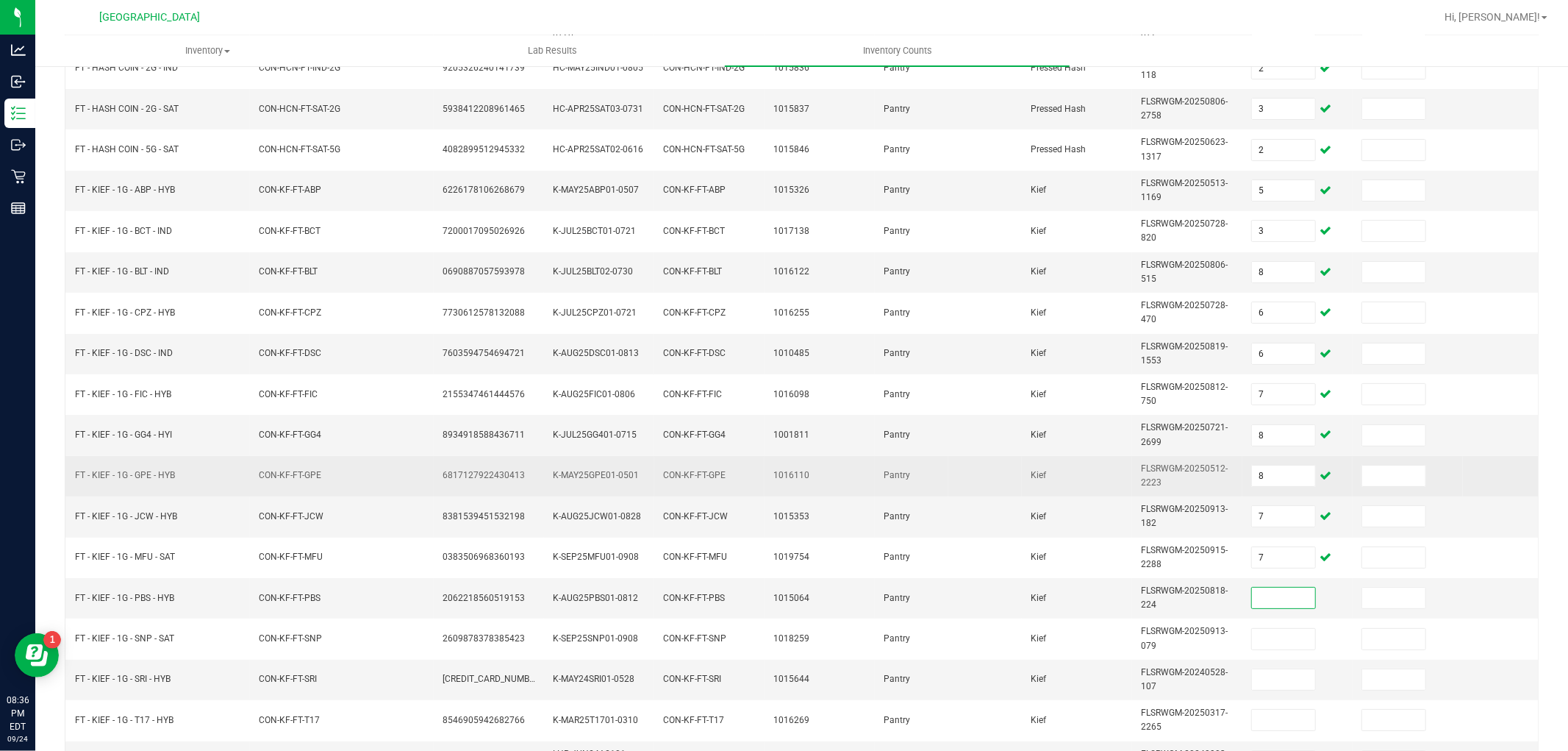
scroll to position [368, 0]
click at [1288, 465] on input "7" at bounding box center [1284, 474] width 63 height 20
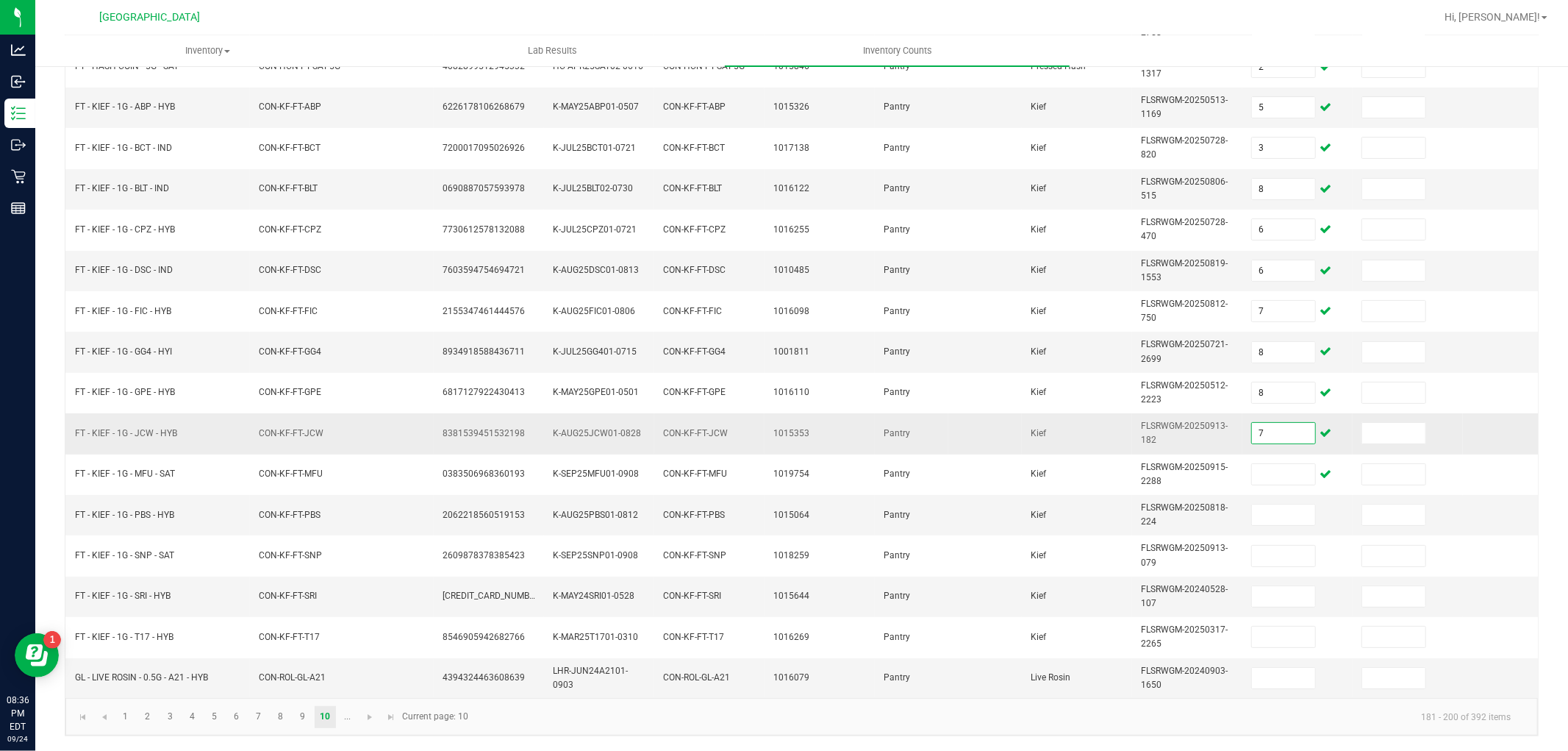
click at [1281, 423] on input "7" at bounding box center [1284, 433] width 63 height 20
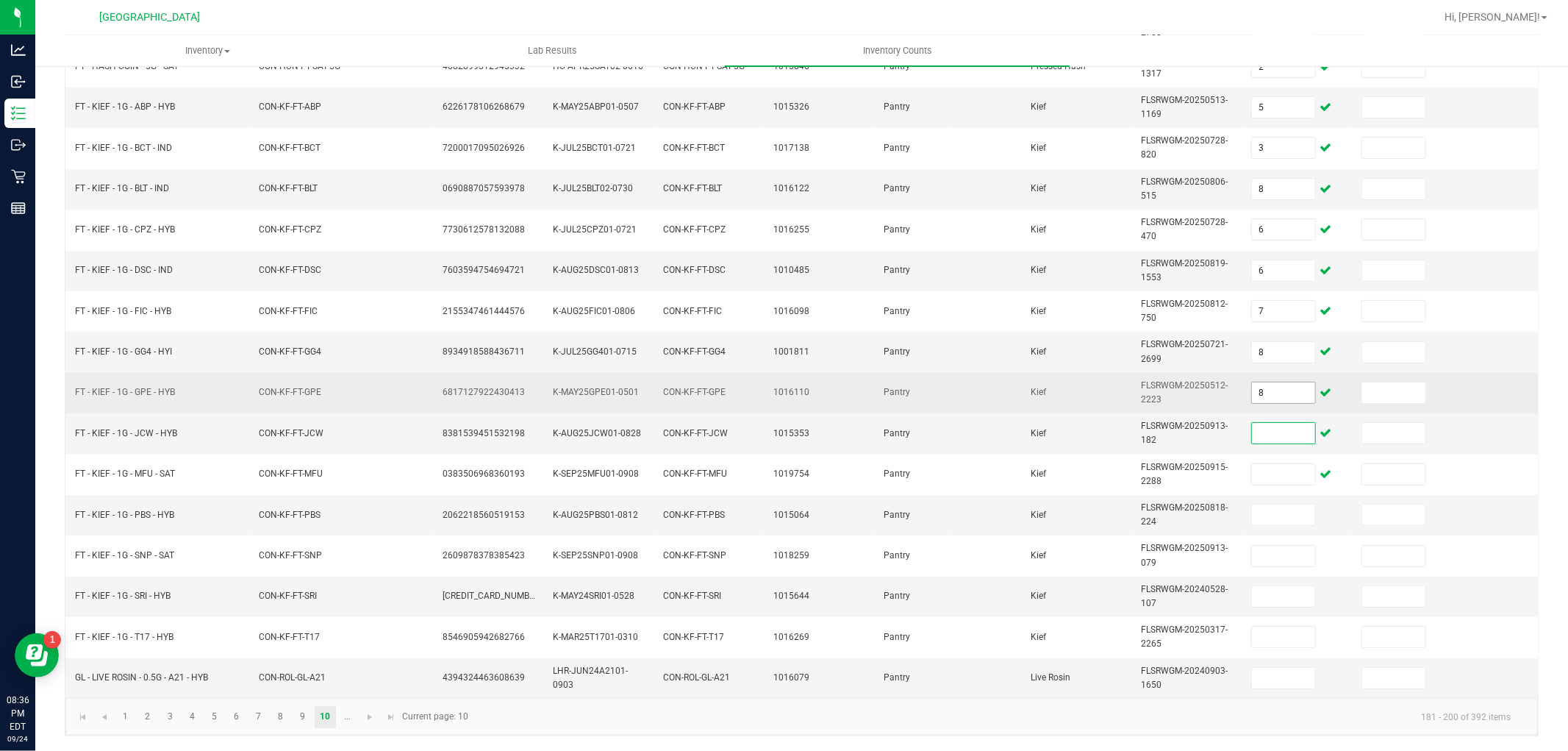
click at [1279, 382] on input "8" at bounding box center [1284, 392] width 63 height 20
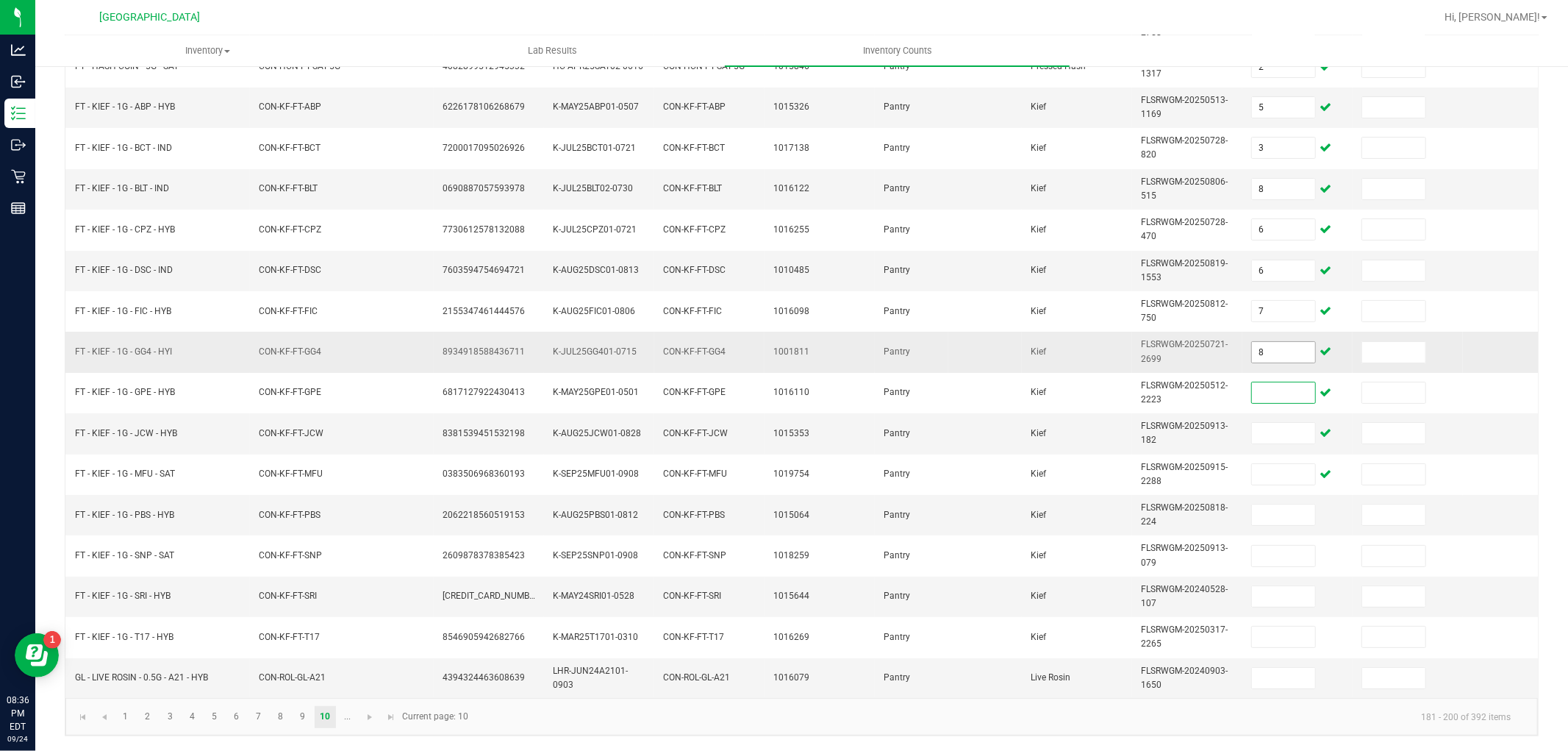
click at [1285, 342] on input "8" at bounding box center [1284, 352] width 63 height 20
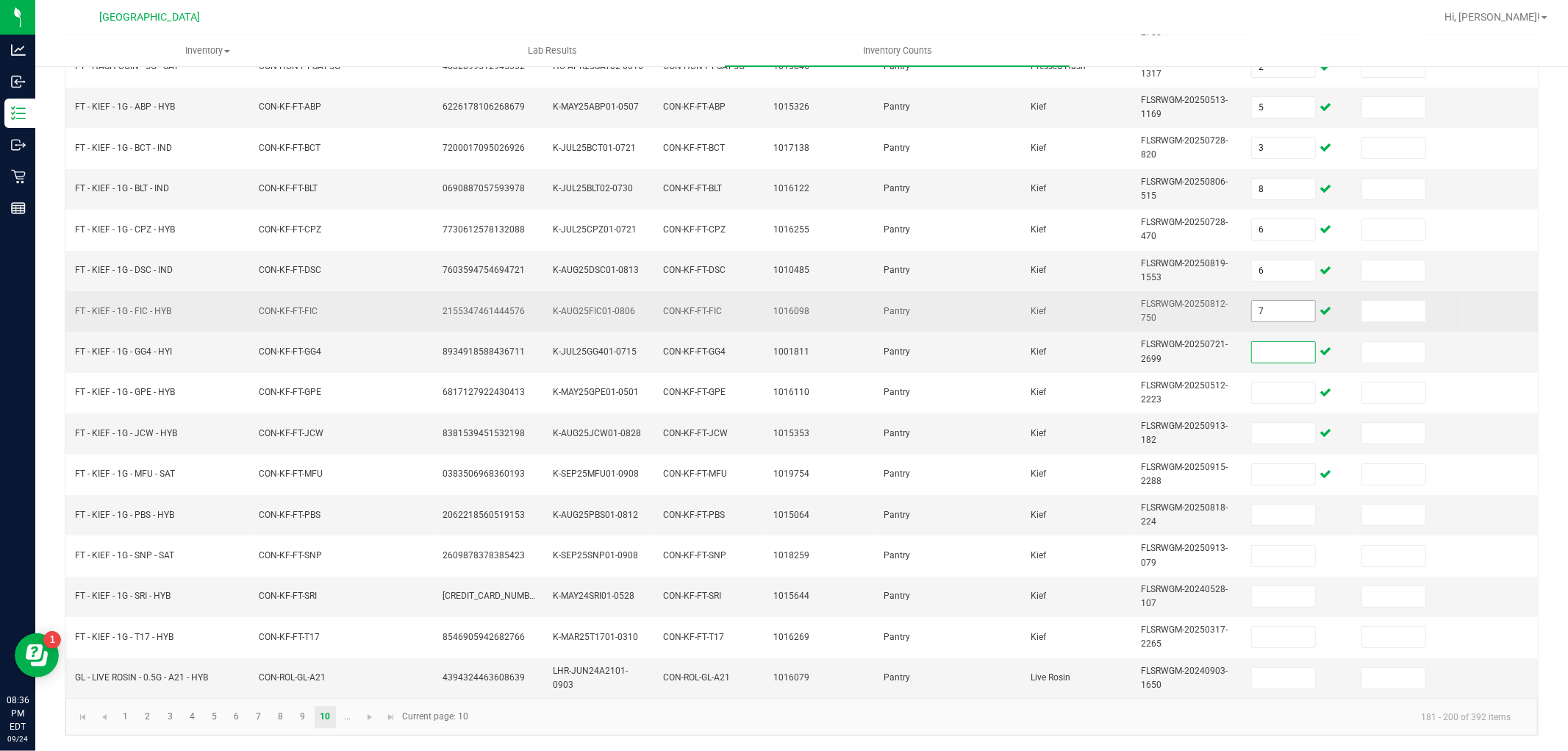
click at [1292, 301] on input "7" at bounding box center [1284, 311] width 63 height 20
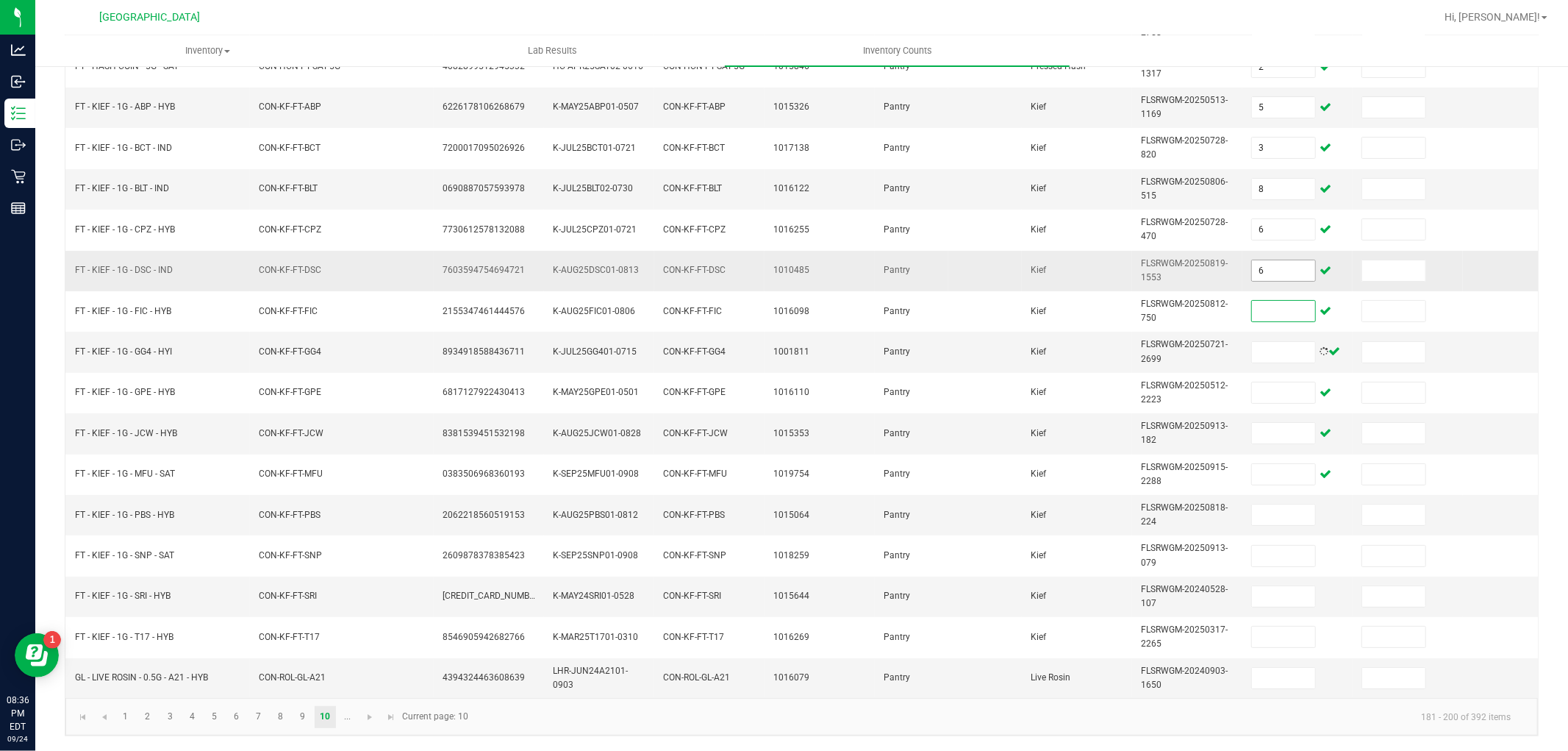
click at [1291, 260] on input "6" at bounding box center [1284, 270] width 63 height 20
click at [350, 710] on link "..." at bounding box center [347, 717] width 21 height 22
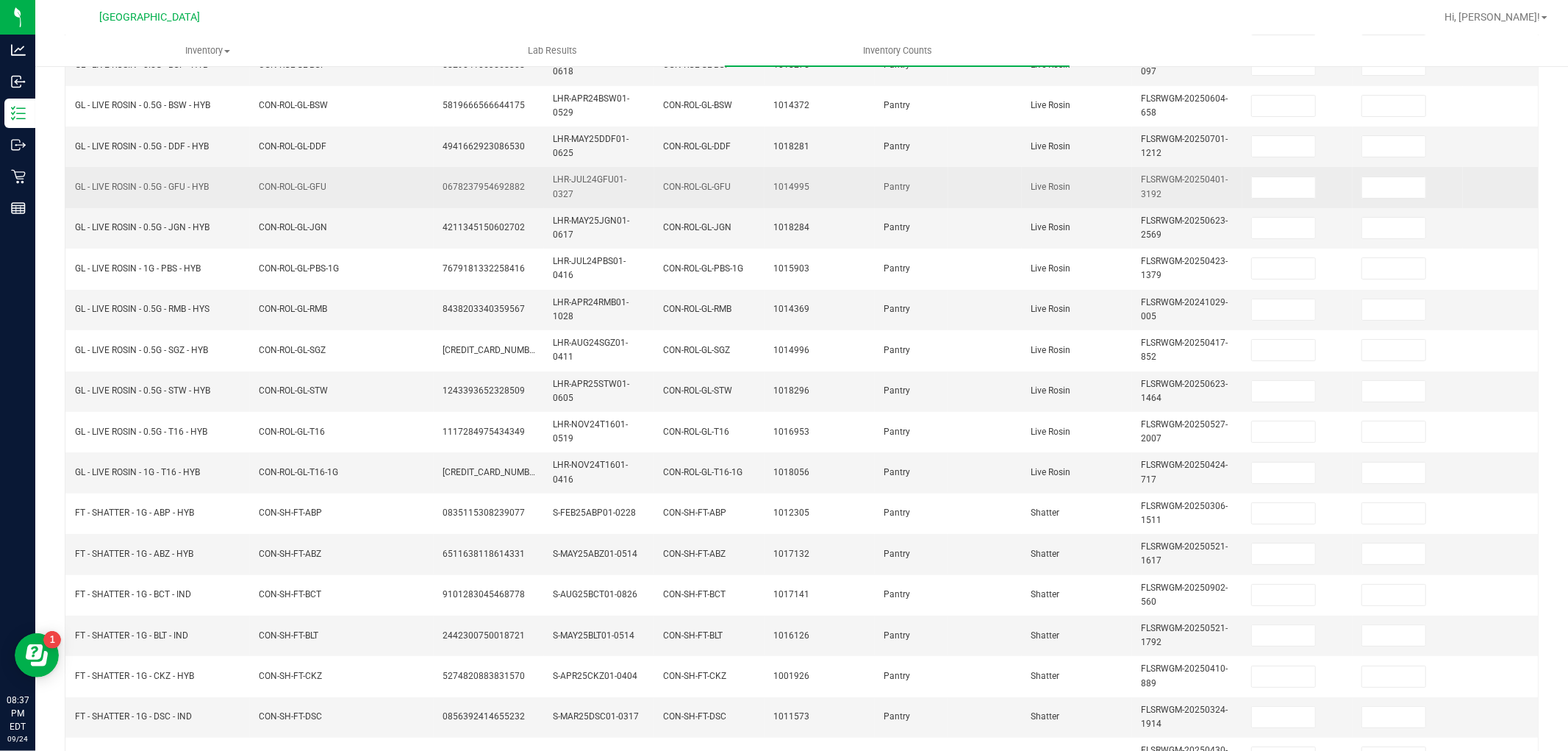
scroll to position [0, 0]
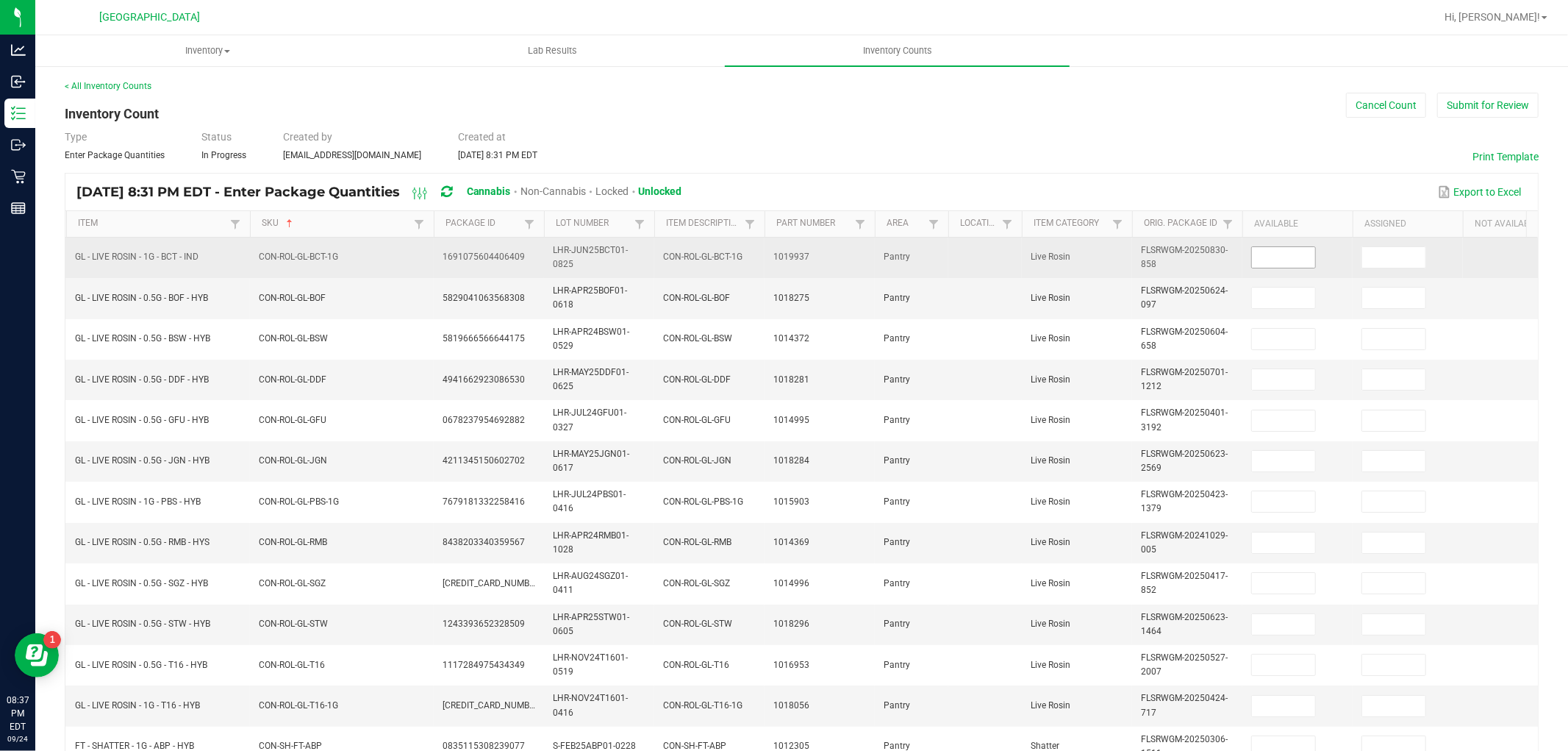
click at [1261, 254] on input at bounding box center [1284, 257] width 63 height 20
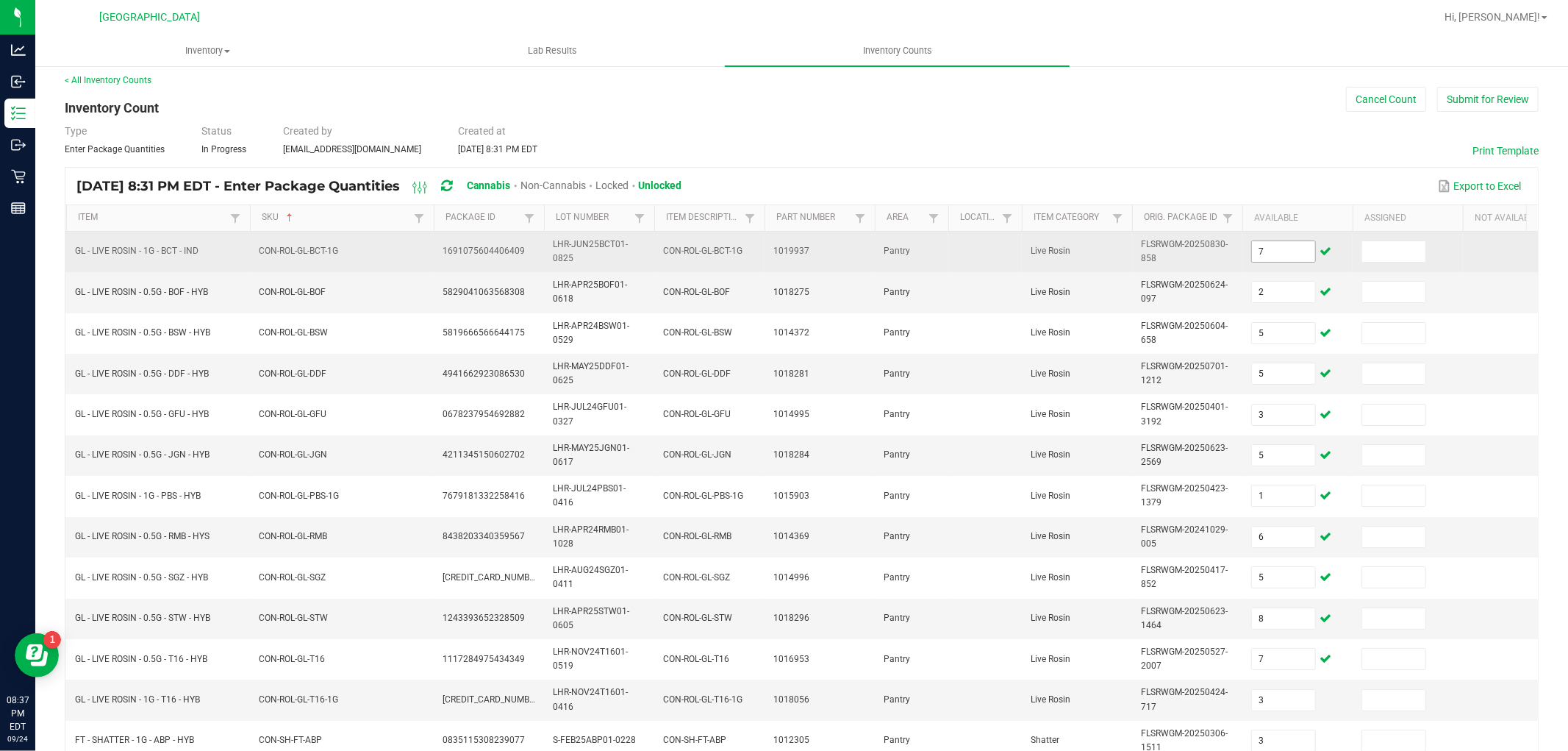
scroll to position [368, 0]
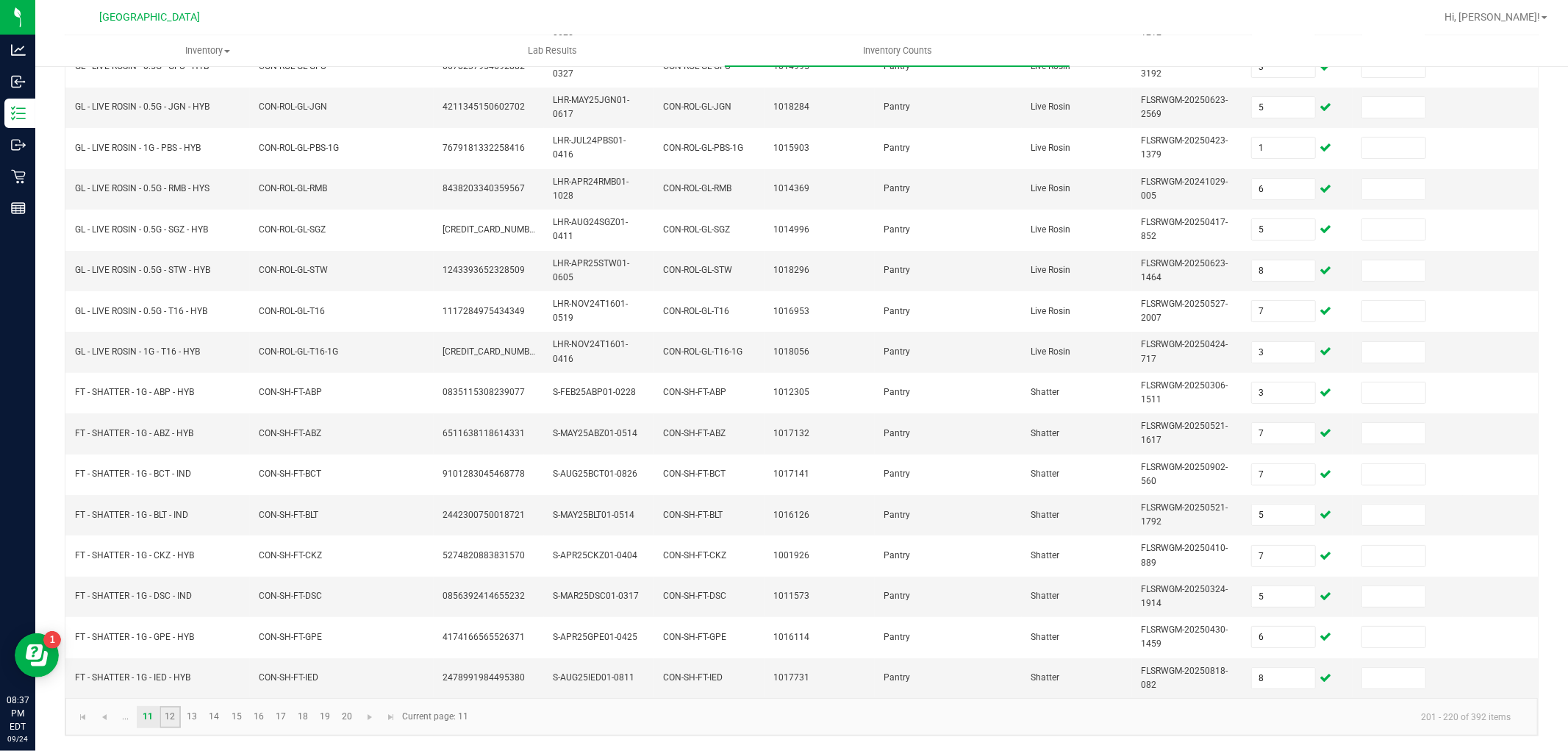
click at [178, 717] on link "12" at bounding box center [170, 717] width 21 height 22
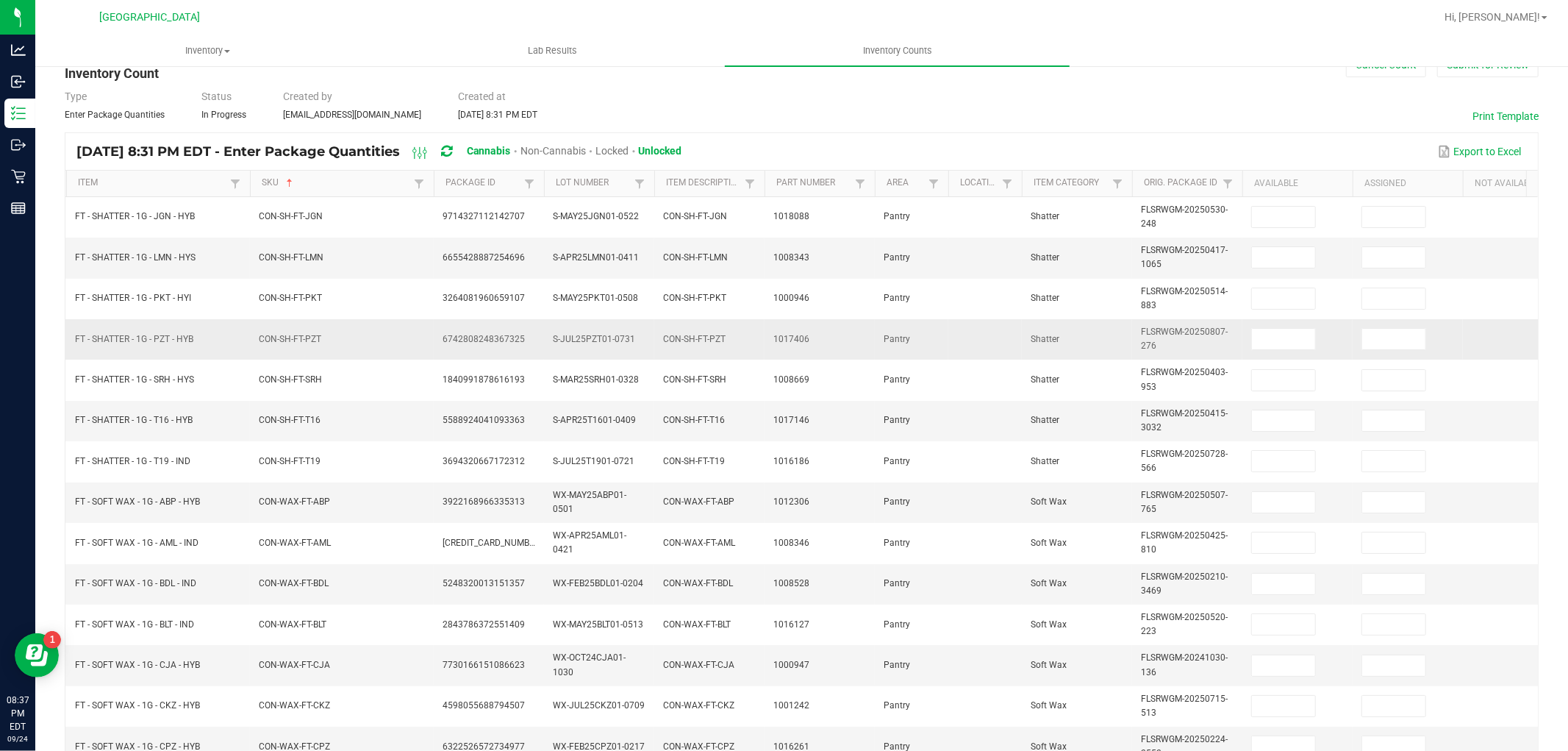
scroll to position [0, 0]
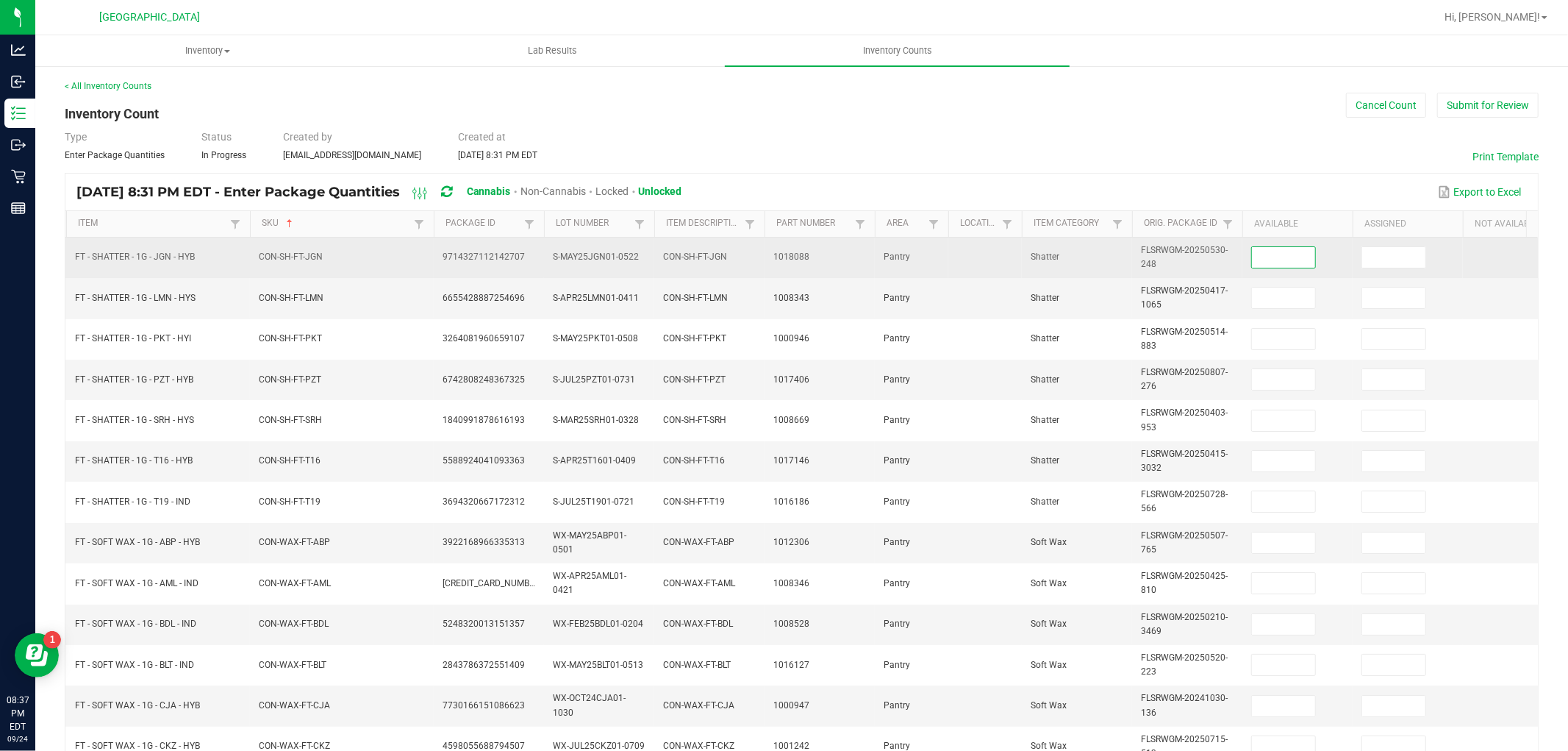
click at [1283, 254] on input at bounding box center [1284, 257] width 63 height 20
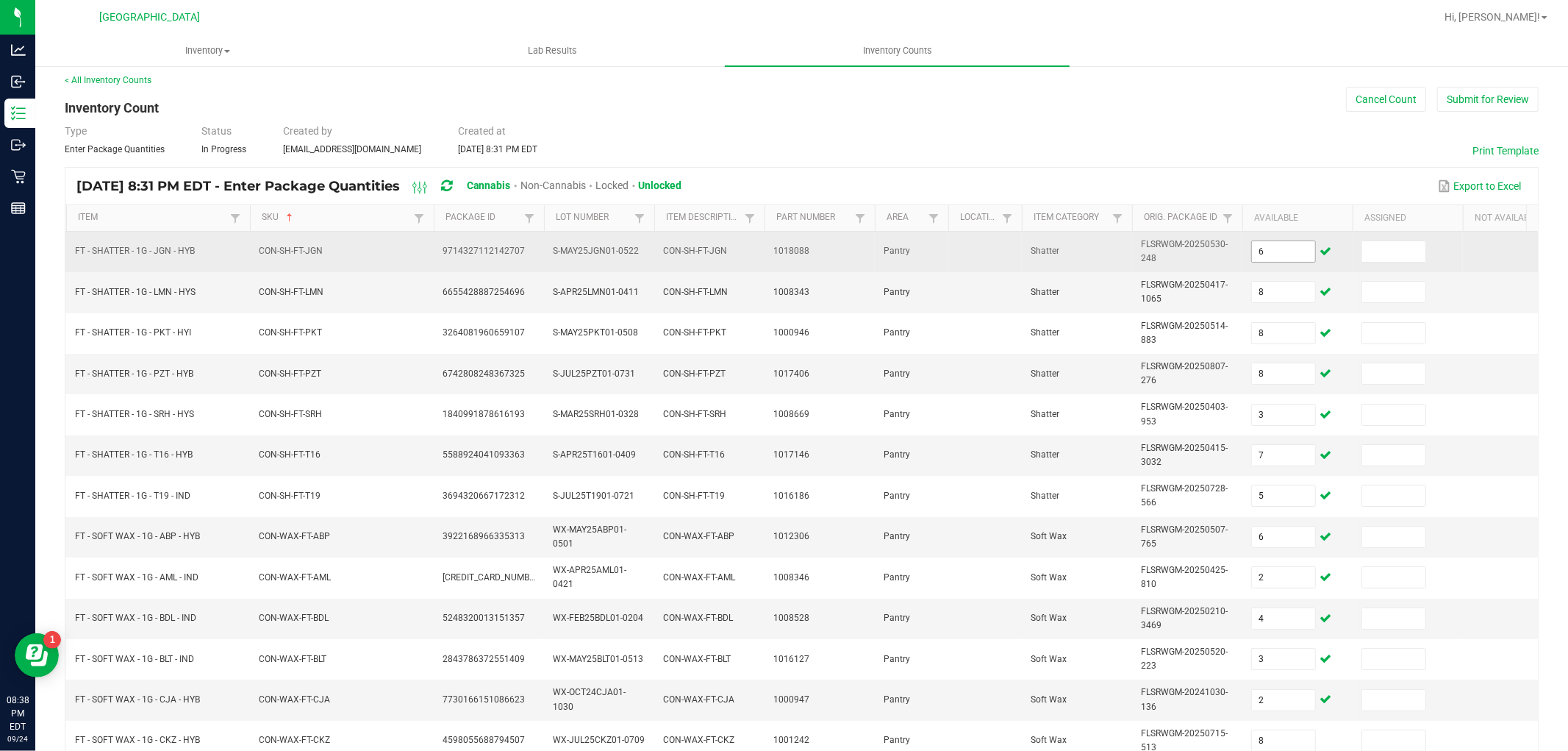
scroll to position [368, 0]
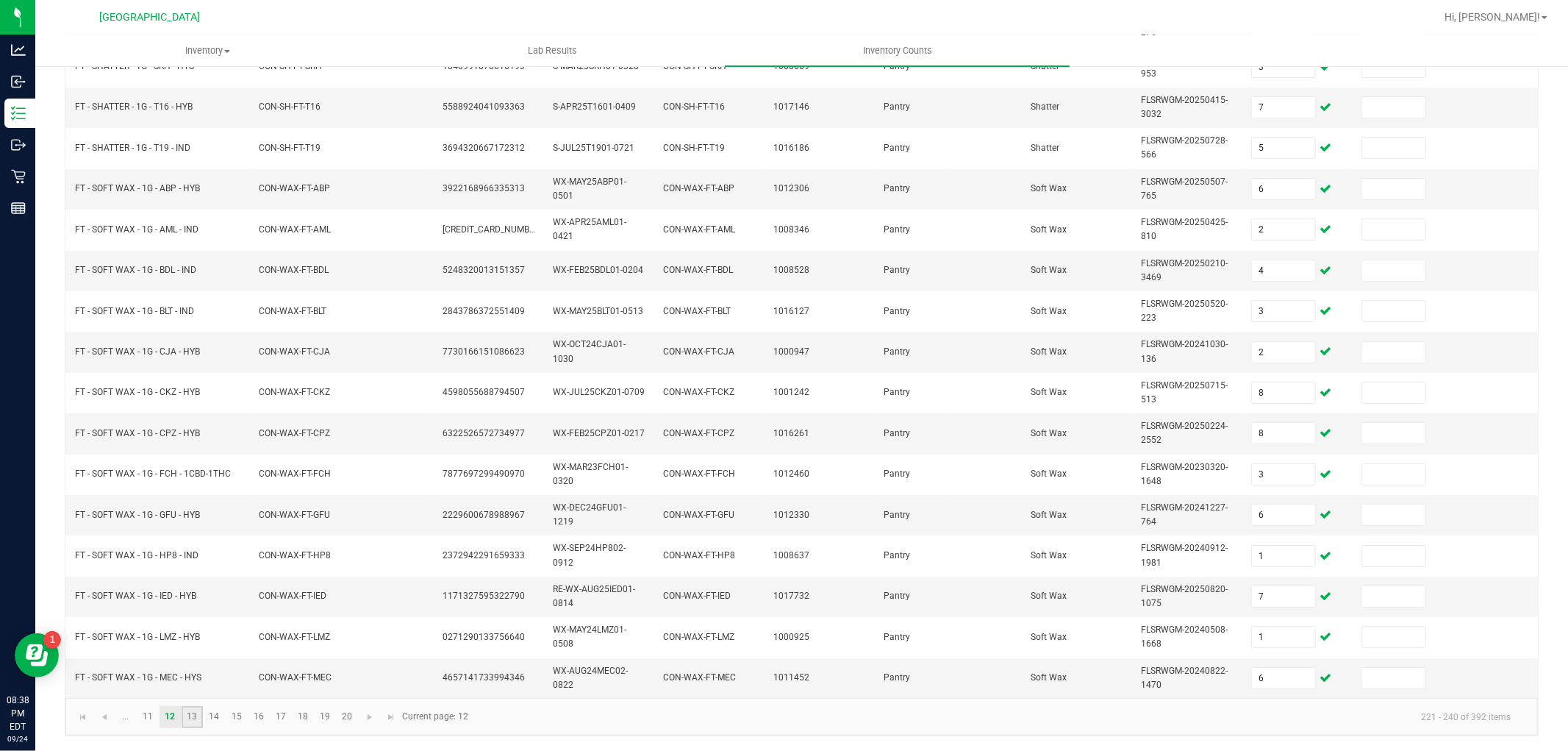
click at [193, 716] on link "13" at bounding box center [192, 717] width 21 height 22
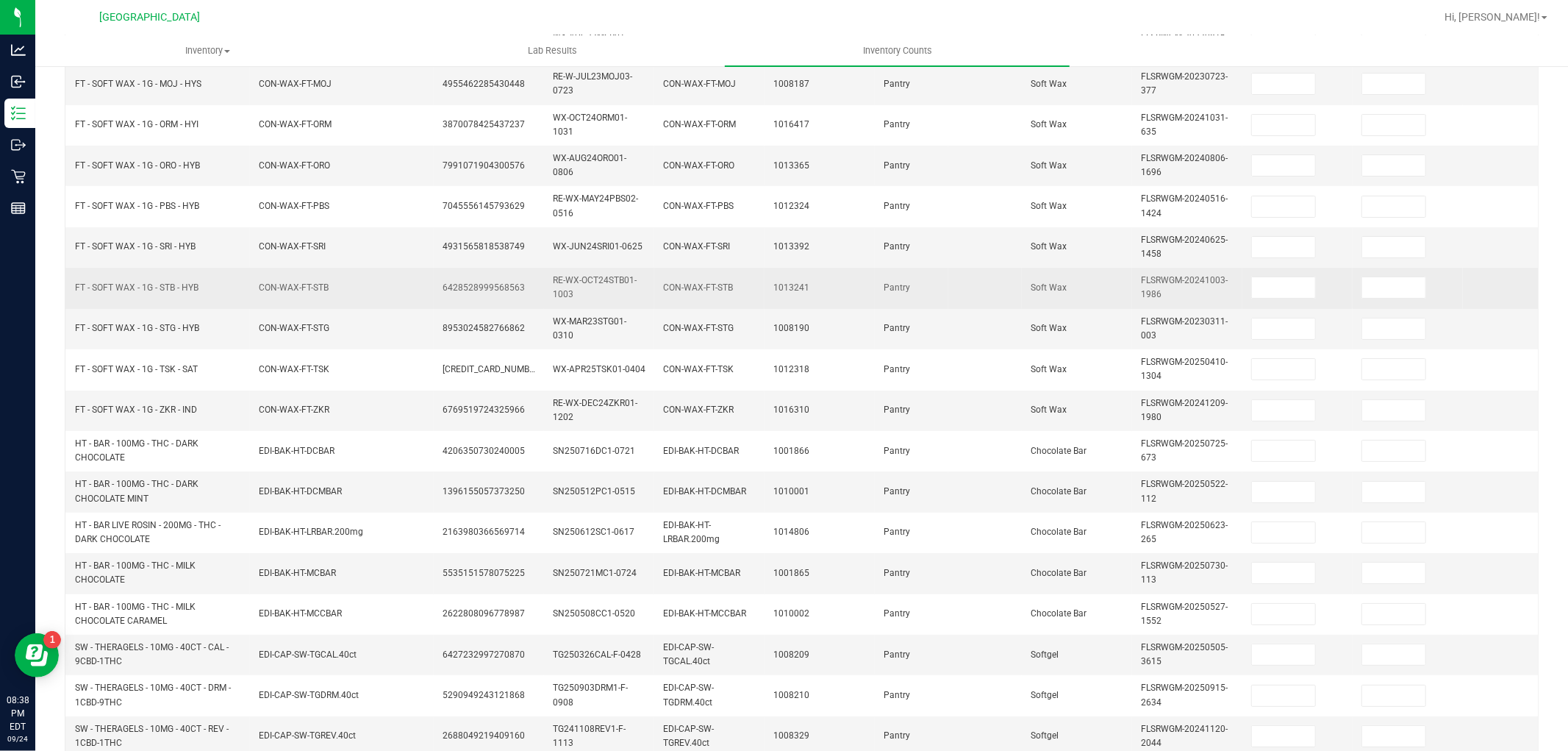
scroll to position [41, 0]
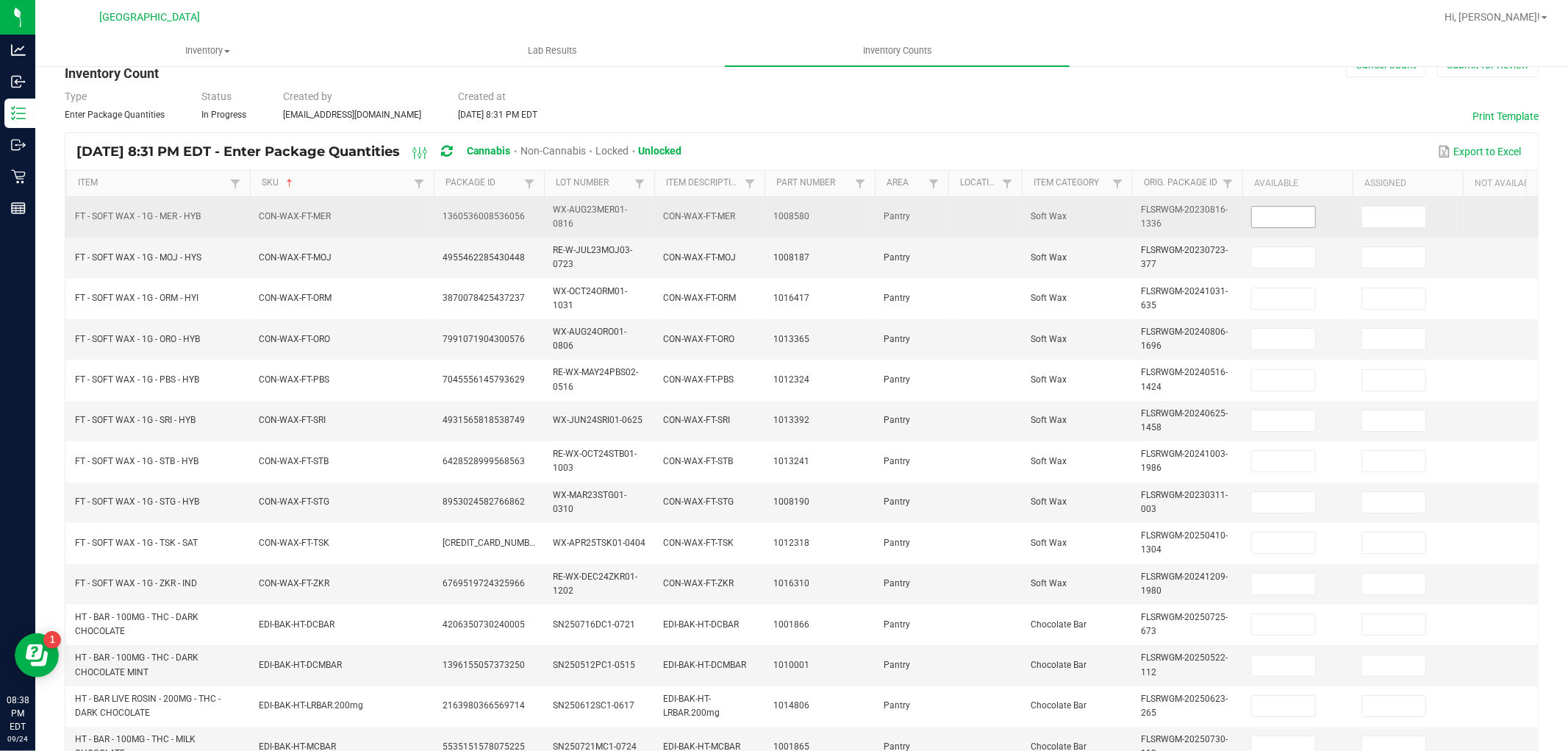
click at [1276, 214] on input at bounding box center [1284, 217] width 63 height 20
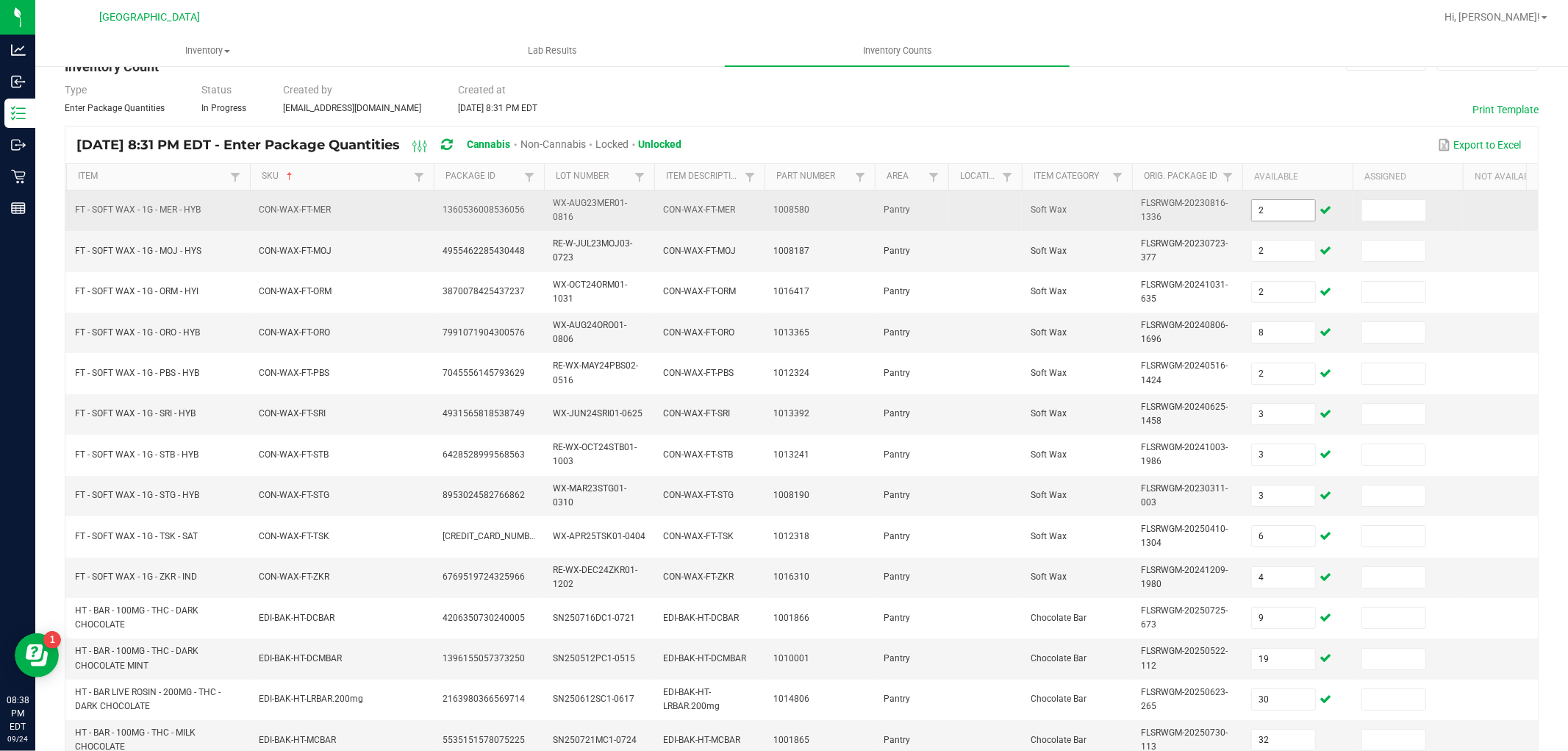
scroll to position [368, 0]
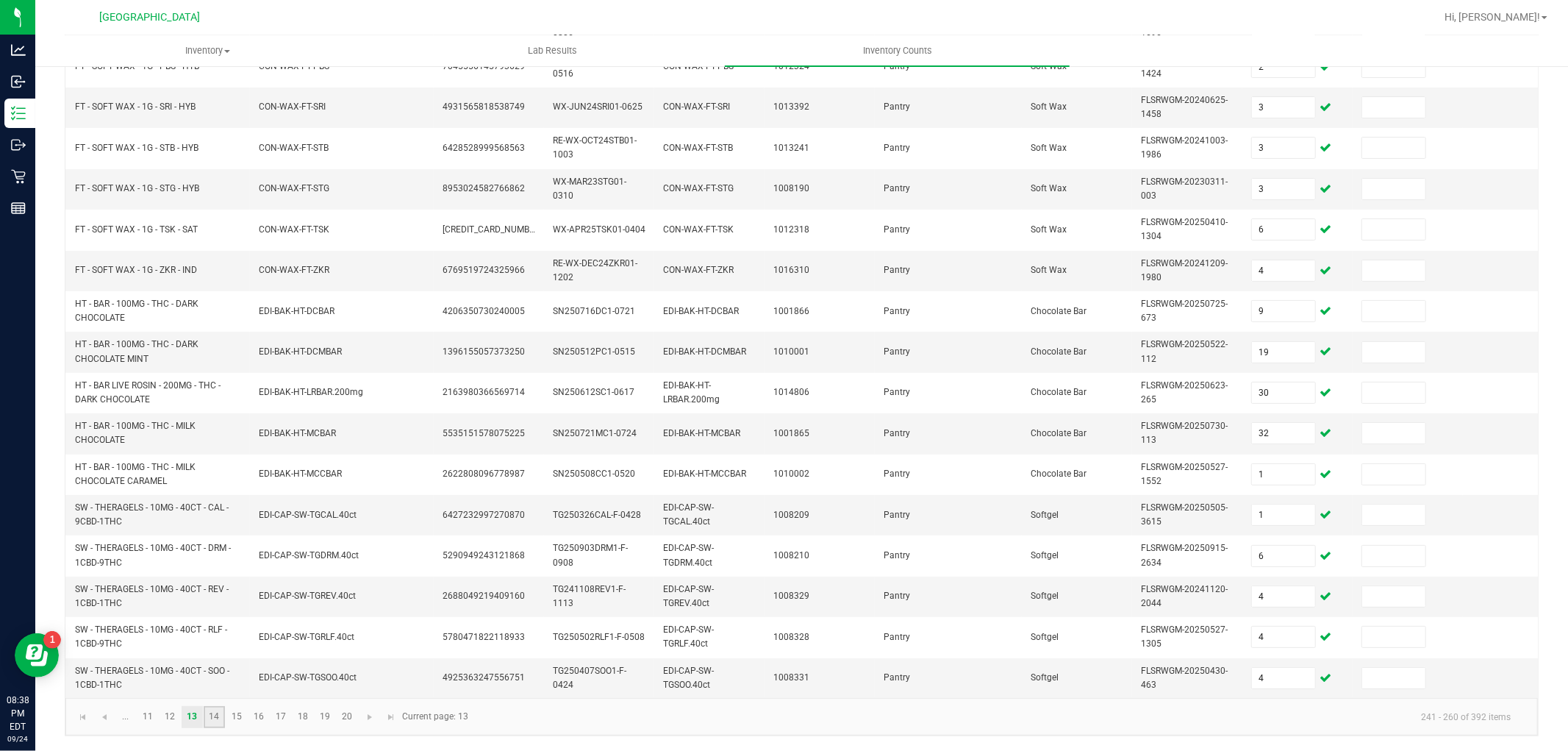
click at [215, 717] on link "14" at bounding box center [214, 717] width 21 height 22
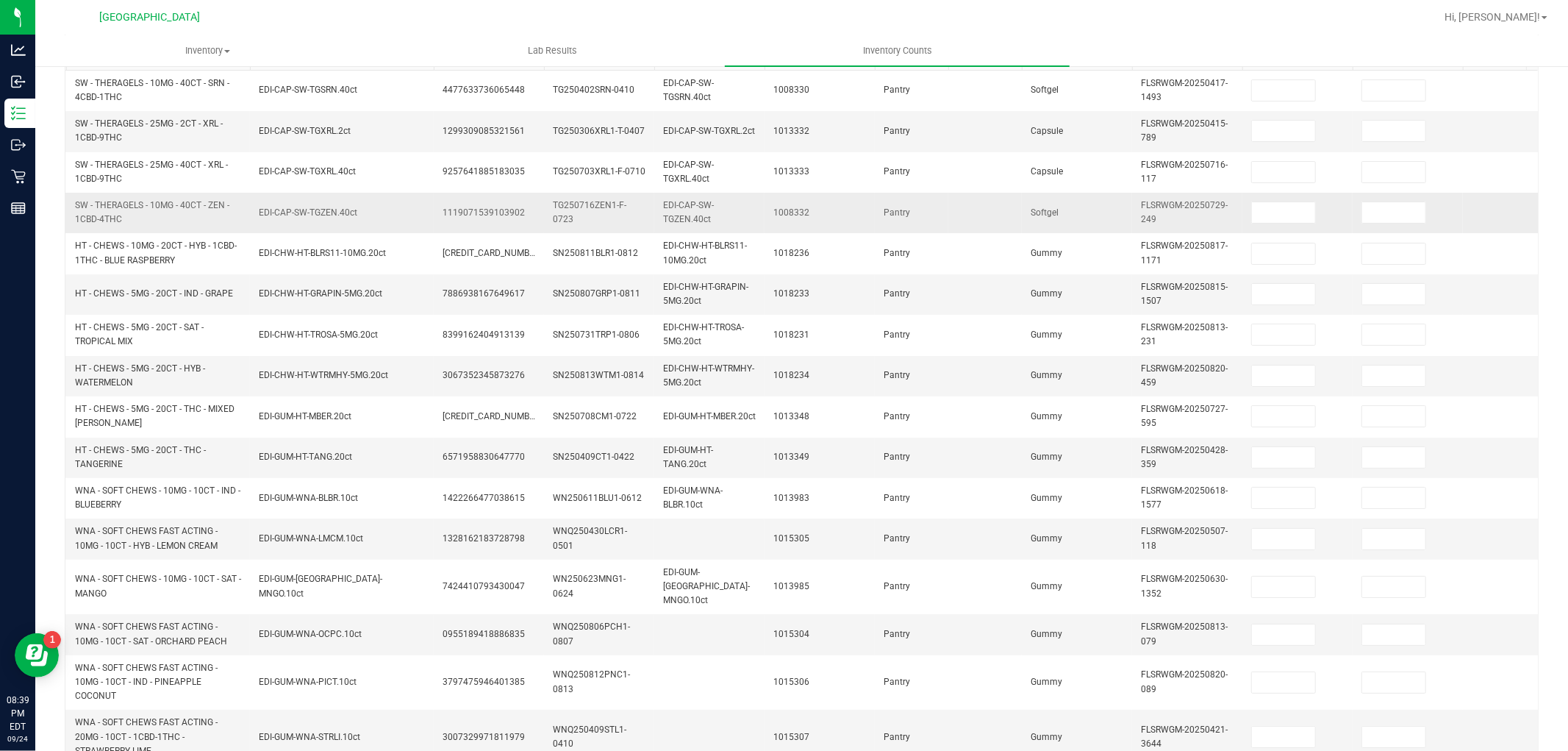
scroll to position [0, 0]
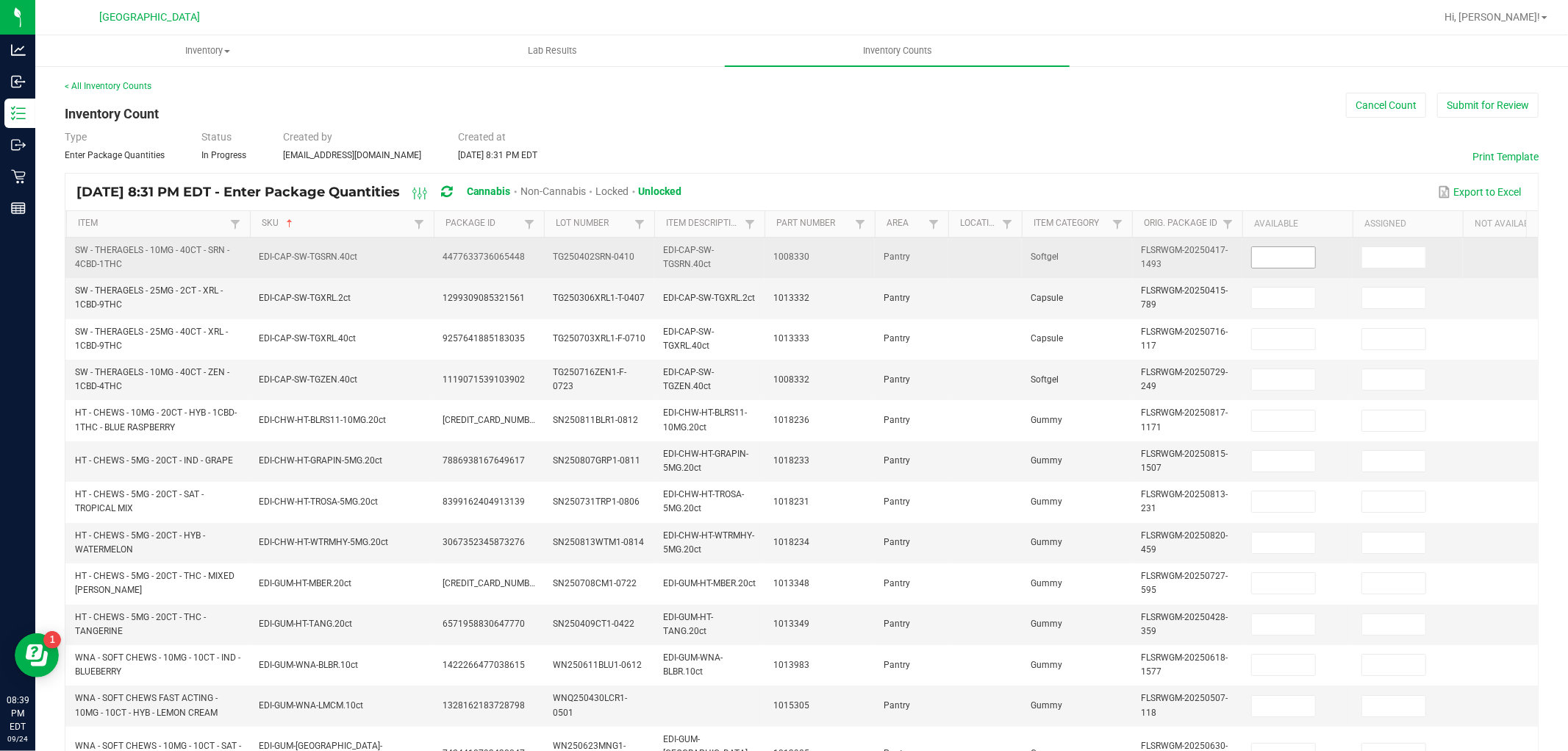
click at [1292, 251] on input at bounding box center [1284, 257] width 63 height 20
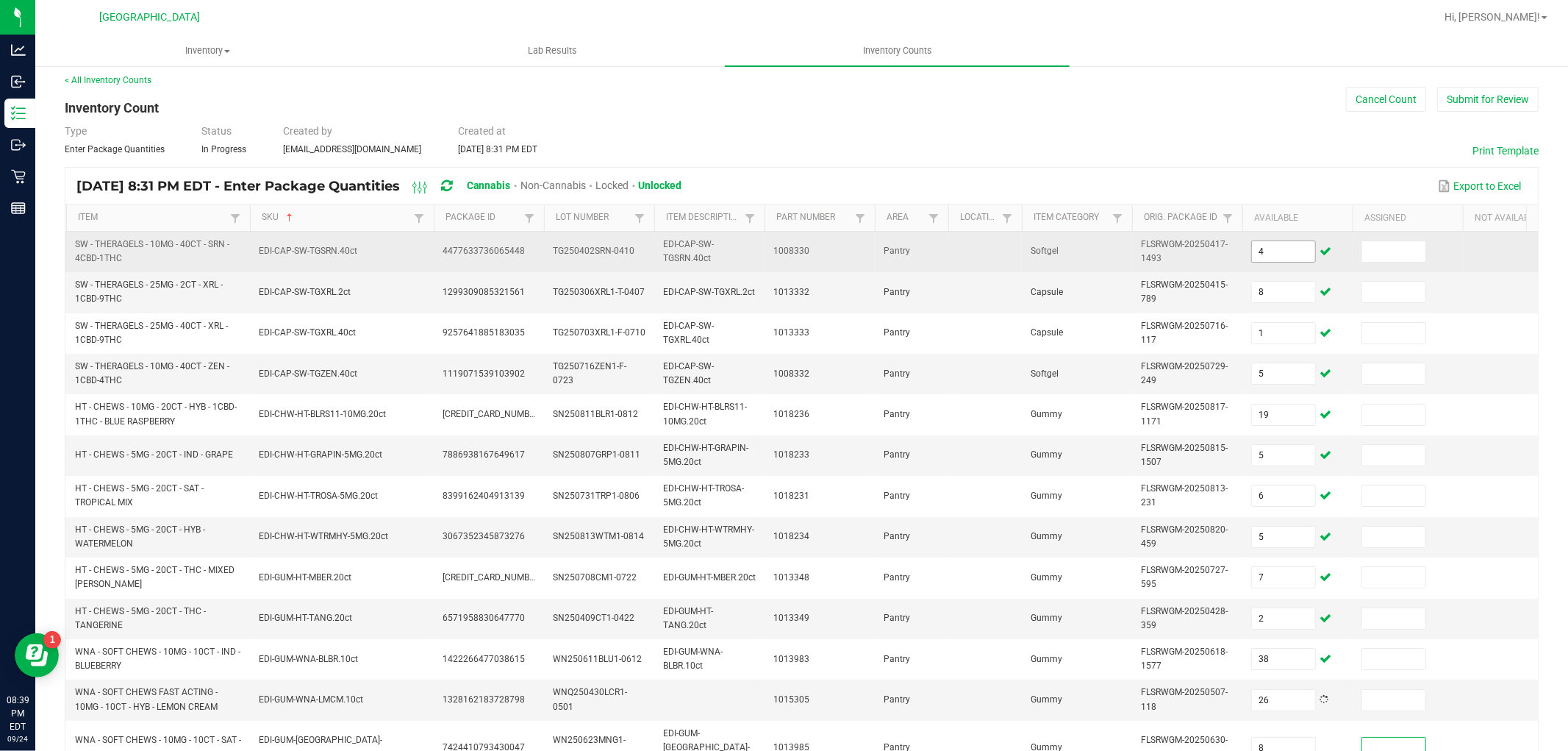
scroll to position [394, 0]
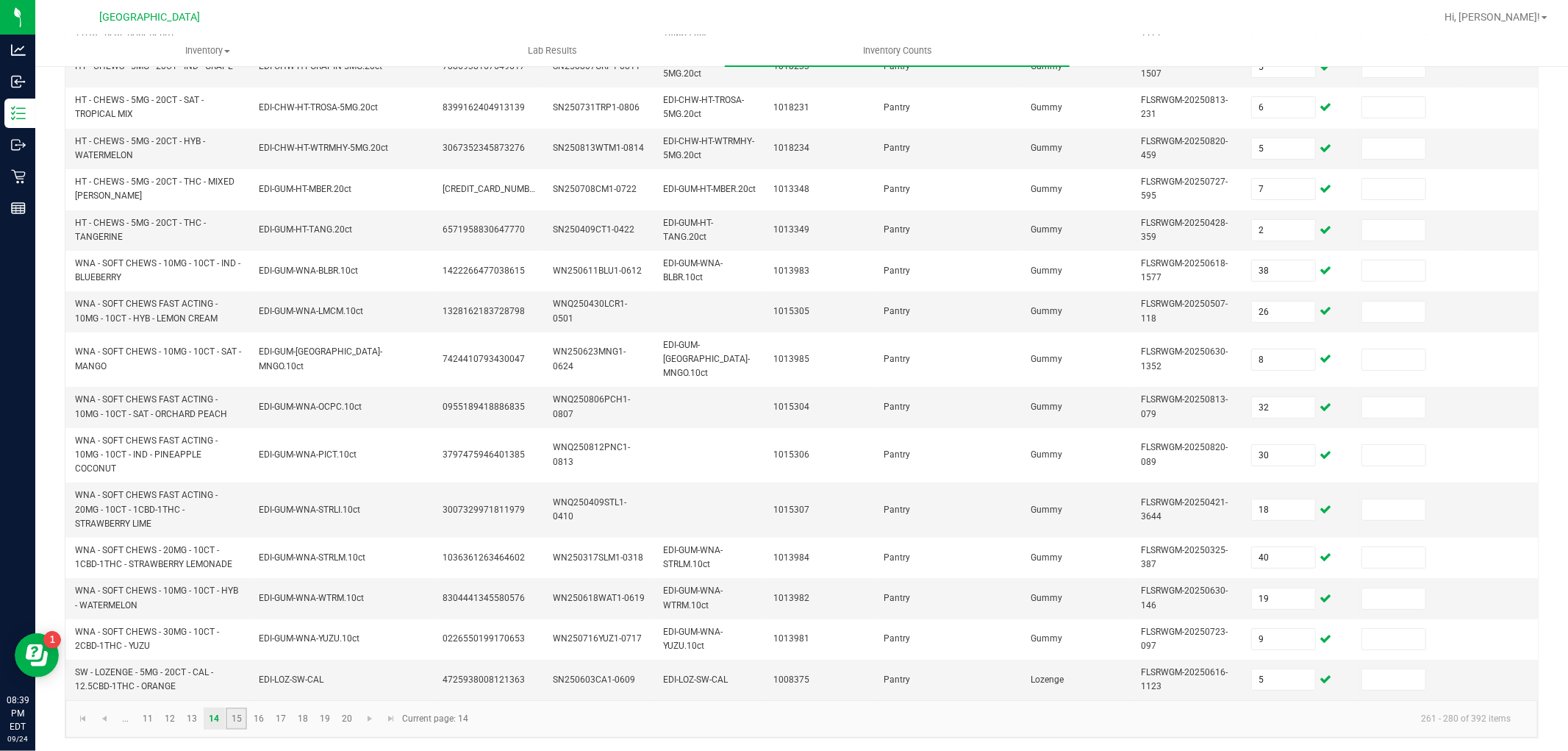
click at [240, 708] on link "15" at bounding box center [236, 718] width 21 height 22
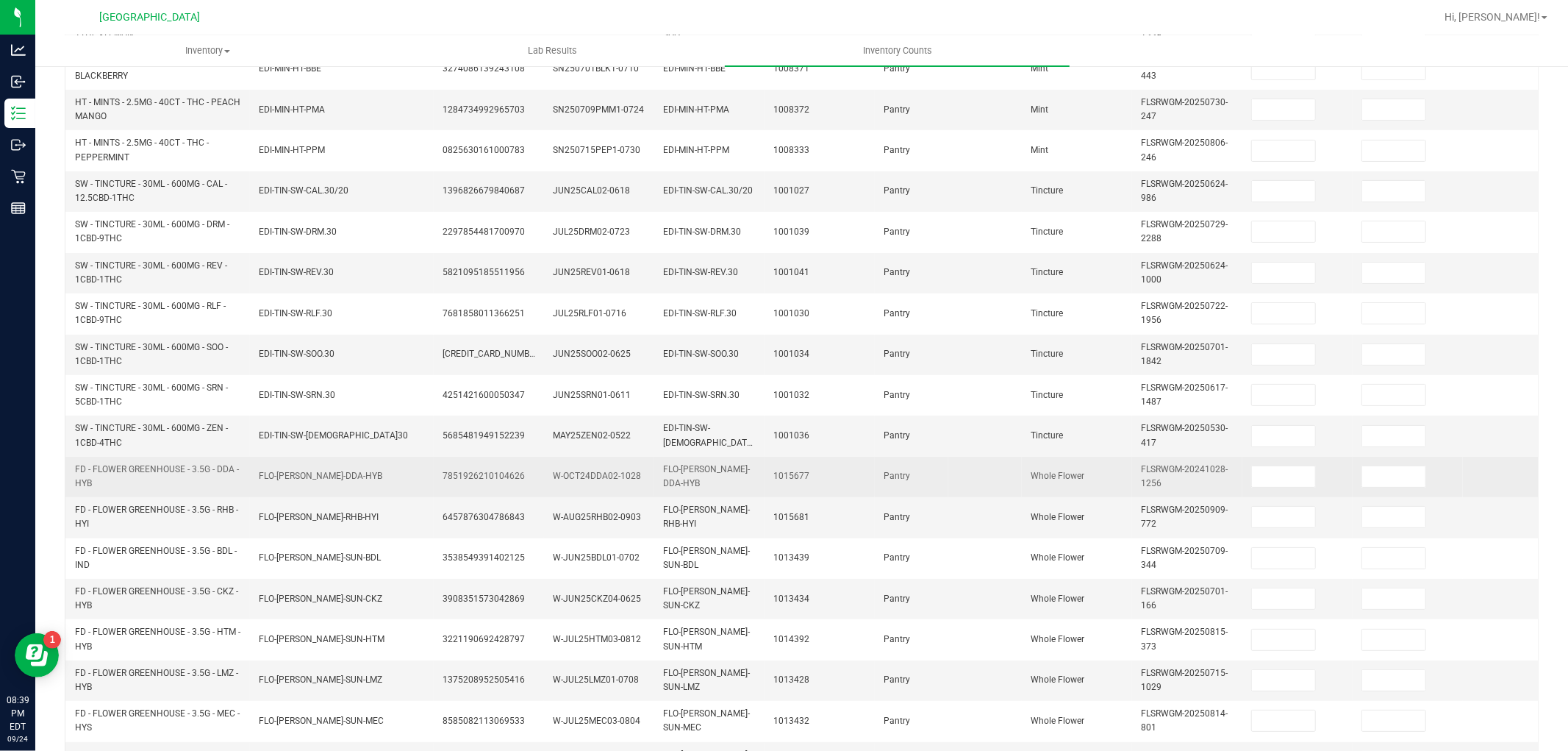
scroll to position [0, 0]
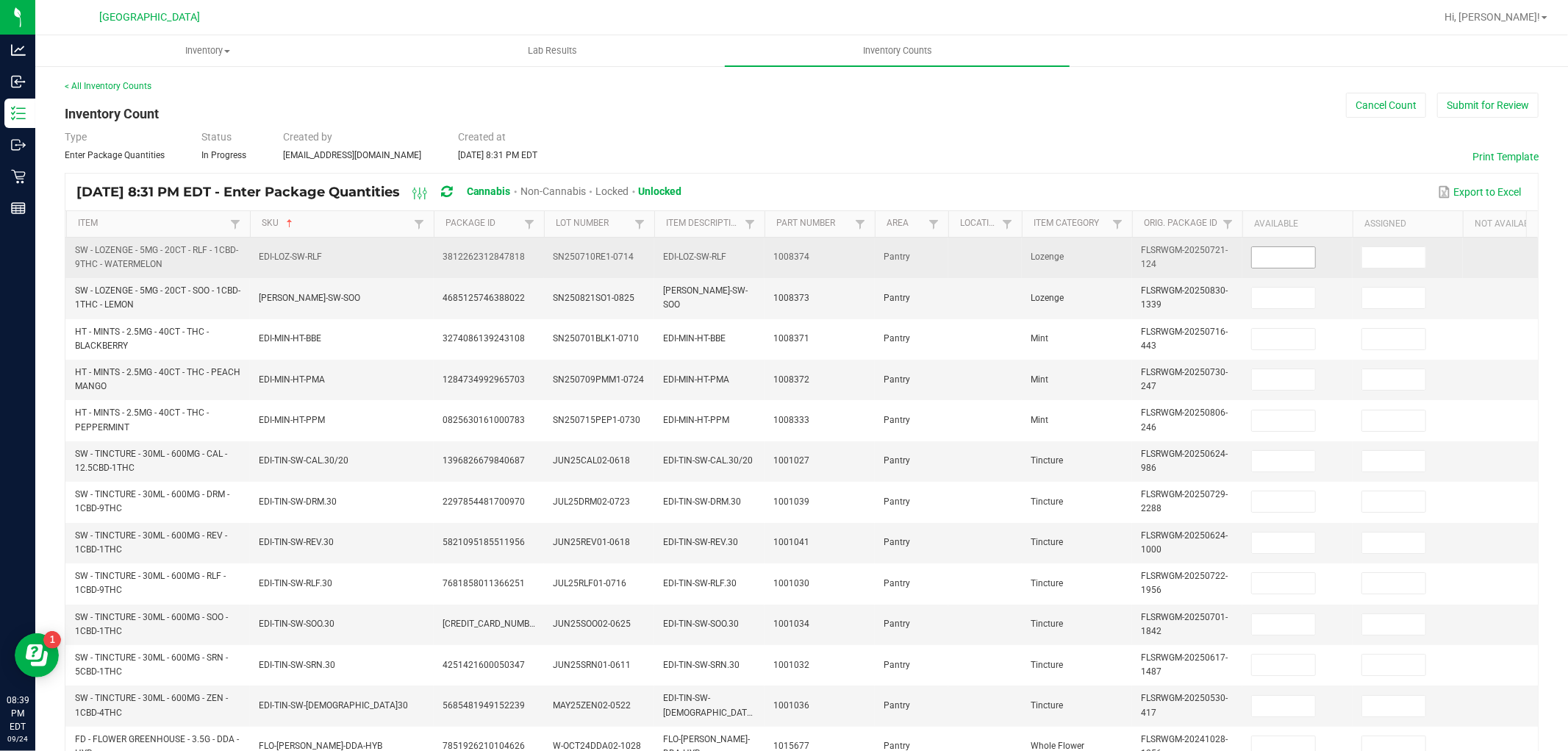
click at [1277, 255] on input at bounding box center [1284, 257] width 63 height 20
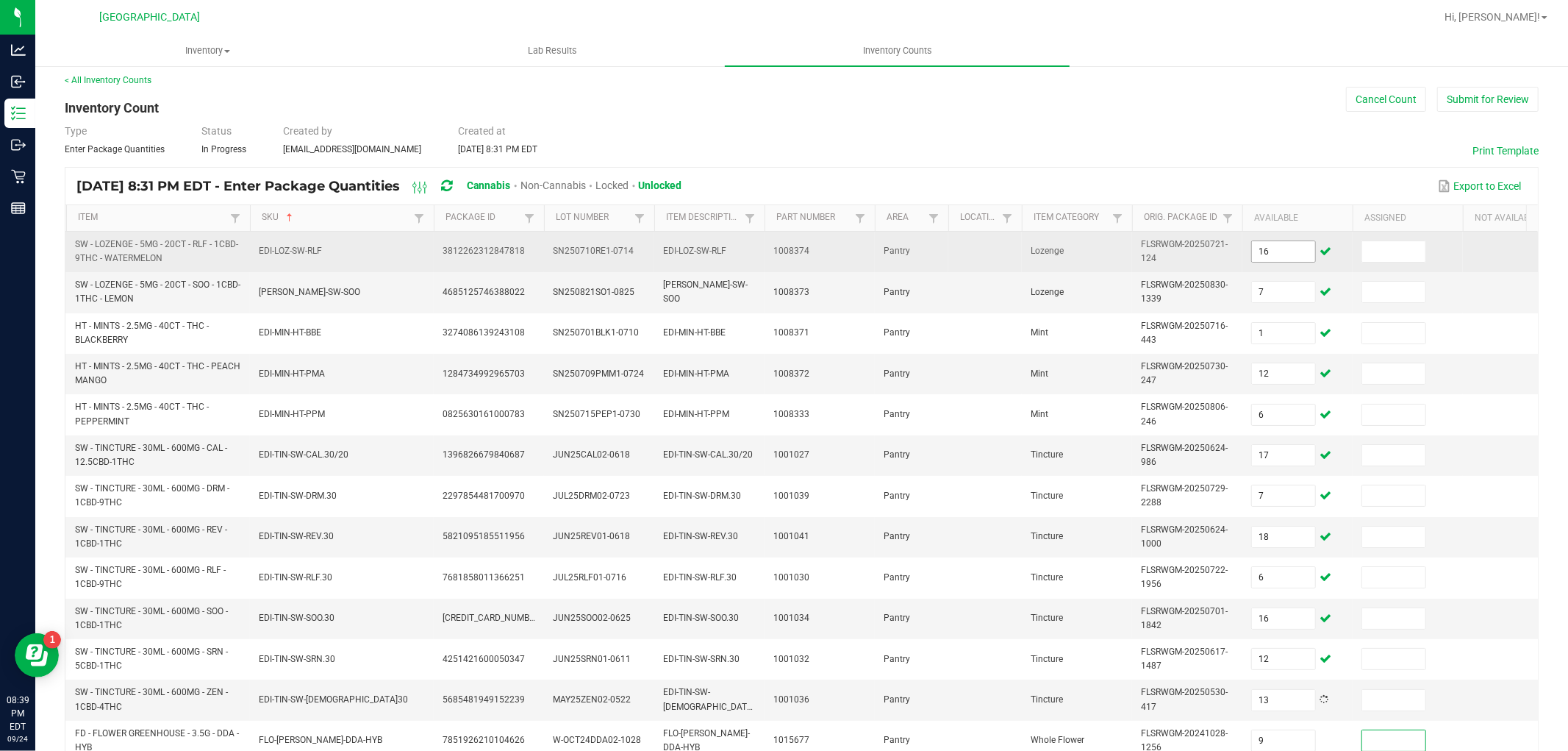
scroll to position [368, 0]
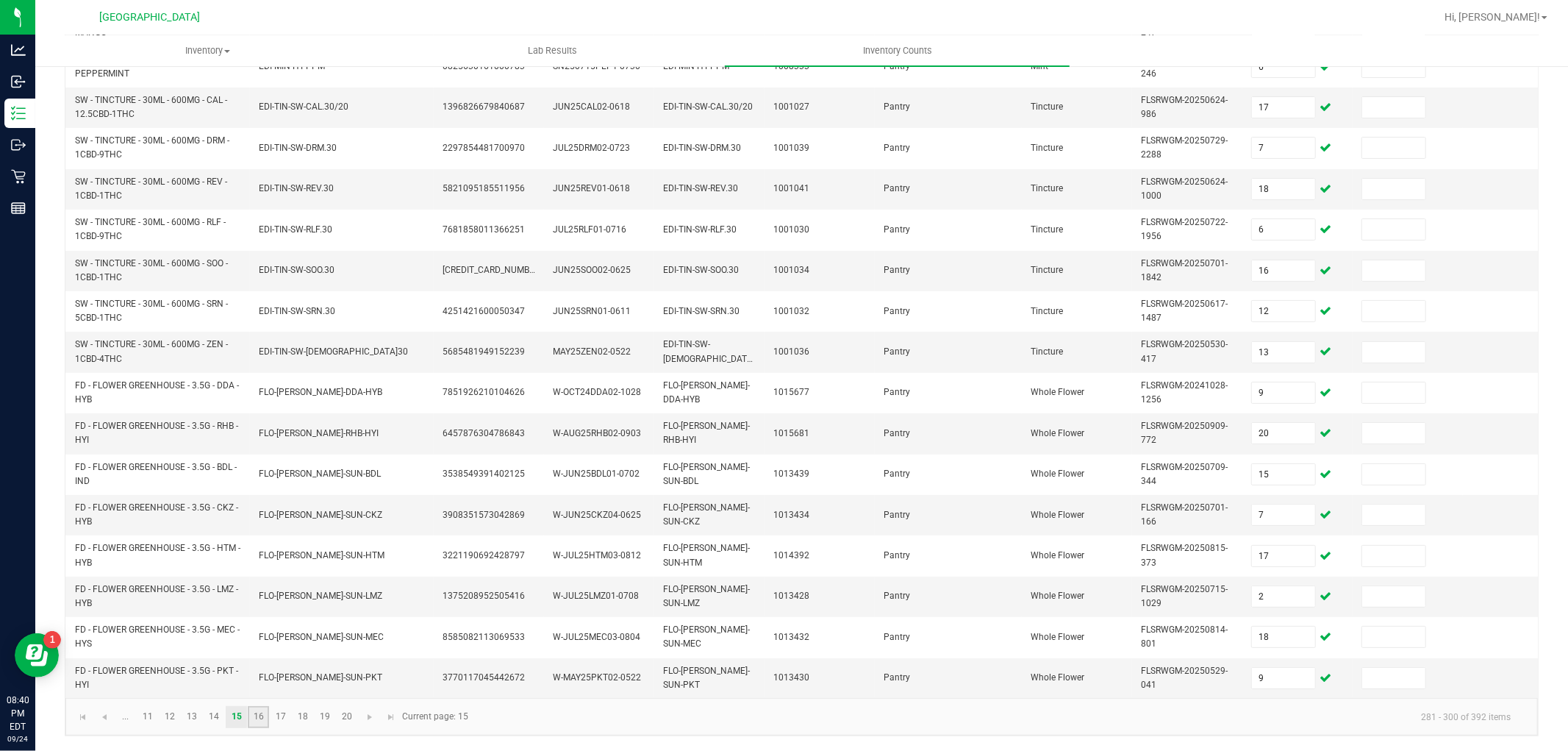
click at [267, 713] on link "16" at bounding box center [258, 717] width 21 height 22
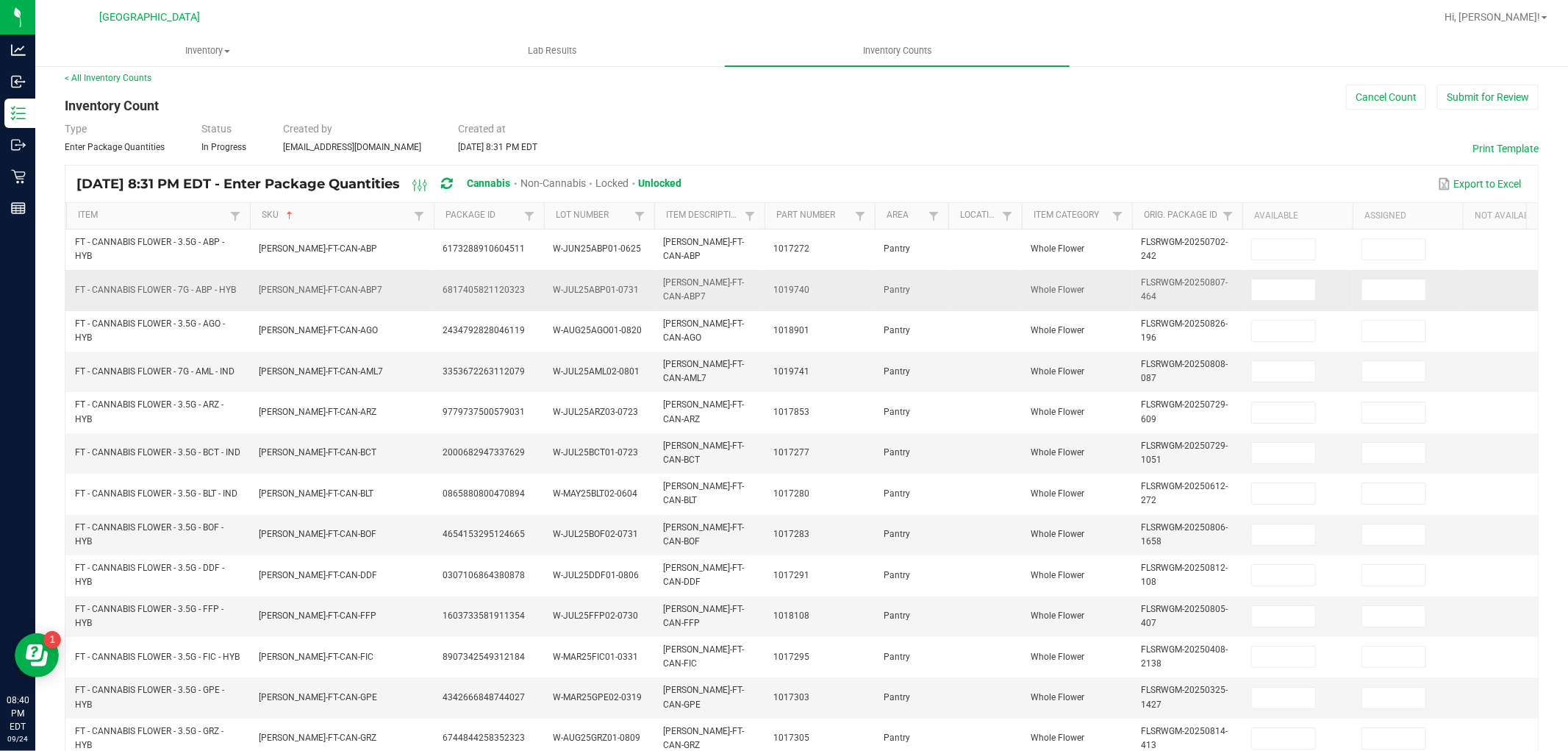
scroll to position [0, 0]
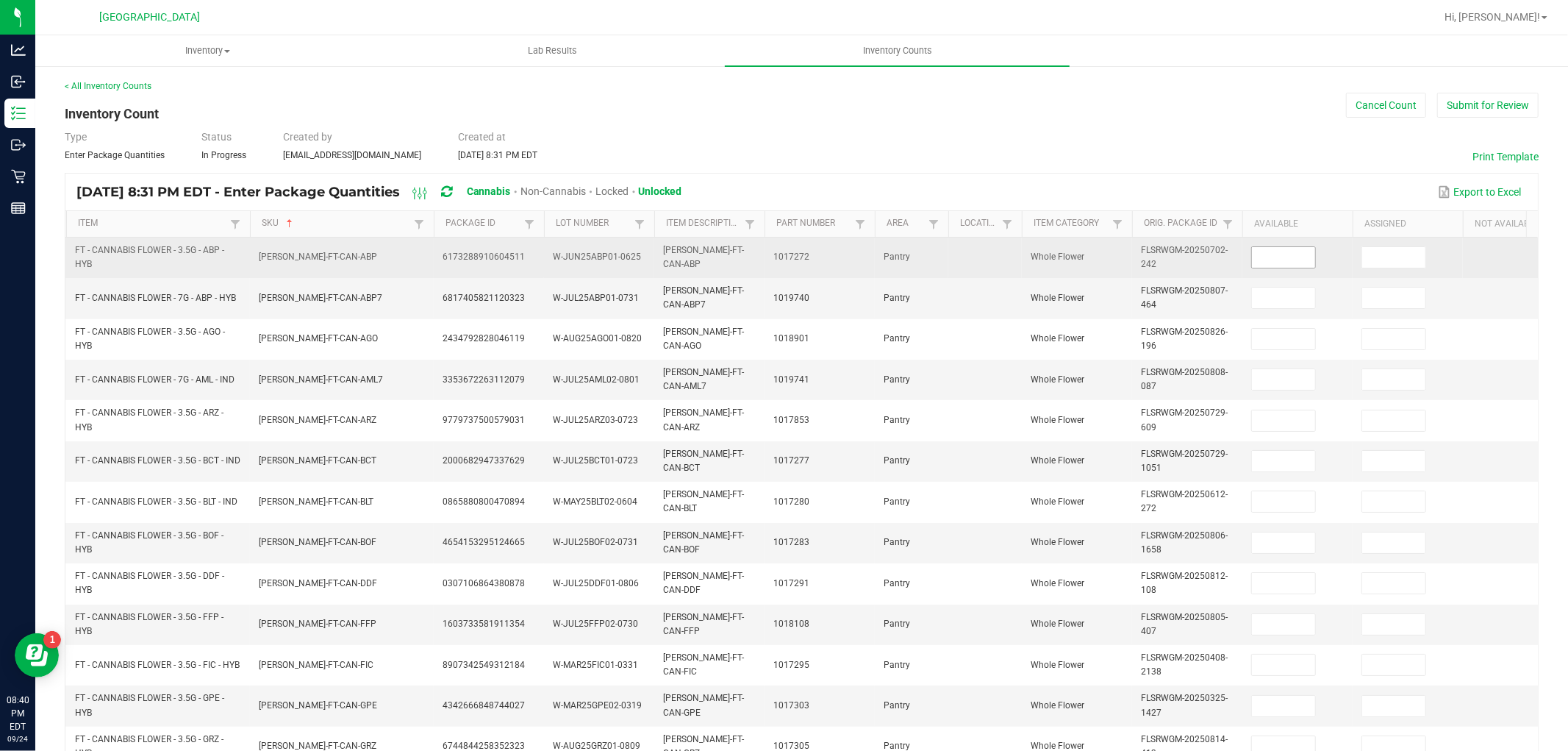
click at [1263, 257] on input at bounding box center [1284, 257] width 63 height 20
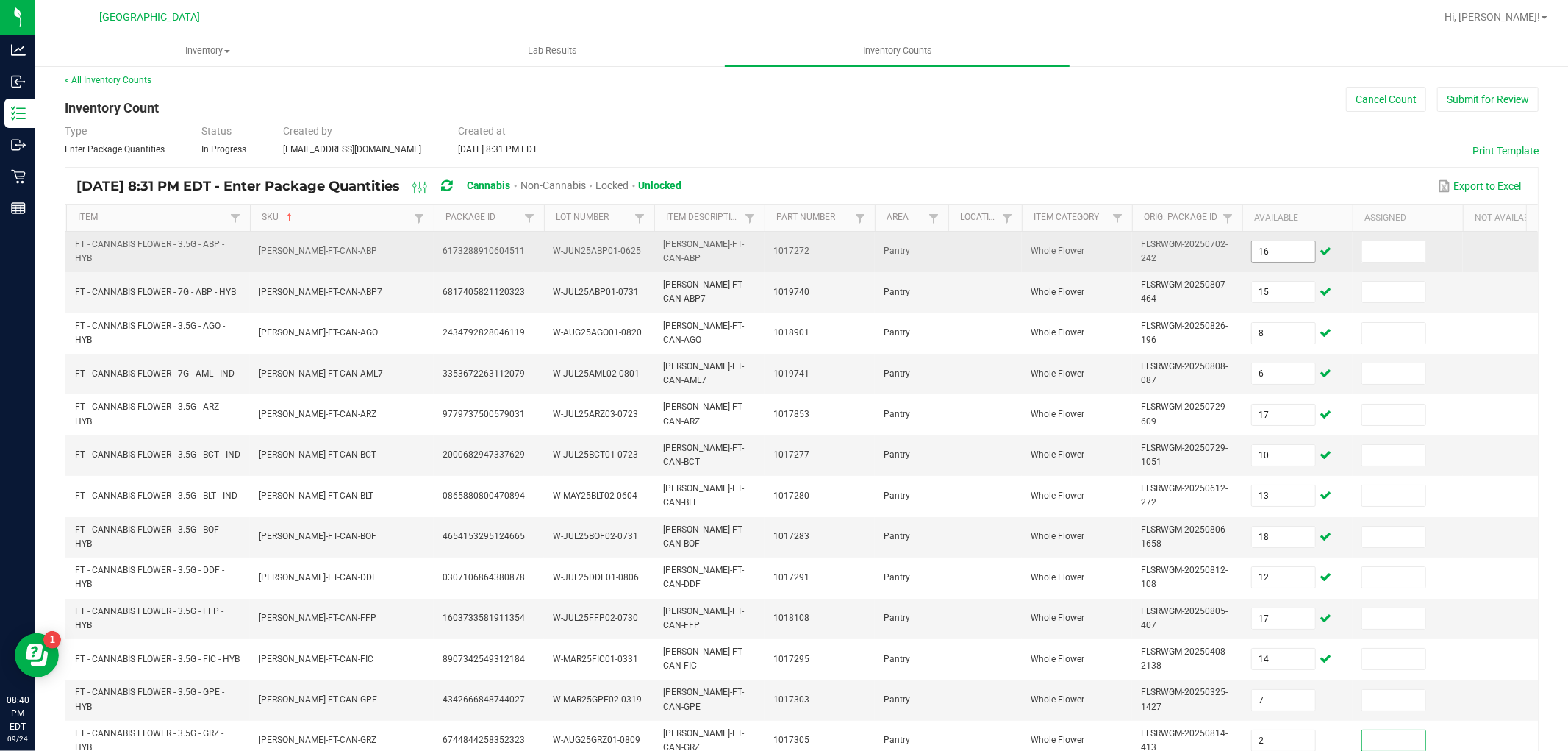
scroll to position [368, 0]
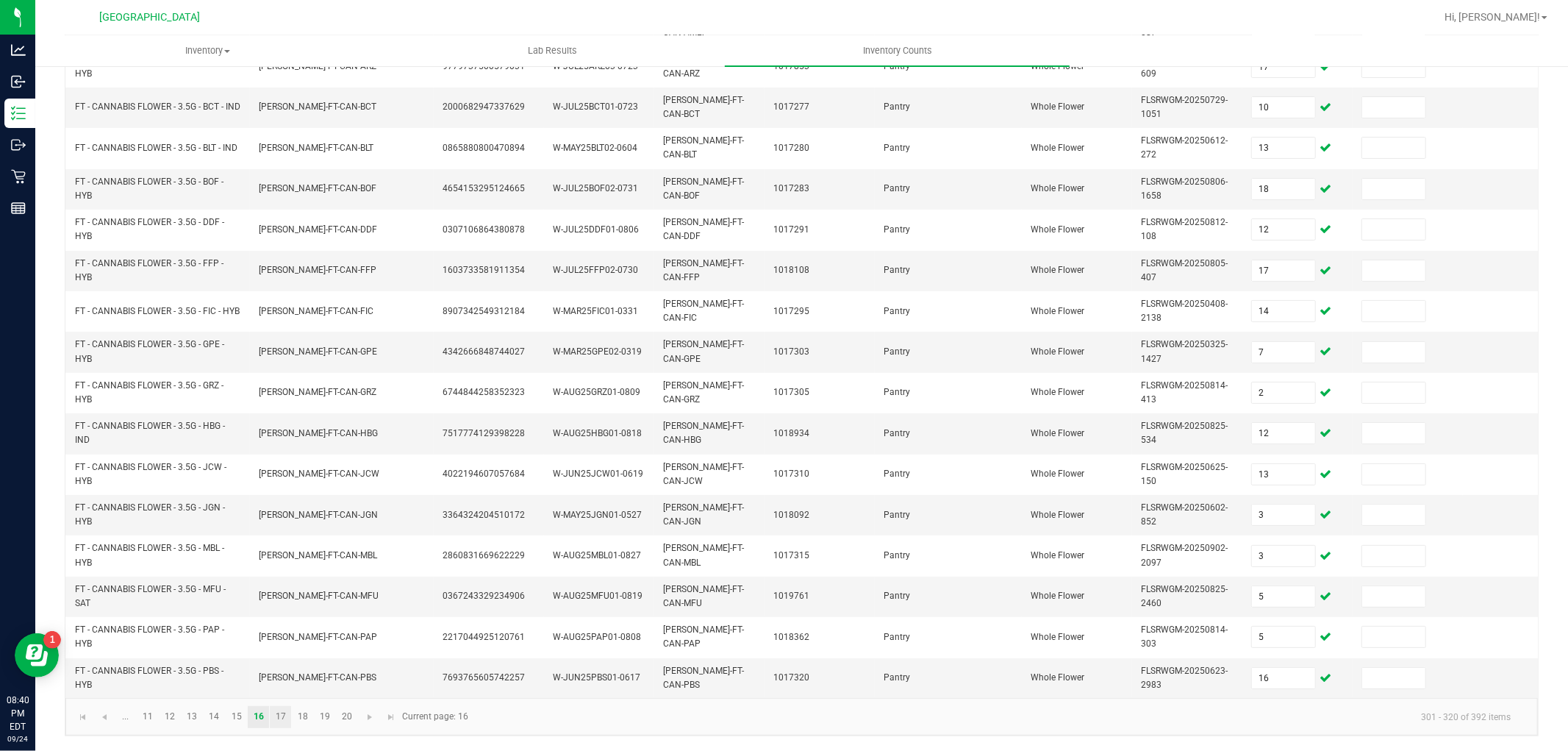
click at [288, 710] on link "17" at bounding box center [281, 717] width 21 height 22
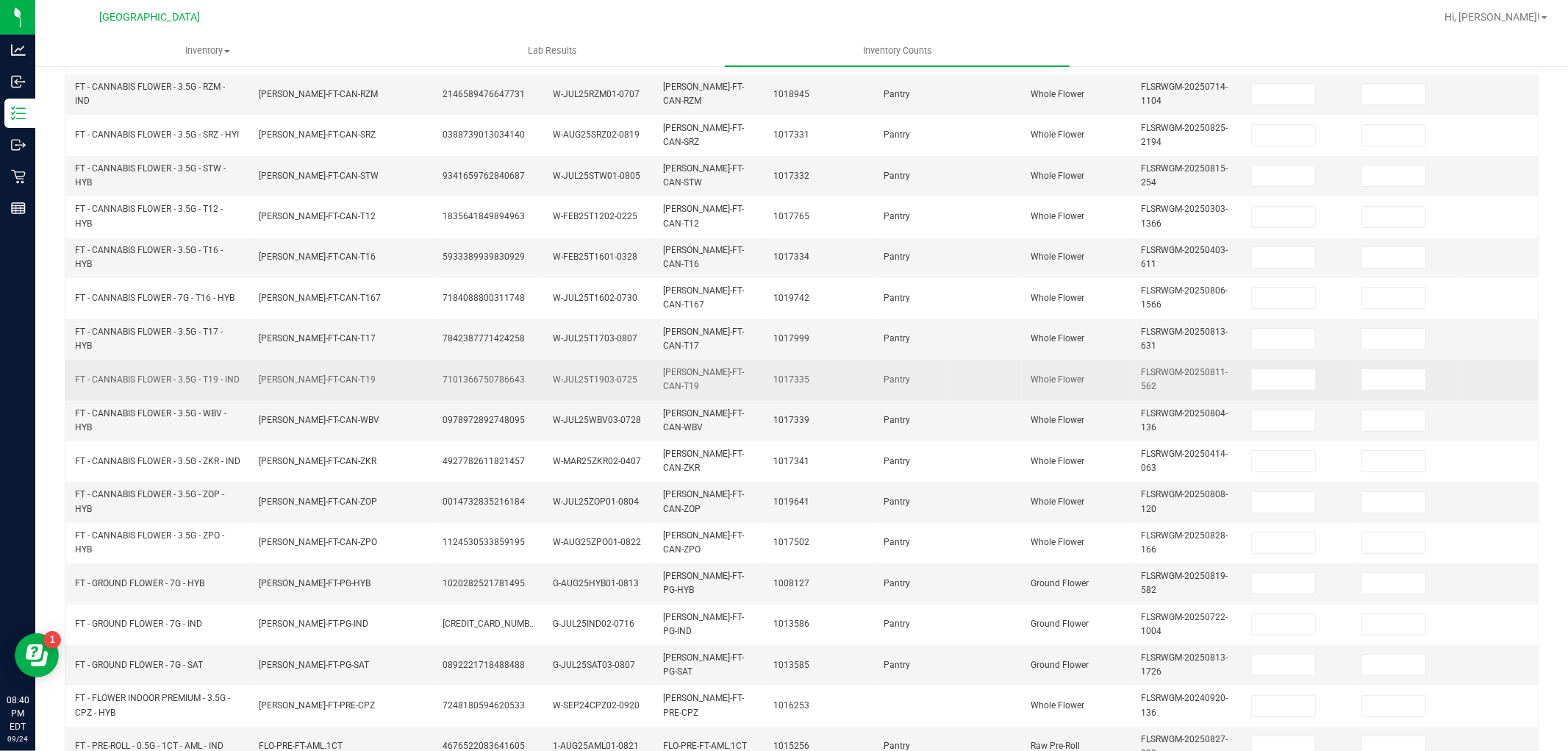
scroll to position [0, 0]
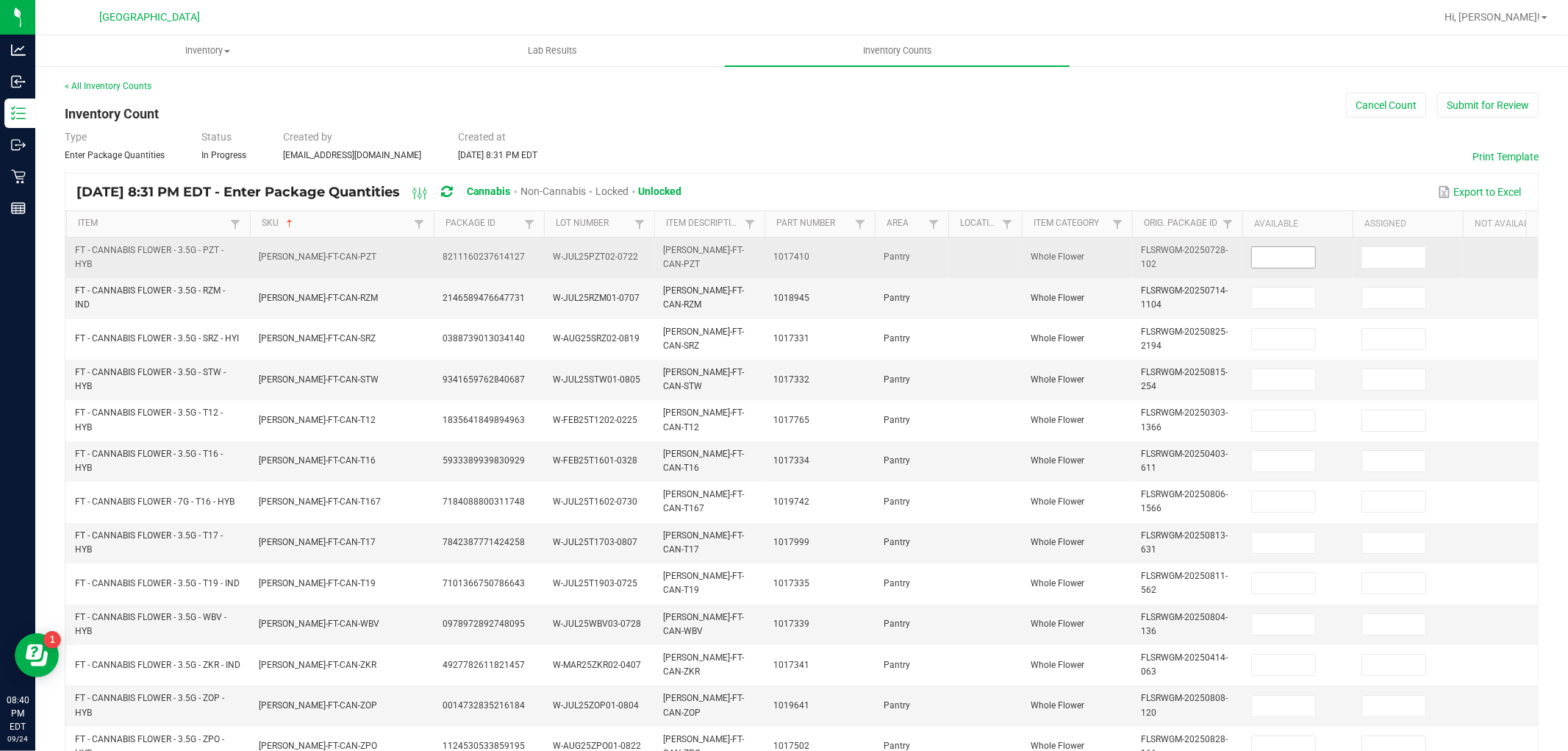
click at [1287, 260] on input at bounding box center [1284, 257] width 63 height 20
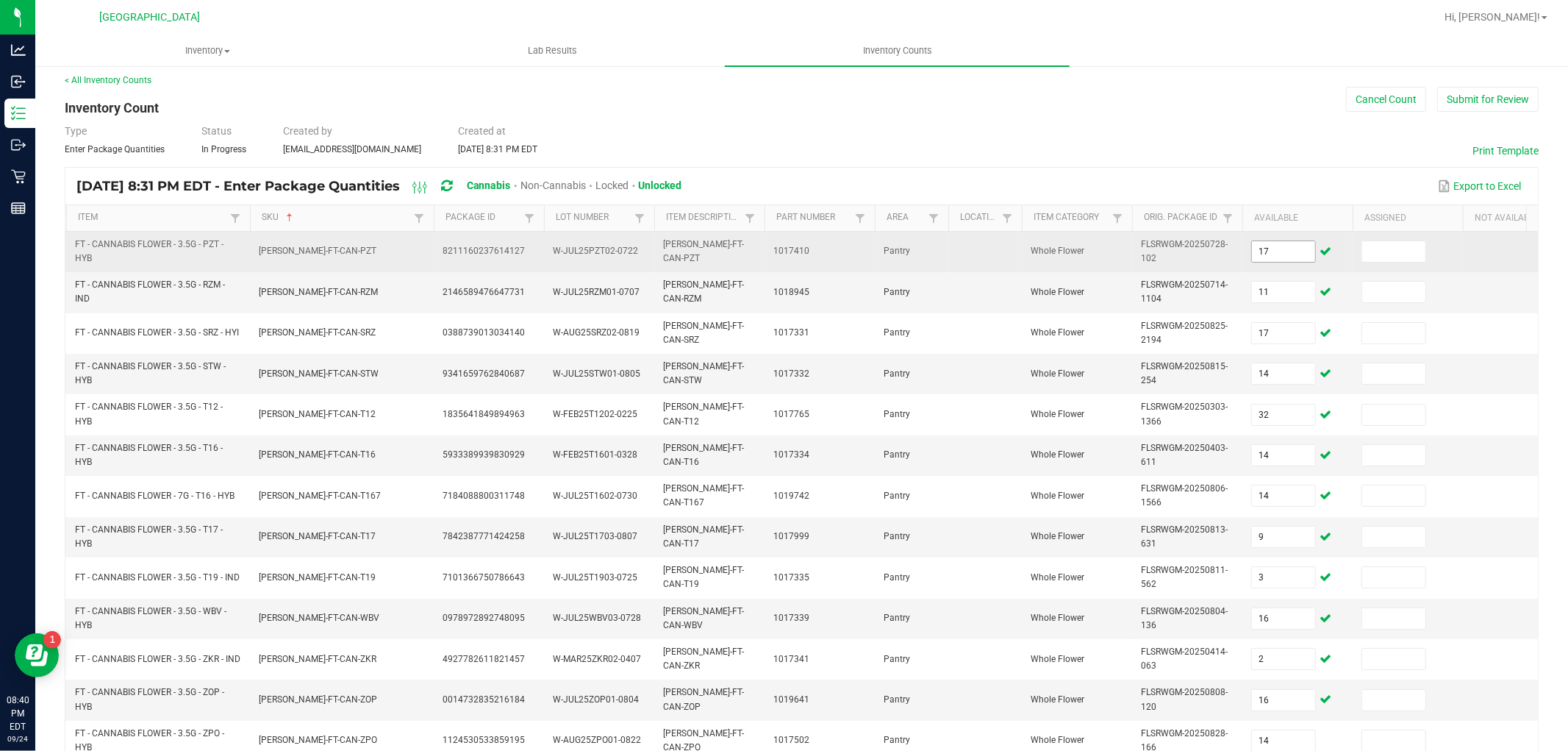
scroll to position [368, 0]
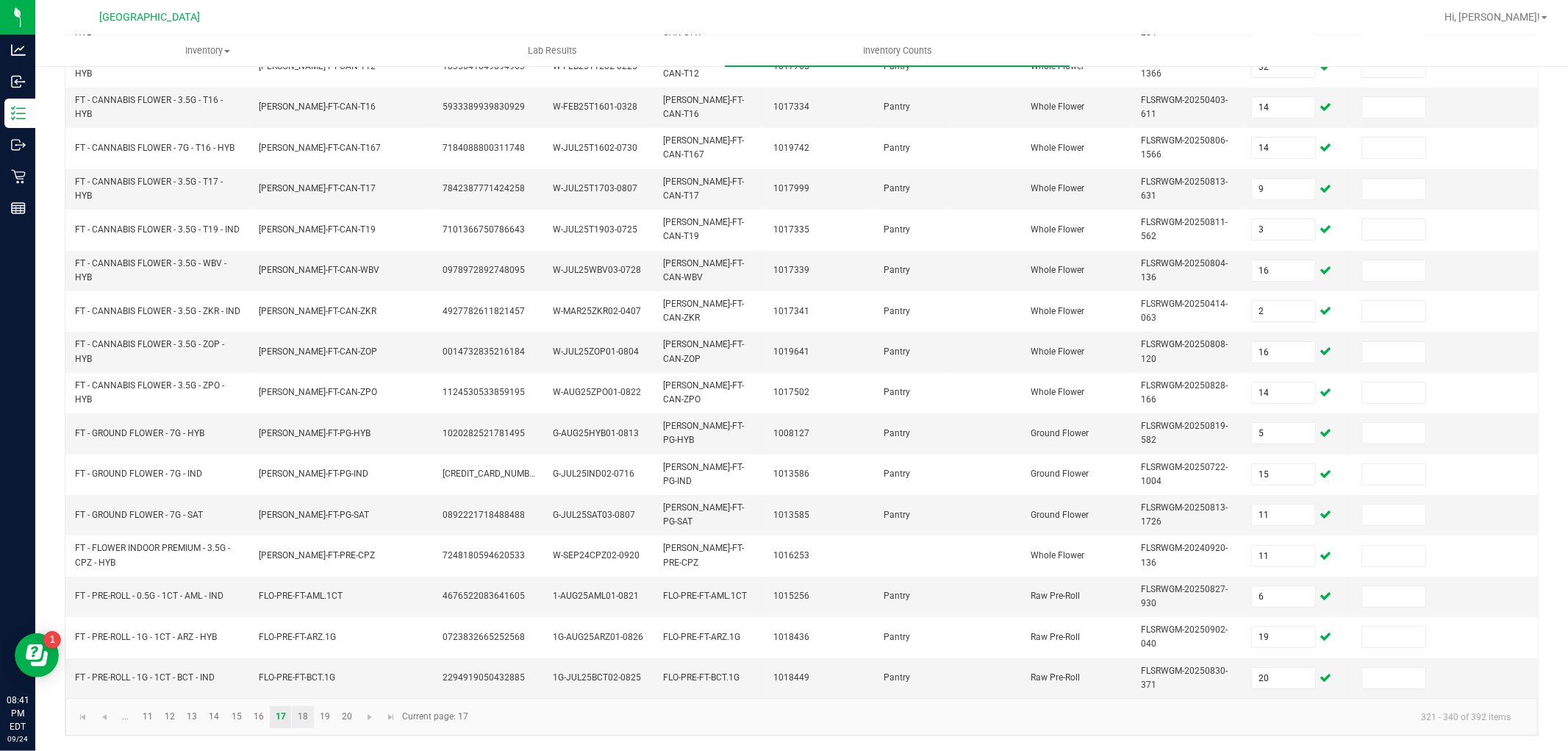
click at [300, 715] on link "18" at bounding box center [302, 717] width 21 height 22
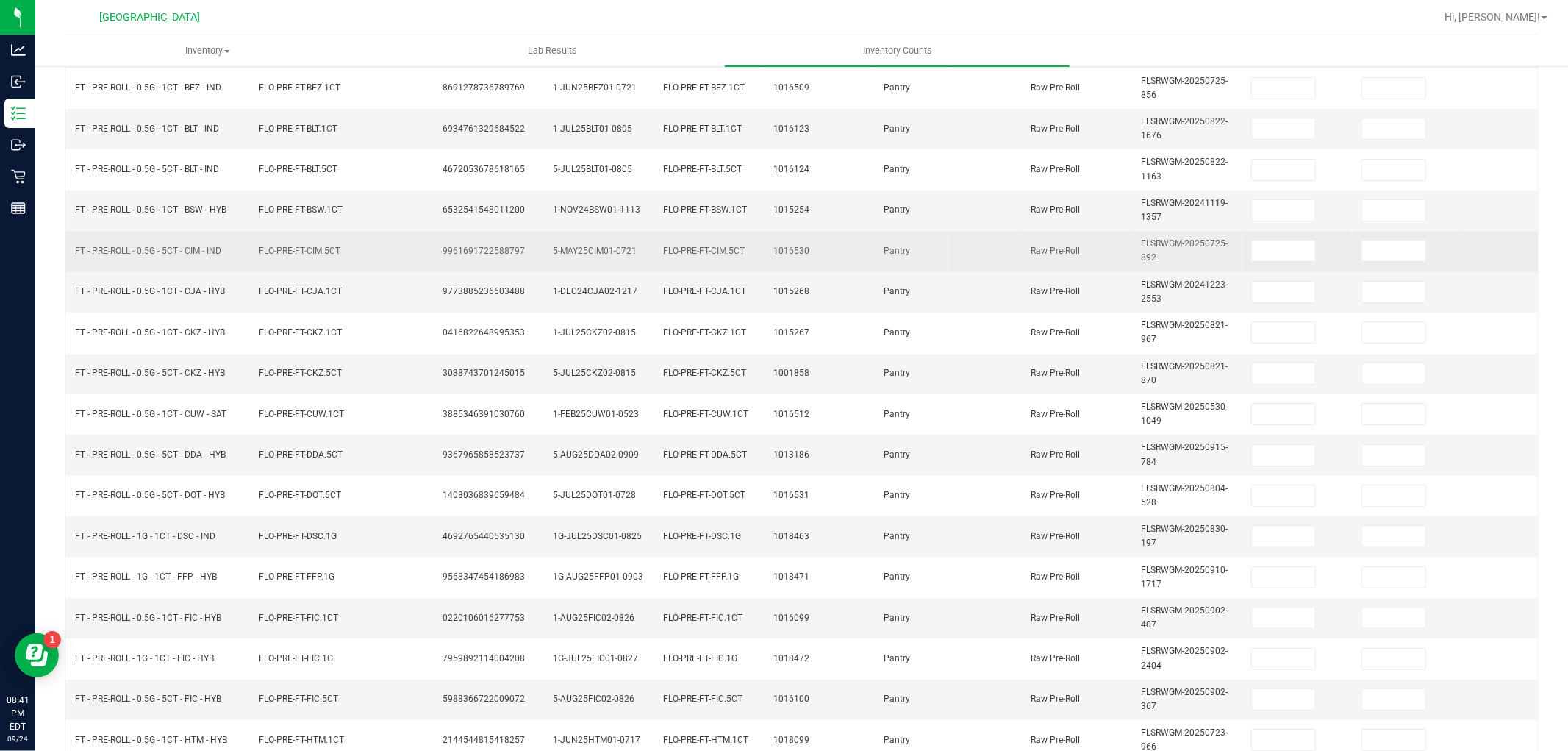
scroll to position [41, 0]
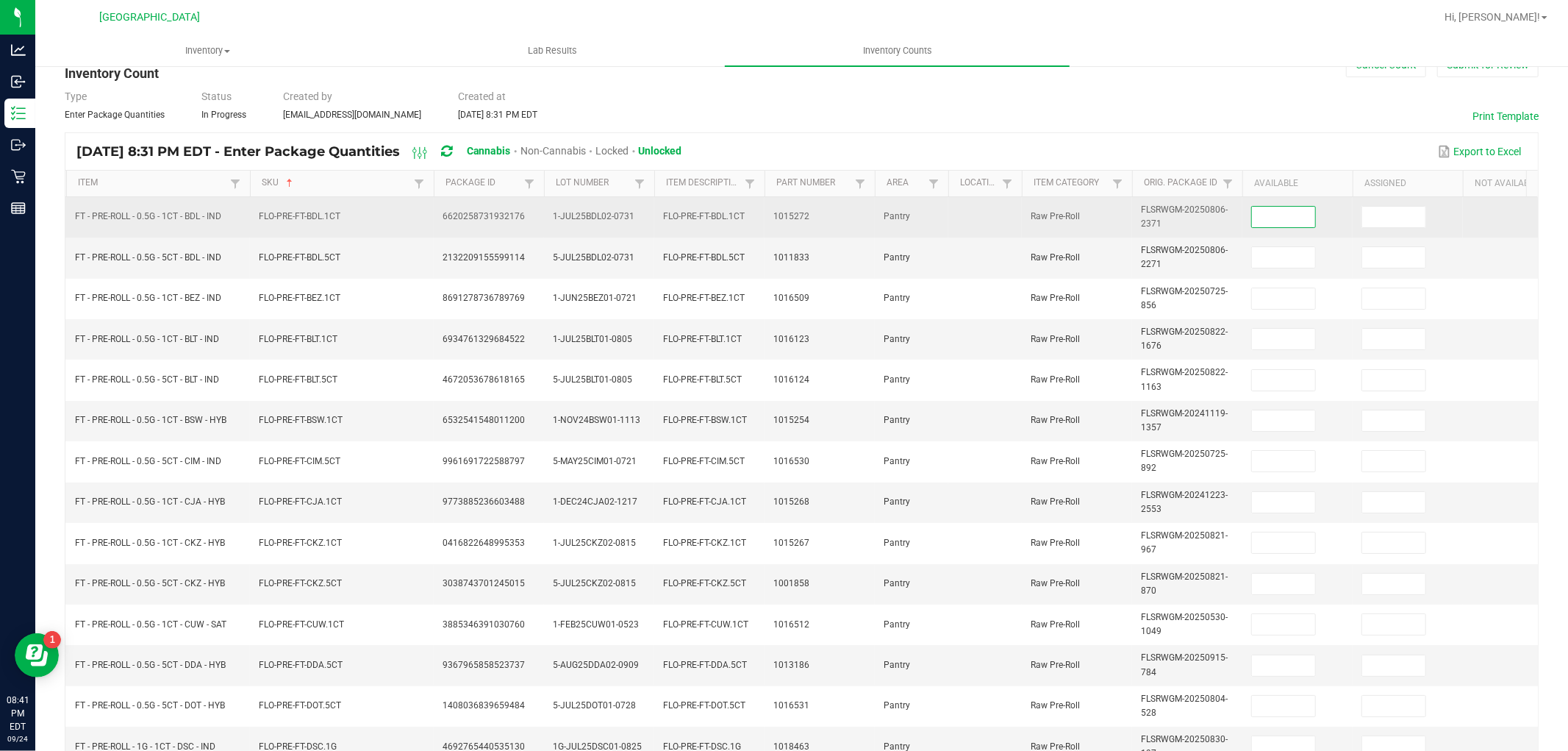
click at [1266, 214] on input at bounding box center [1284, 217] width 63 height 20
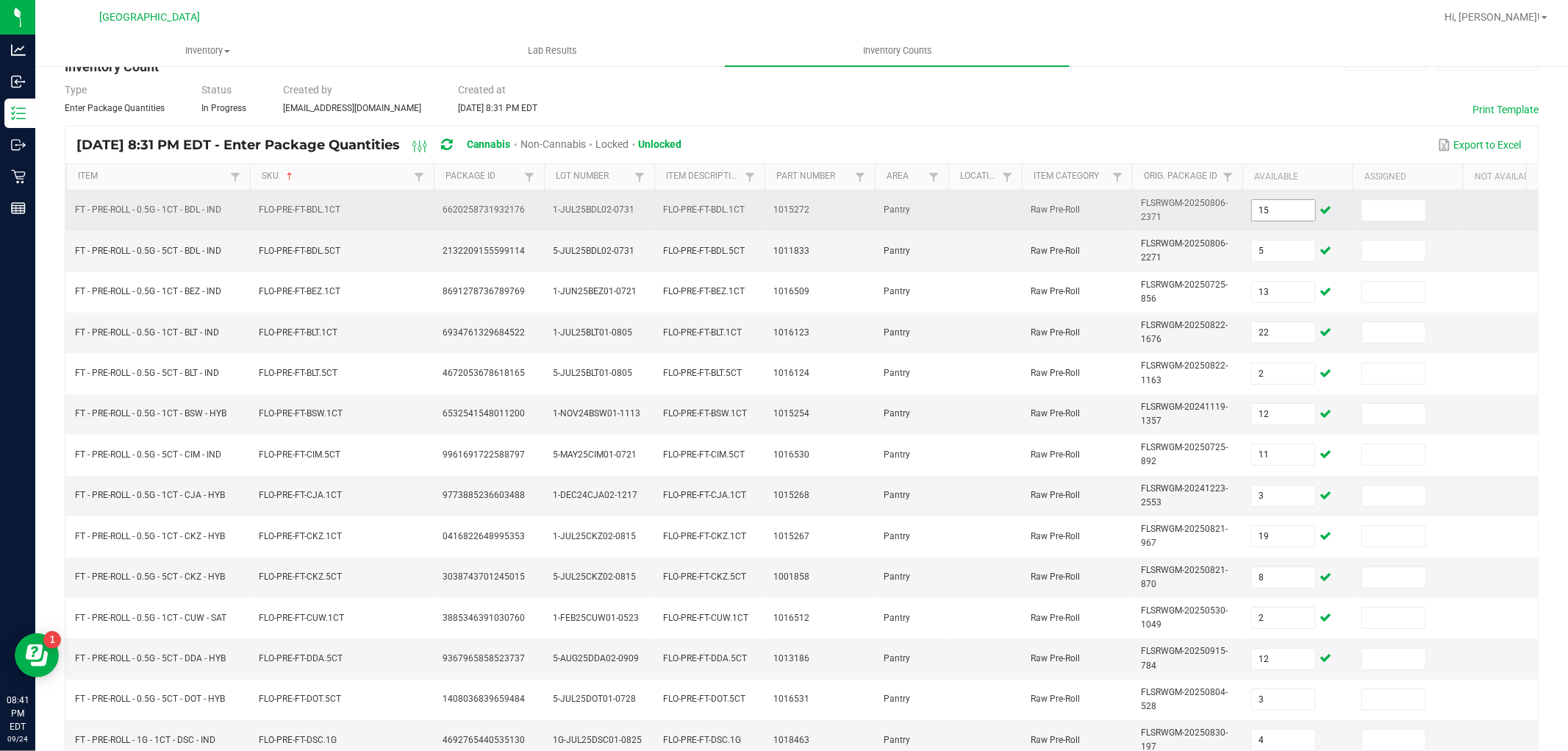
scroll to position [368, 0]
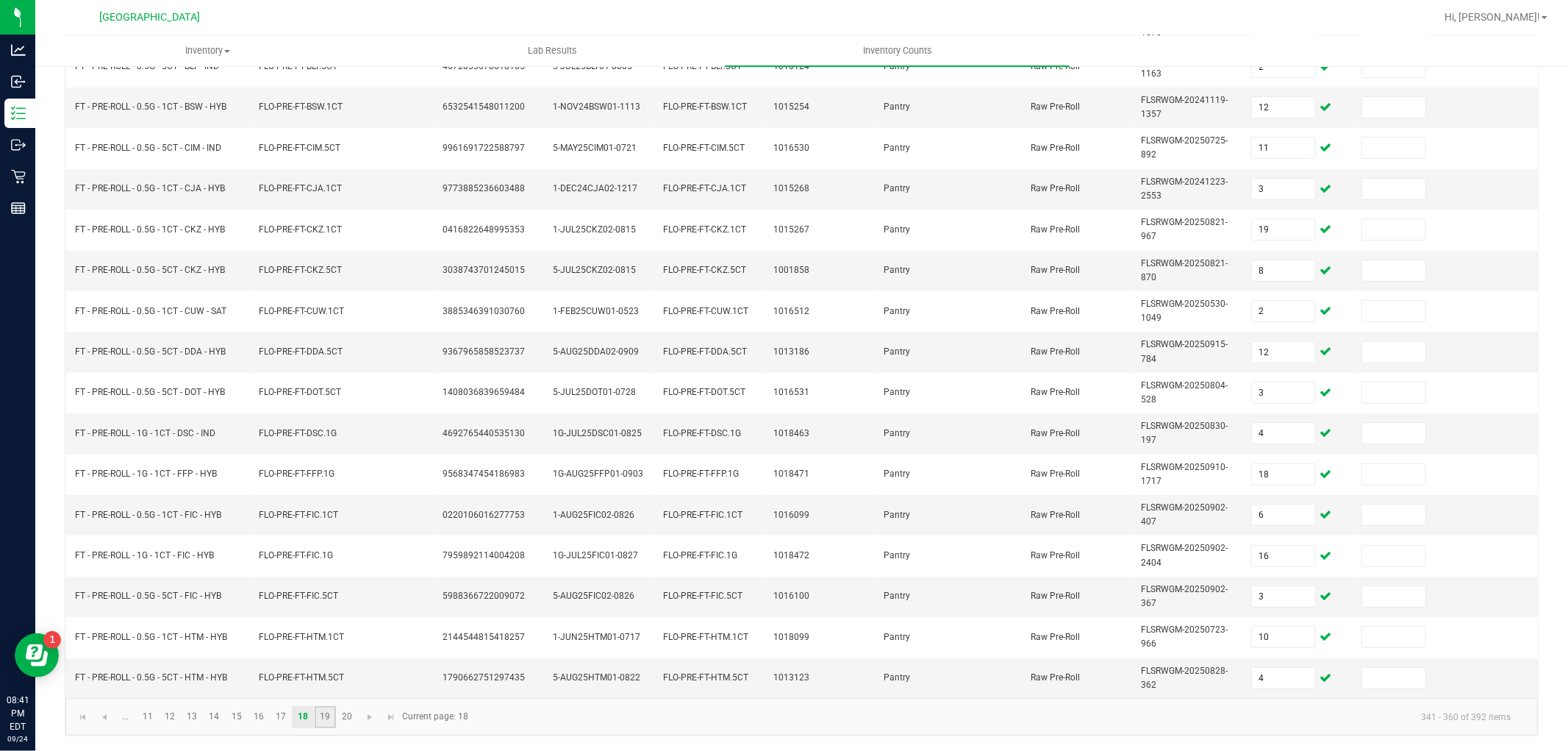
click at [335, 716] on link "19" at bounding box center [325, 717] width 21 height 22
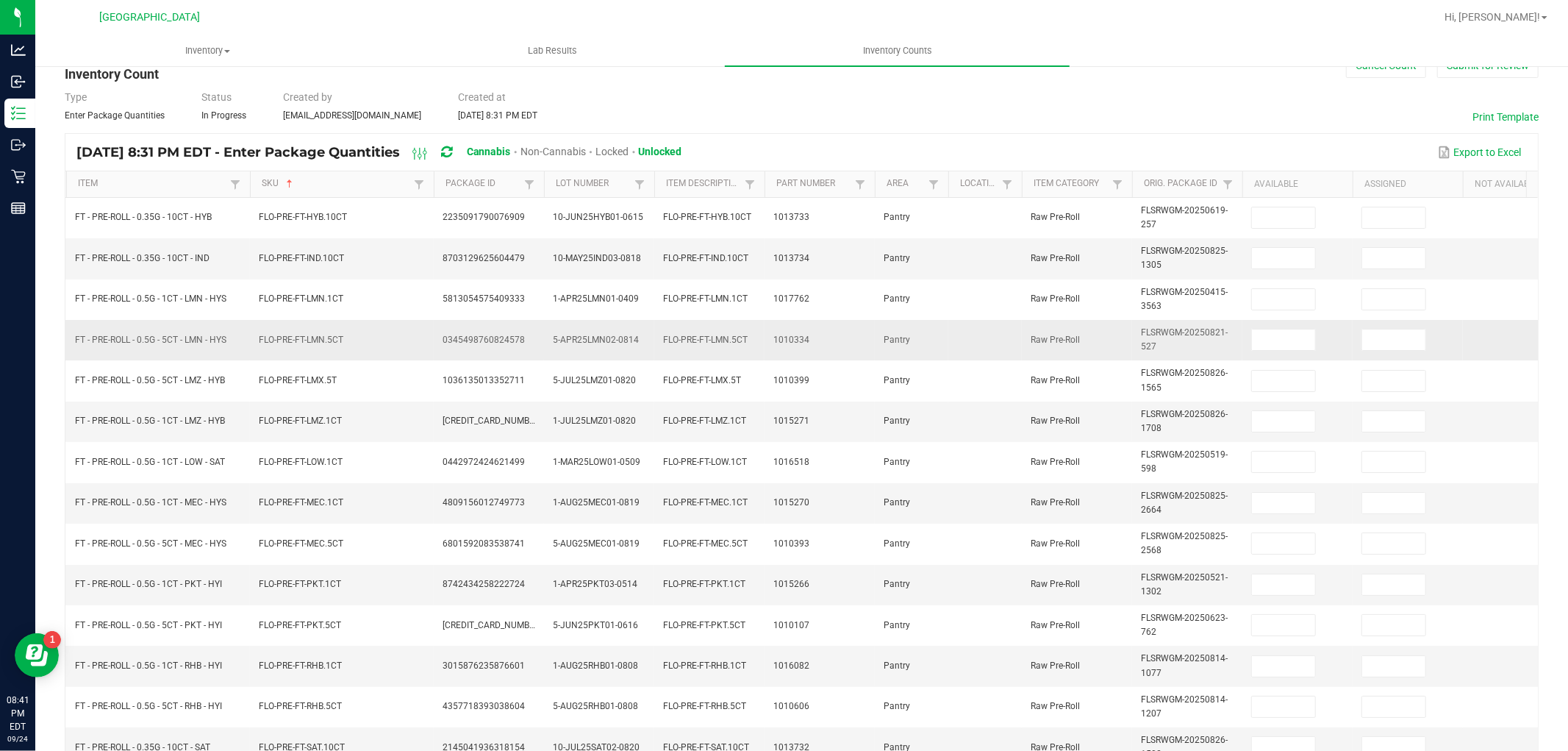
scroll to position [0, 0]
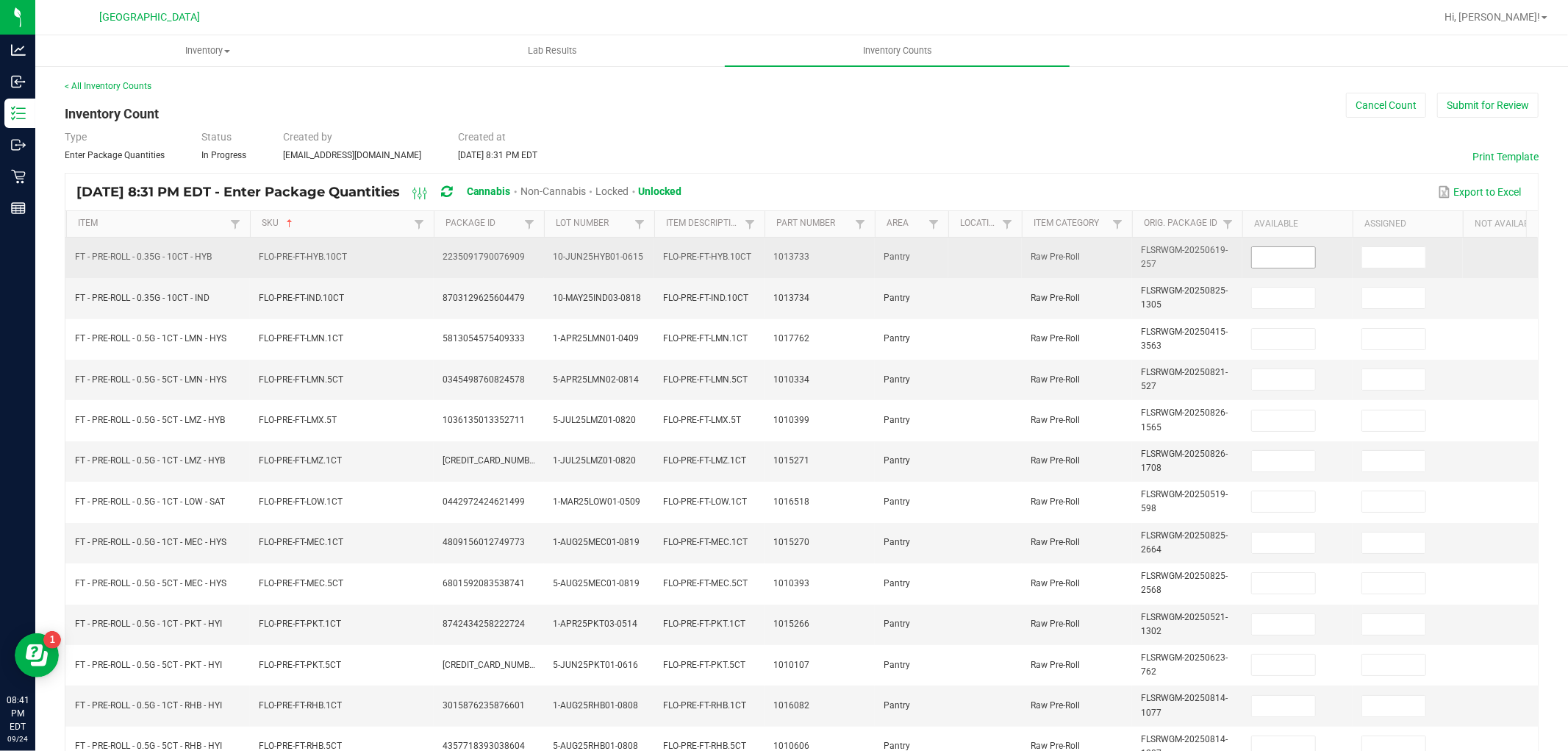
click at [1265, 260] on input at bounding box center [1284, 257] width 63 height 20
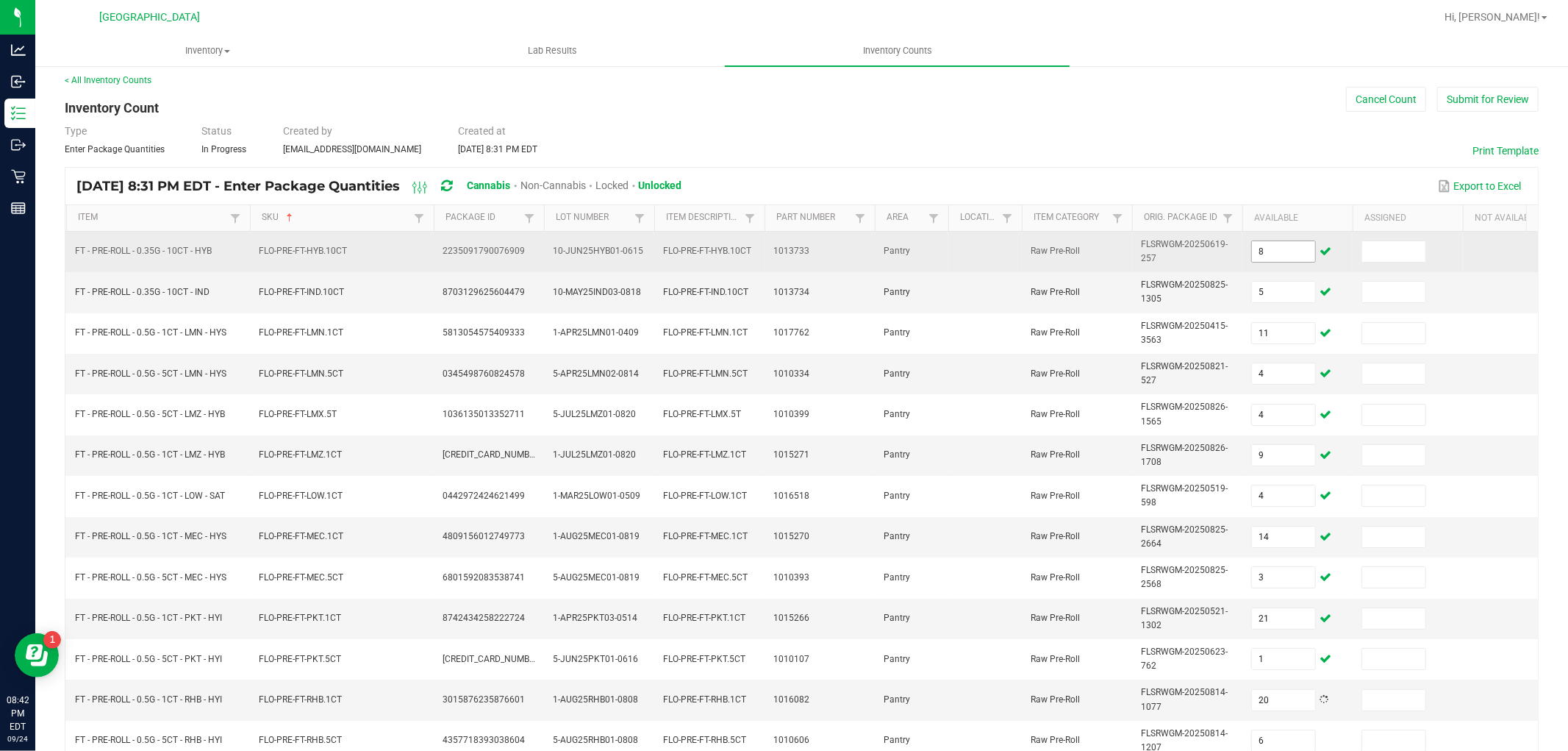
scroll to position [368, 0]
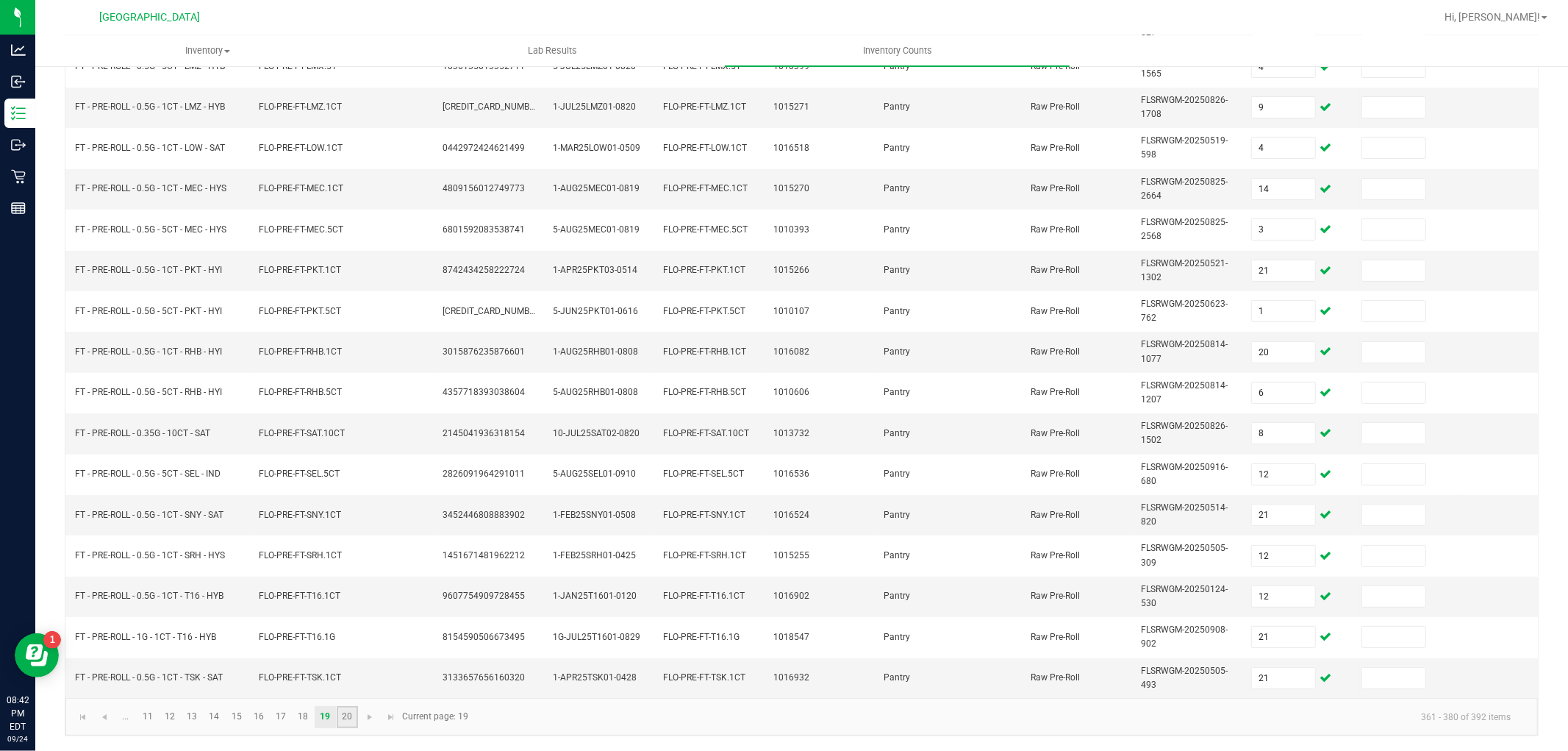
click at [347, 726] on link "20" at bounding box center [347, 717] width 21 height 22
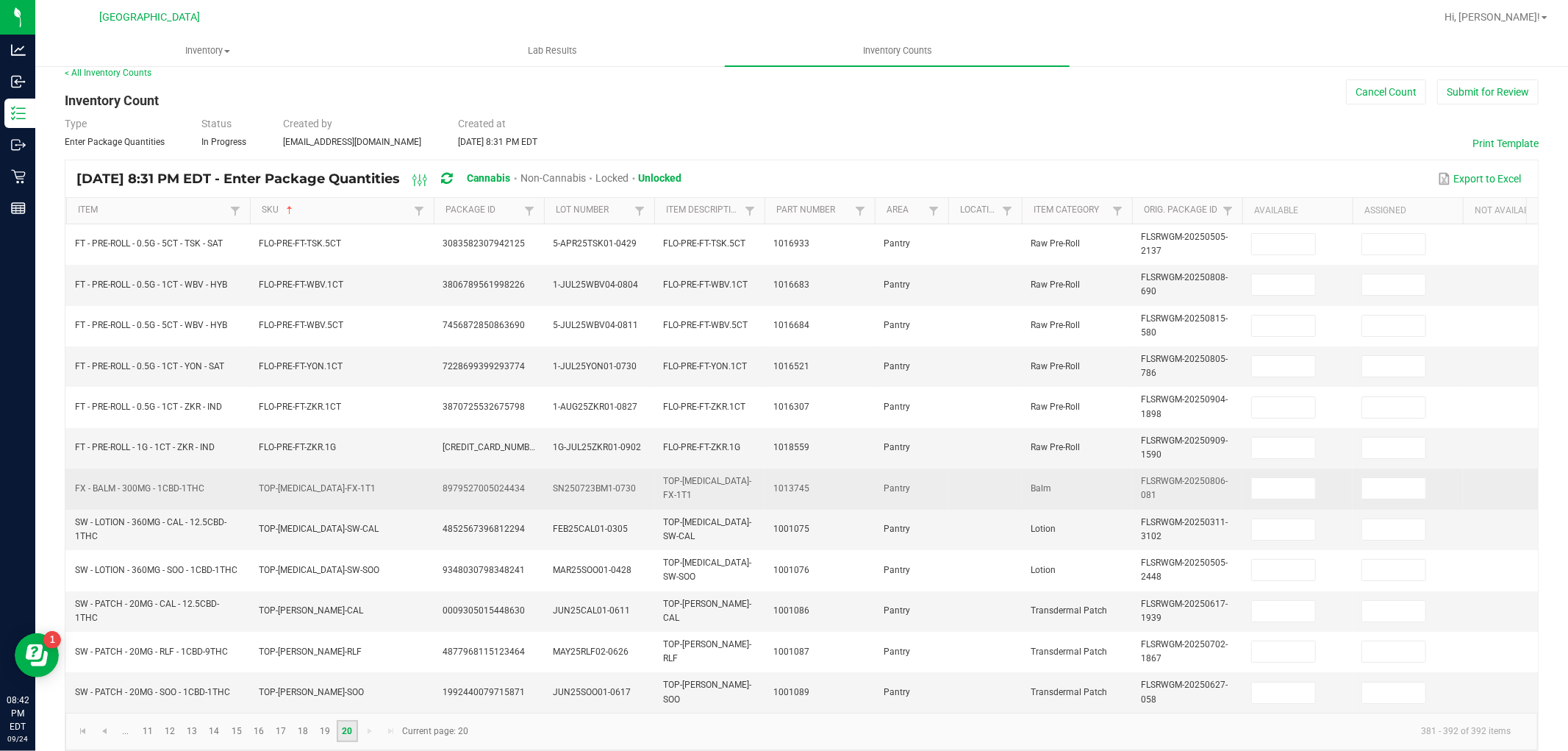
scroll to position [0, 0]
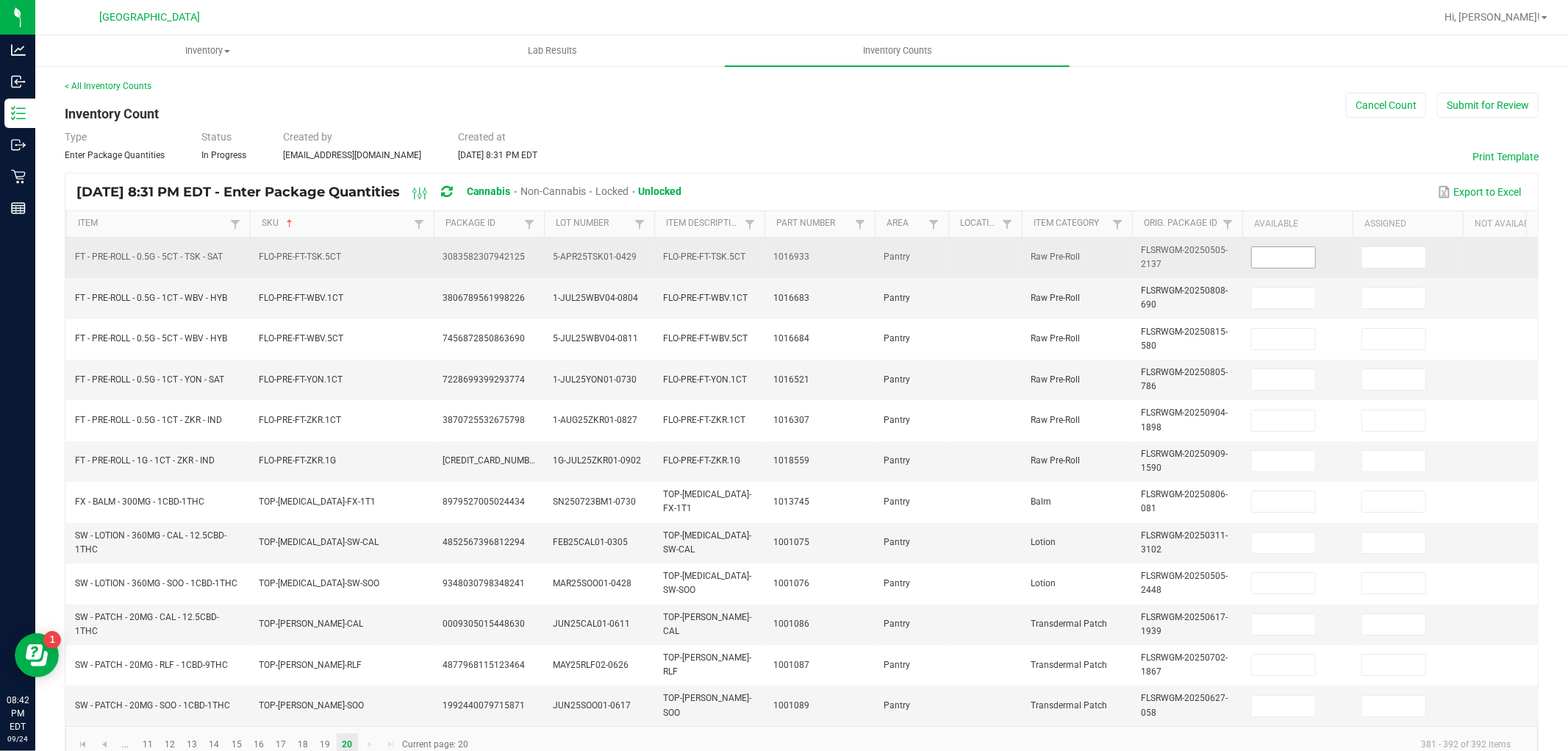
click at [1284, 260] on input at bounding box center [1284, 257] width 63 height 20
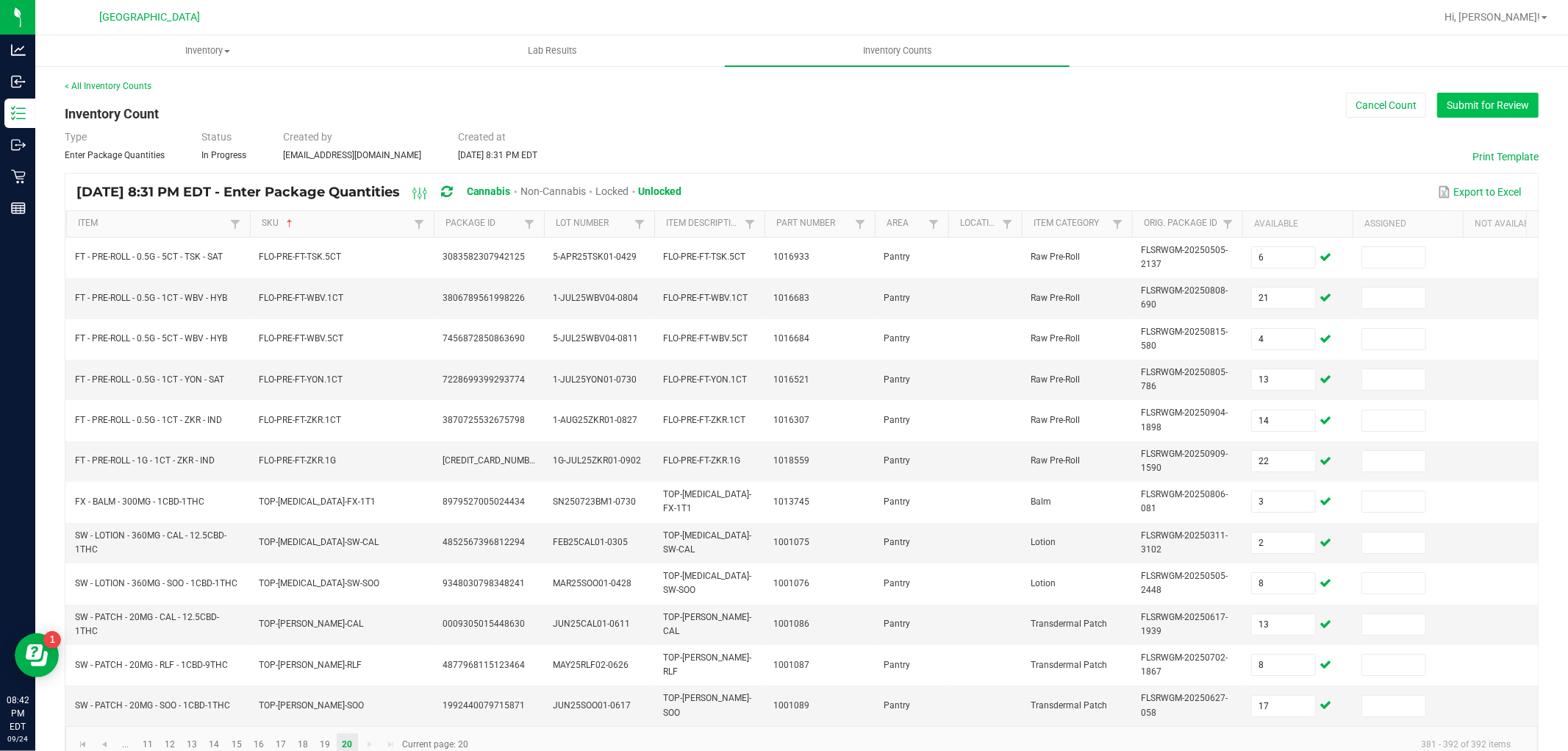
click at [1446, 116] on button "Submit for Review" at bounding box center [1488, 105] width 102 height 25
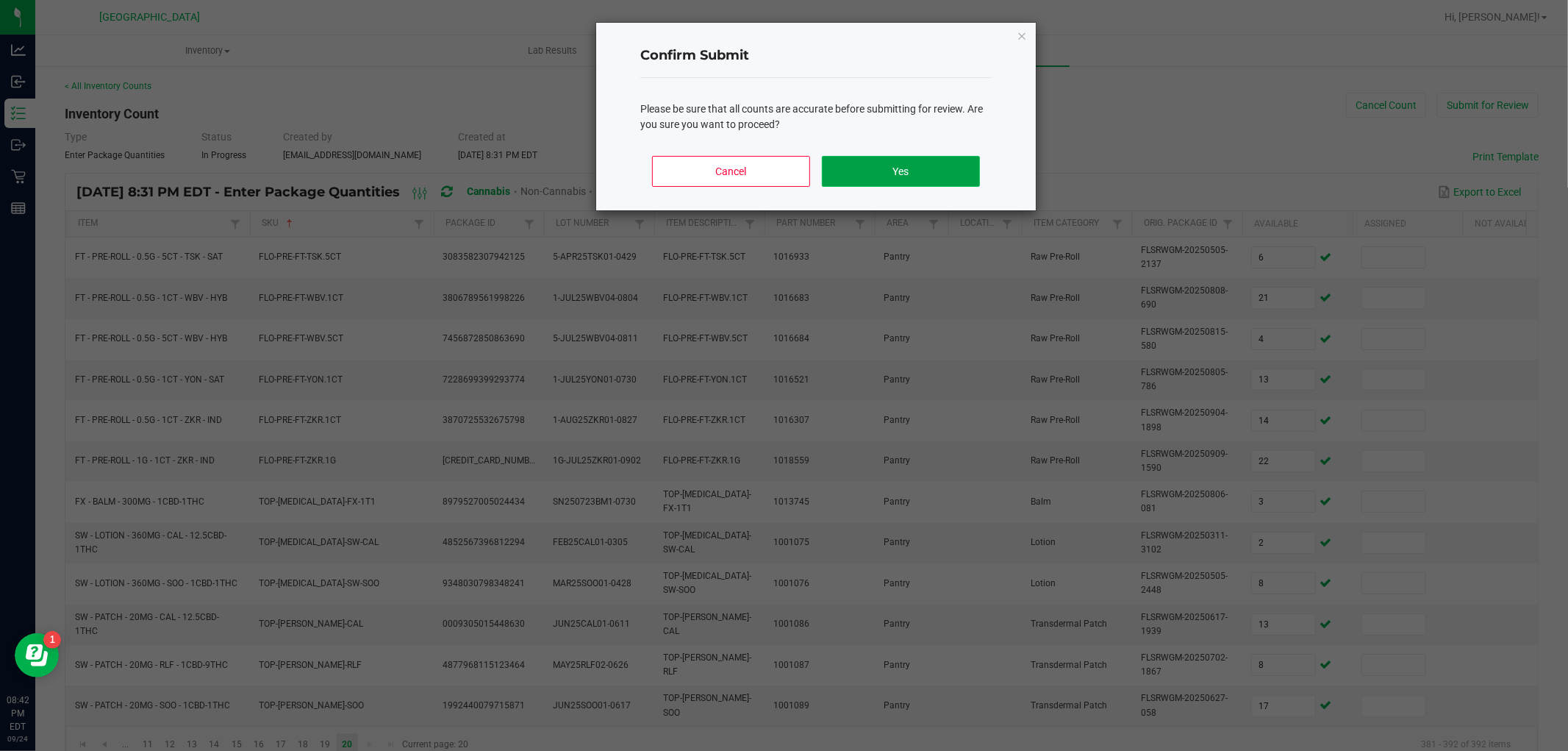
click at [943, 158] on button "Yes" at bounding box center [901, 171] width 158 height 31
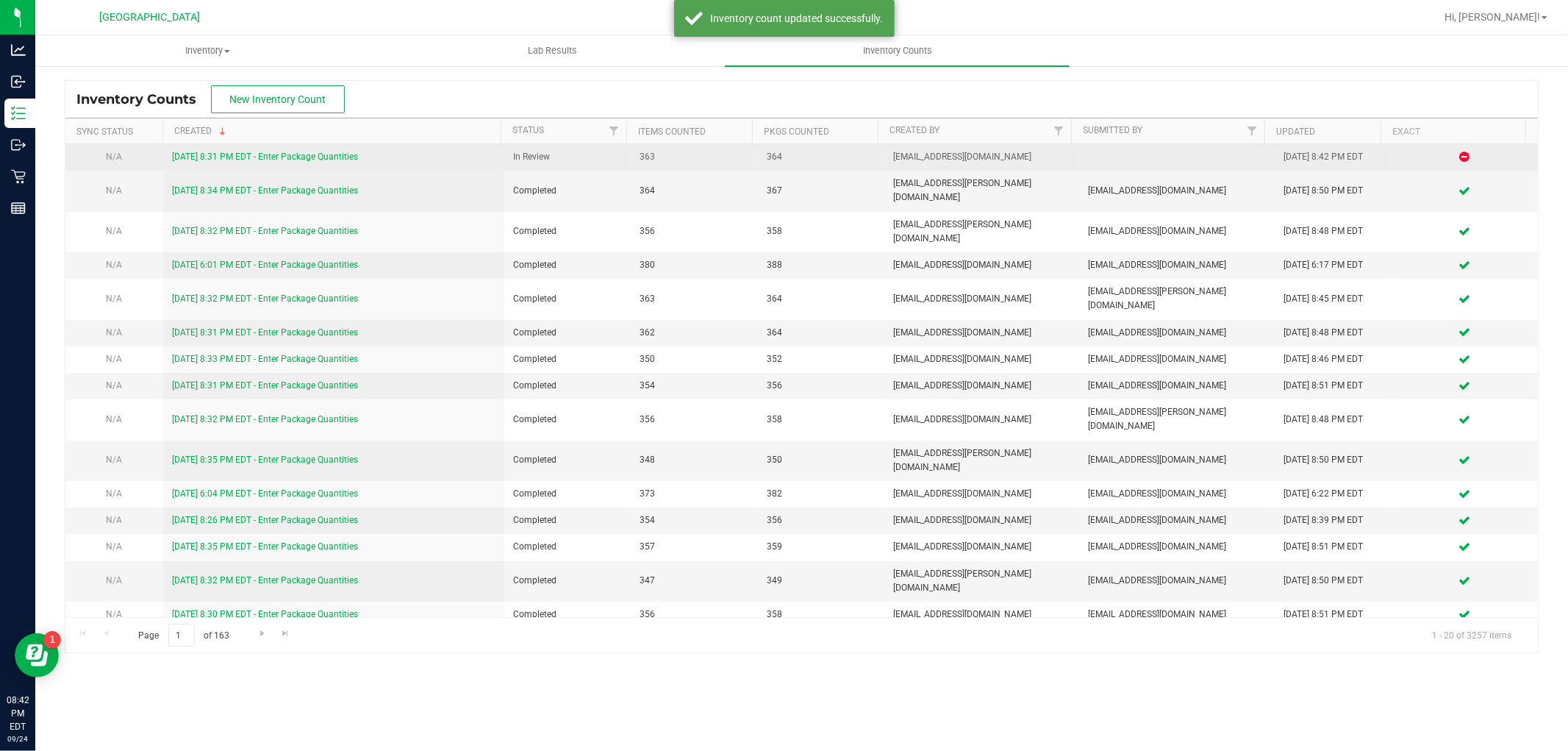
click at [283, 154] on link "[DATE] 8:31 PM EDT - Enter Package Quantities" at bounding box center [265, 157] width 186 height 11
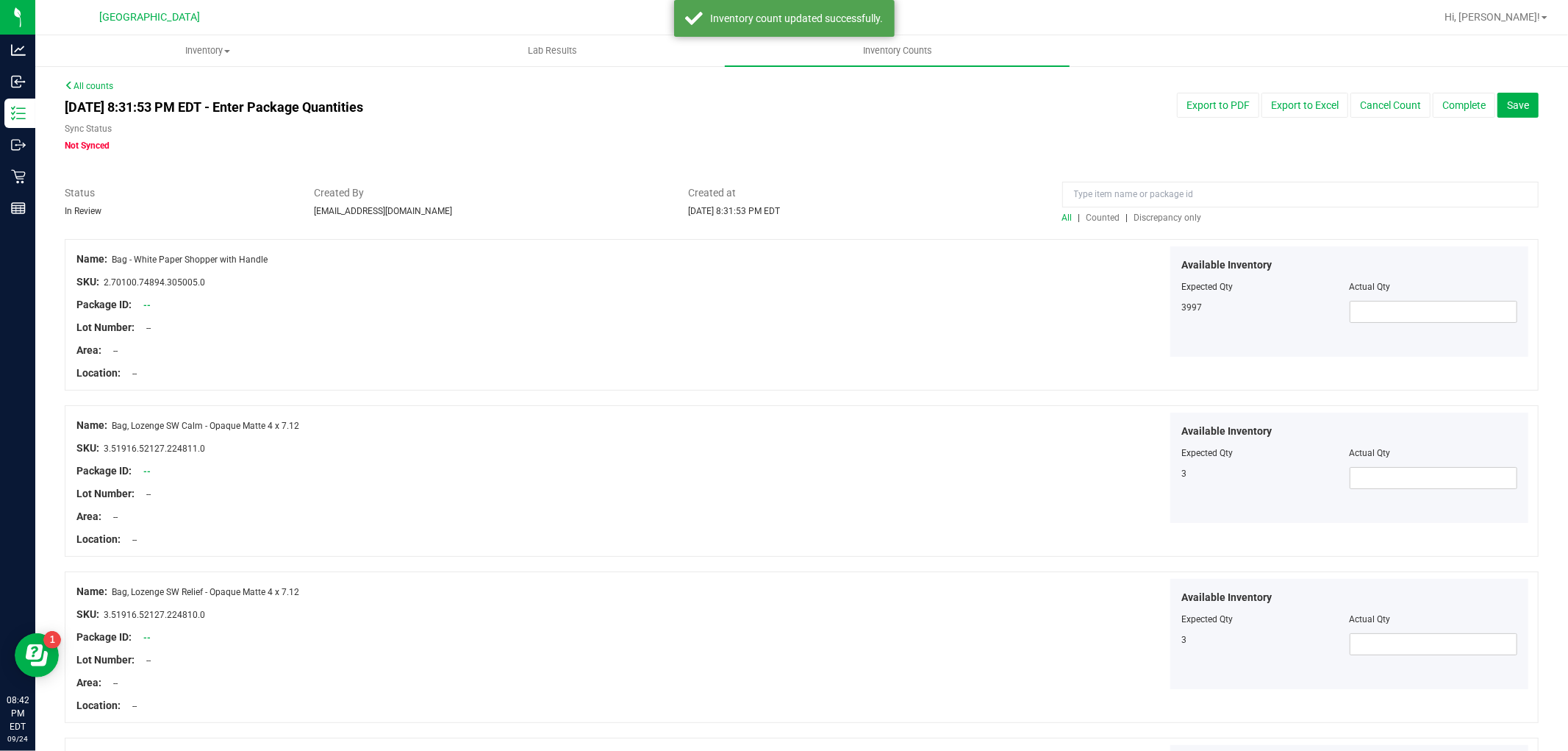
click at [1143, 214] on span "Discrepancy only" at bounding box center [1168, 218] width 68 height 11
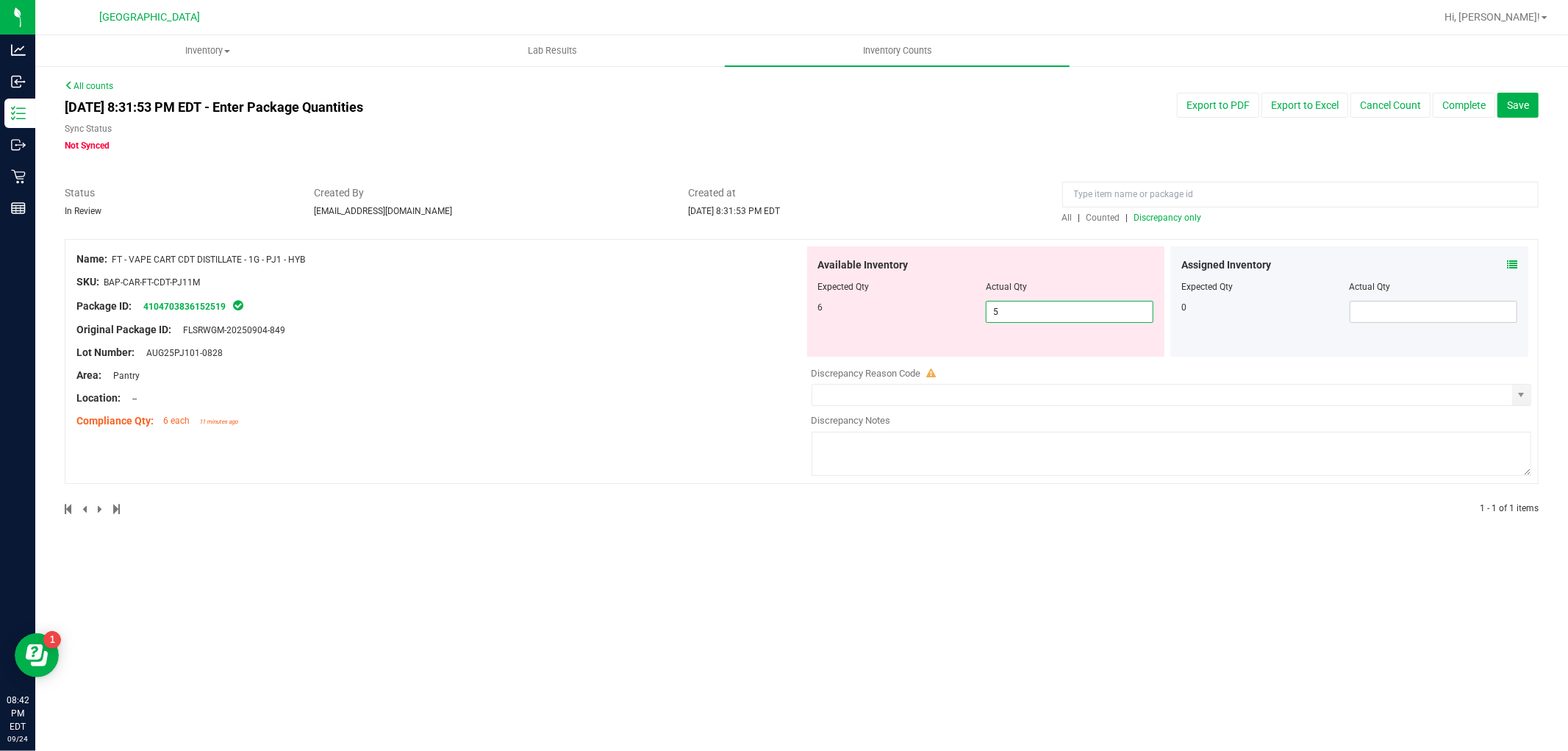
click at [1033, 312] on span "5 5" at bounding box center [1069, 312] width 168 height 22
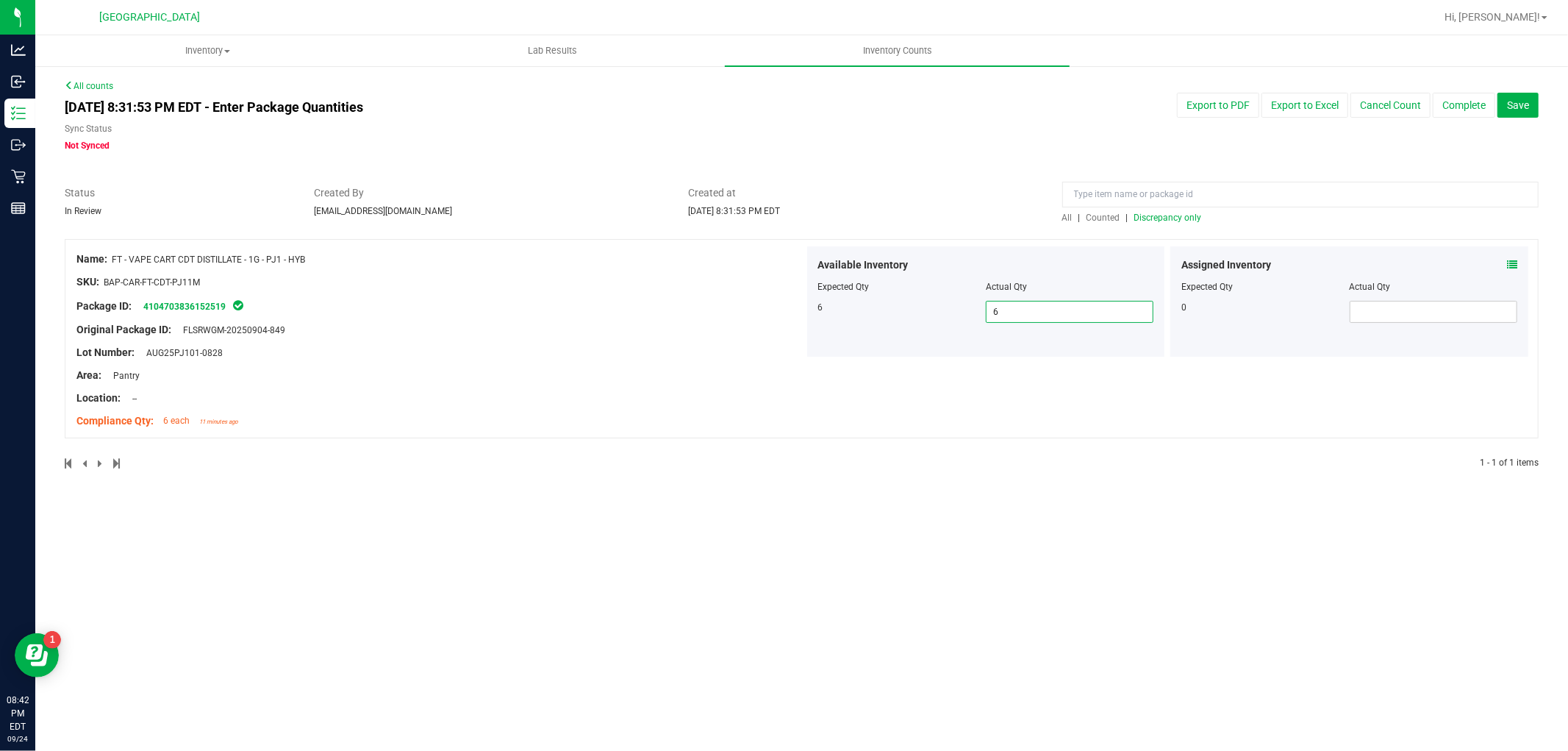
click at [1170, 214] on span "Discrepancy only" at bounding box center [1168, 218] width 68 height 11
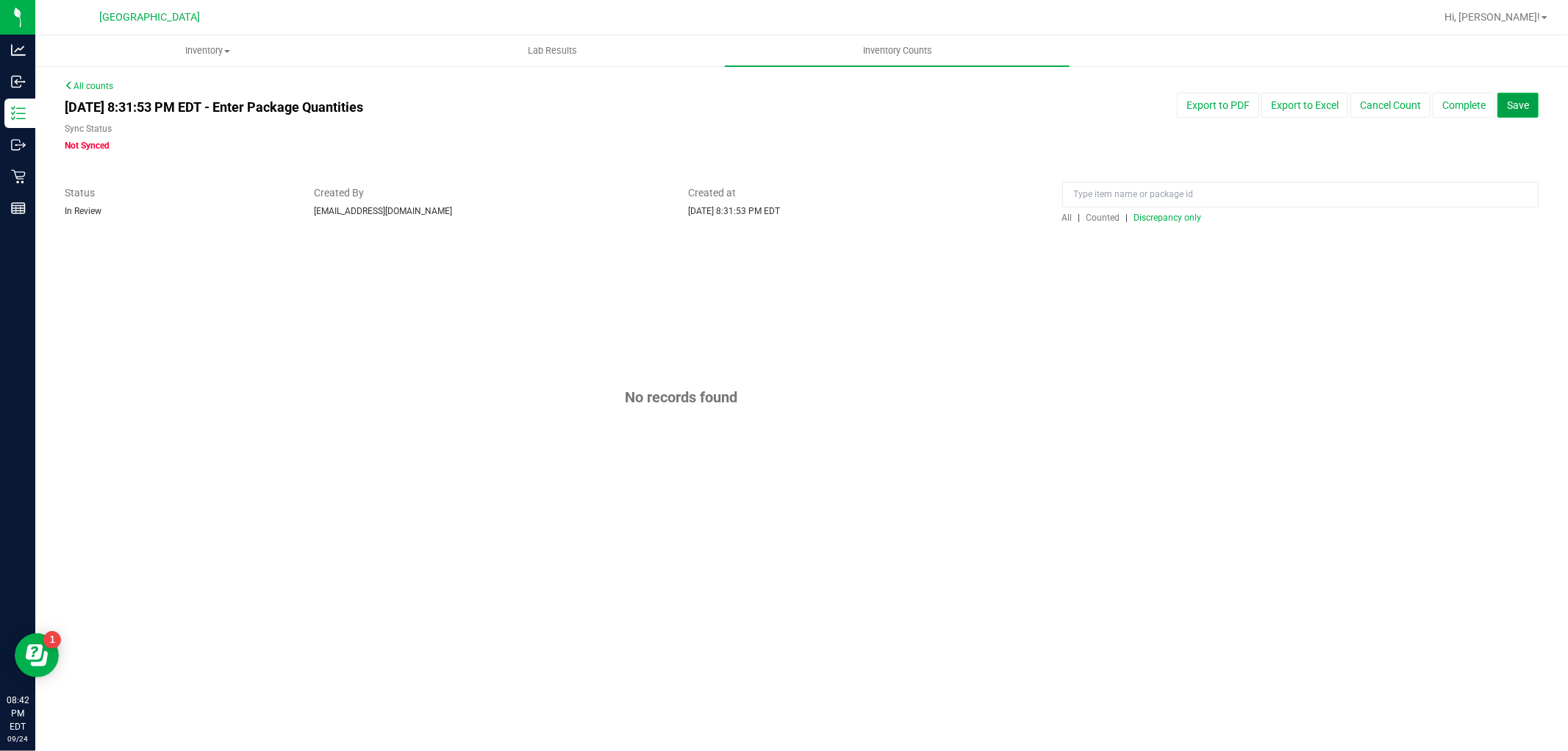
click at [1520, 107] on span "Save" at bounding box center [1518, 105] width 22 height 12
